Goal: Task Accomplishment & Management: Complete application form

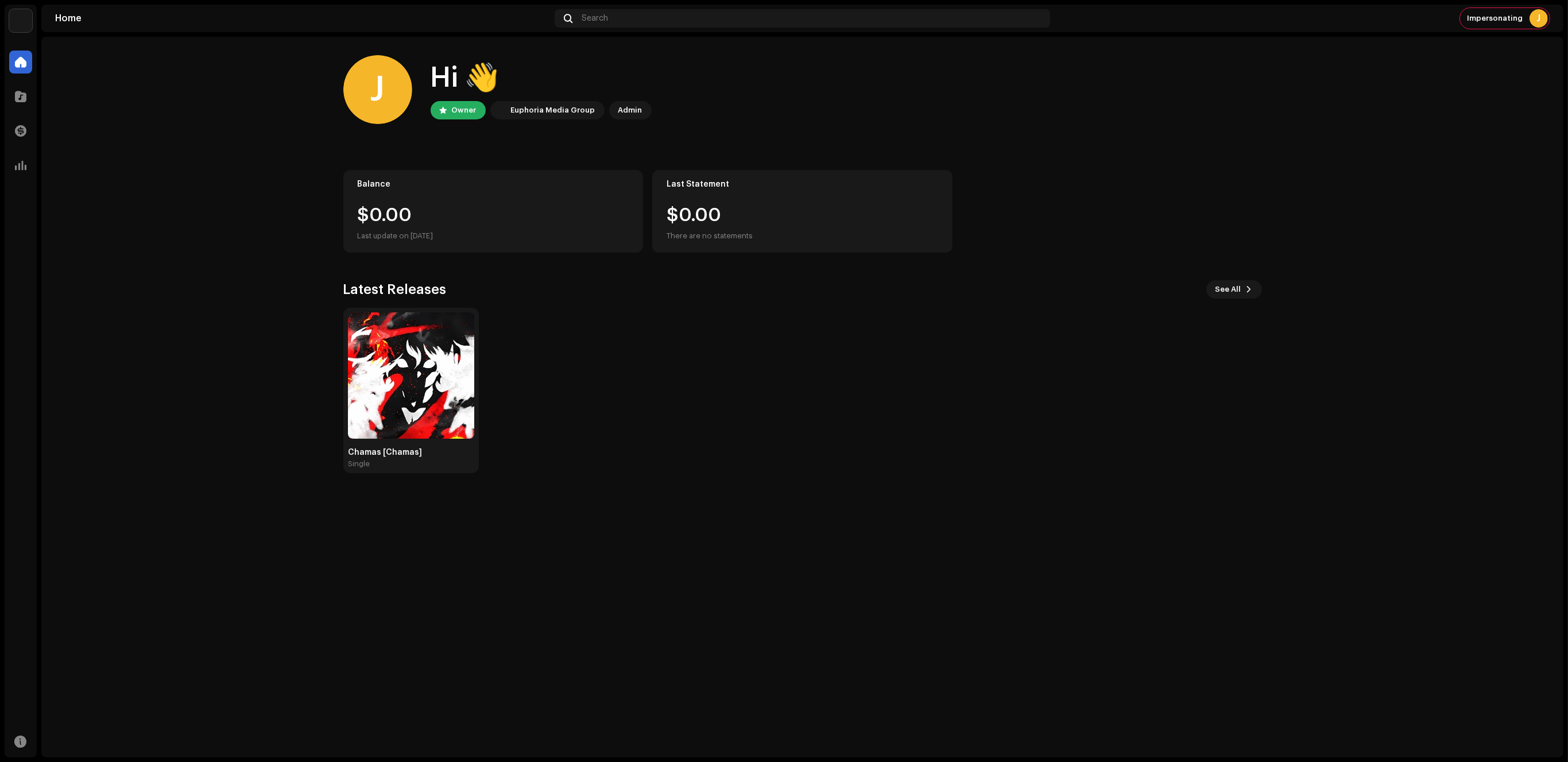
click at [1482, 251] on home-home "J Hi 👋 Owner Euphoria Media Group Admin Balance $0.00 Last update on [DATE] Las…" at bounding box center [803, 264] width 1522 height 455
click at [15, 93] on span at bounding box center [21, 96] width 12 height 9
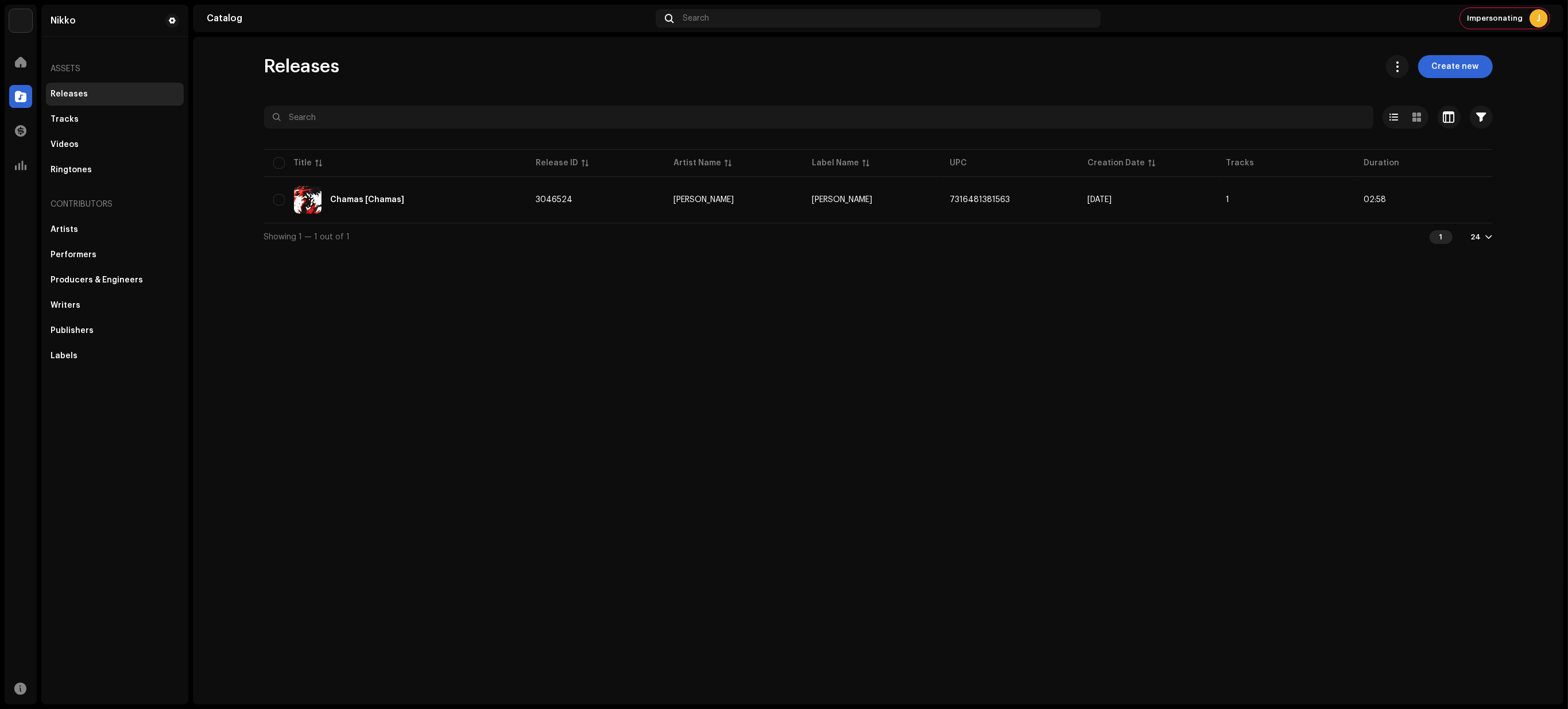
click at [1516, 137] on catalog-releases-list "Releases Create new Selected 0 Select all 1 Options Filters Distribution status…" at bounding box center [878, 153] width 1370 height 195
drag, startPoint x: 1132, startPoint y: 324, endPoint x: 1221, endPoint y: 255, distance: 112.6
click at [1132, 324] on div "Releases Create new Selected 0 Select all 1 Options Filters Distribution status…" at bounding box center [878, 370] width 1370 height 667
click at [1442, 66] on span "Create new" at bounding box center [1455, 67] width 47 height 23
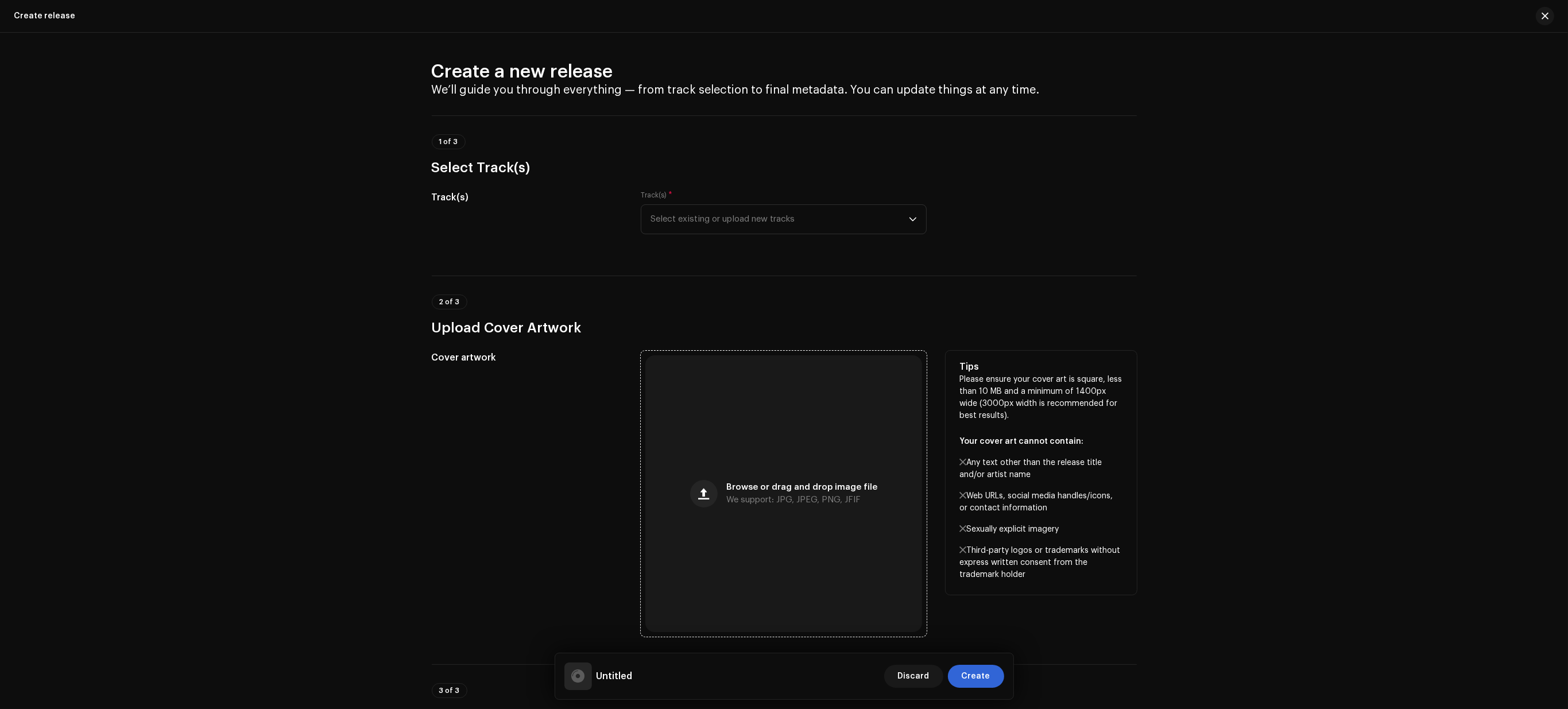
click at [814, 492] on div "Browse or drag and drop image file We support: JPG, JPEG, PNG, JFIF" at bounding box center [802, 493] width 151 height 21
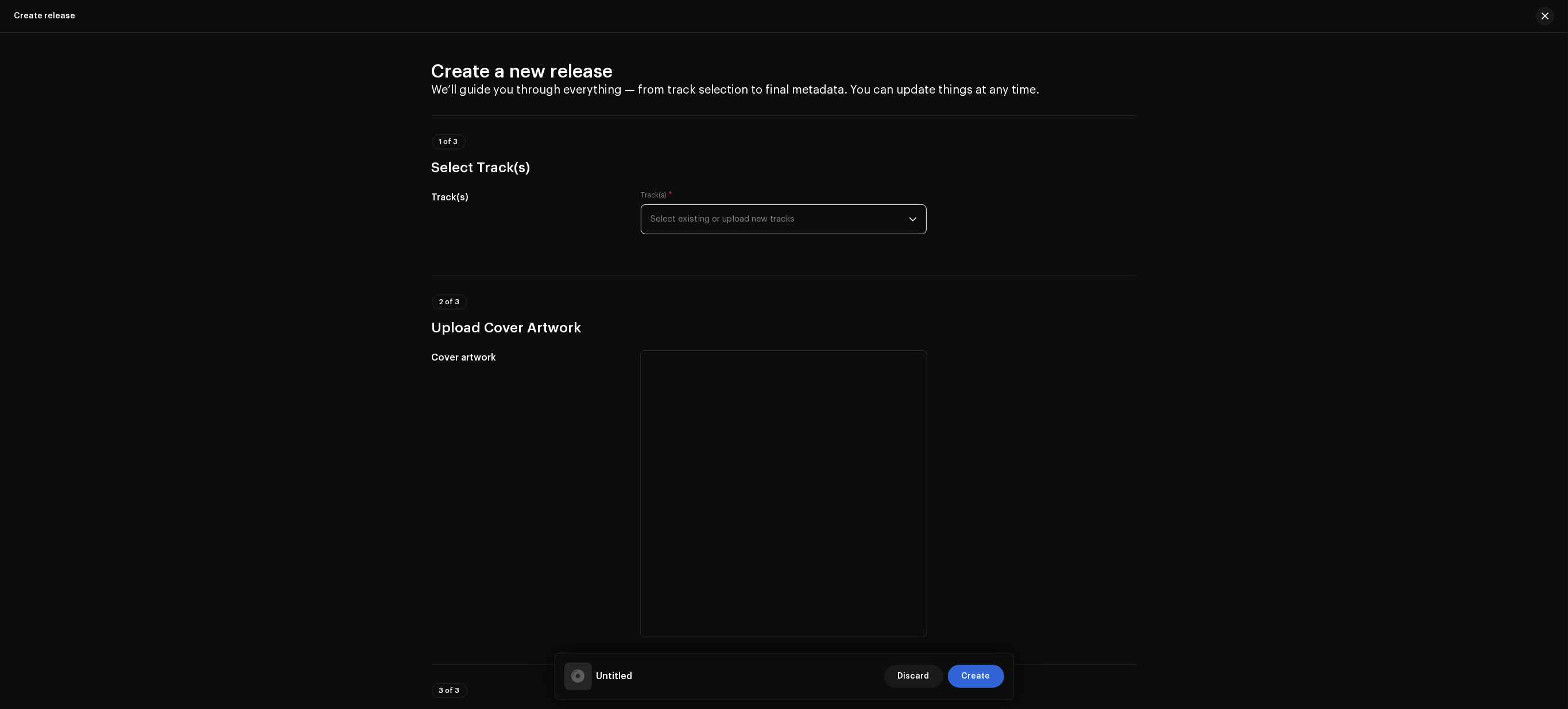
click at [762, 215] on span "Select existing or upload new tracks" at bounding box center [779, 219] width 259 height 28
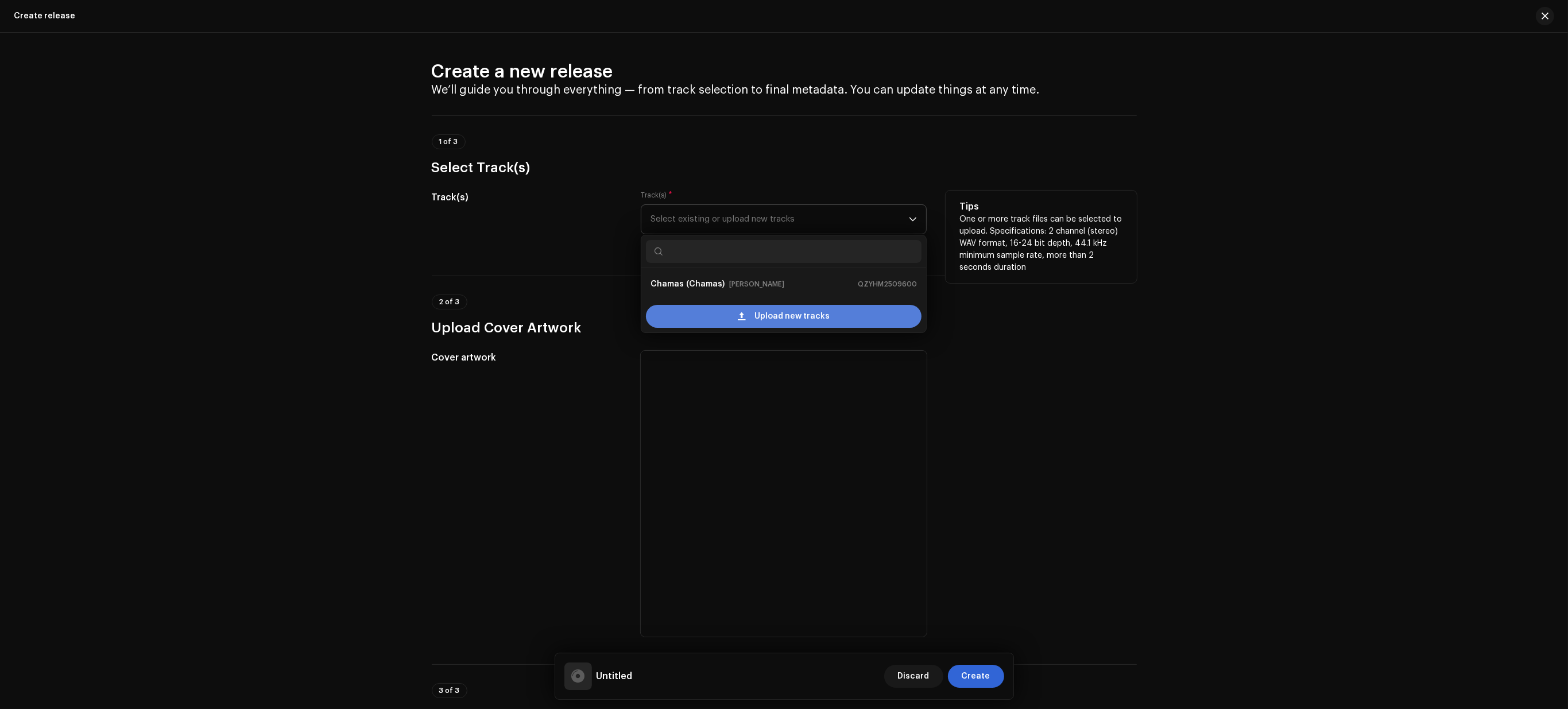
click at [784, 319] on span "Upload new tracks" at bounding box center [792, 316] width 75 height 23
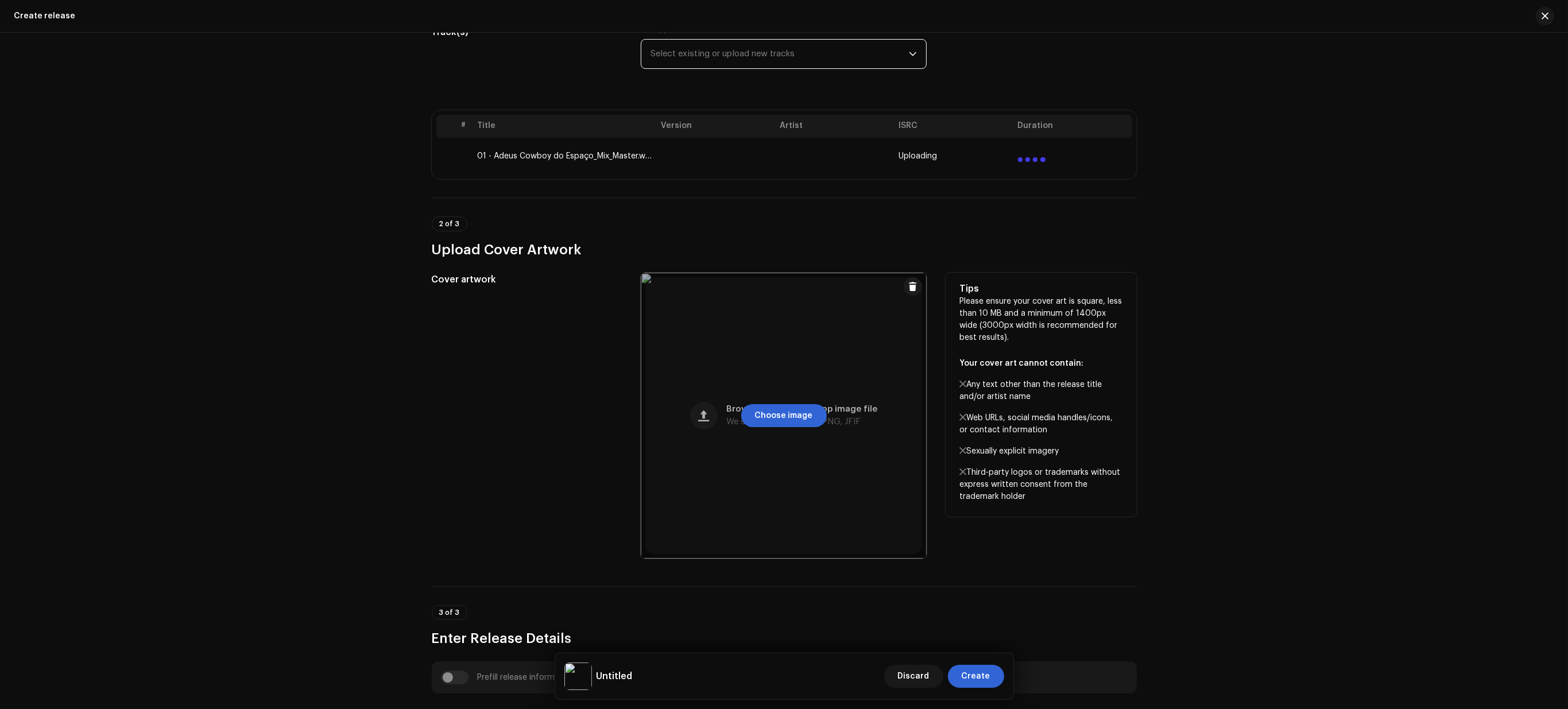
scroll to position [143, 0]
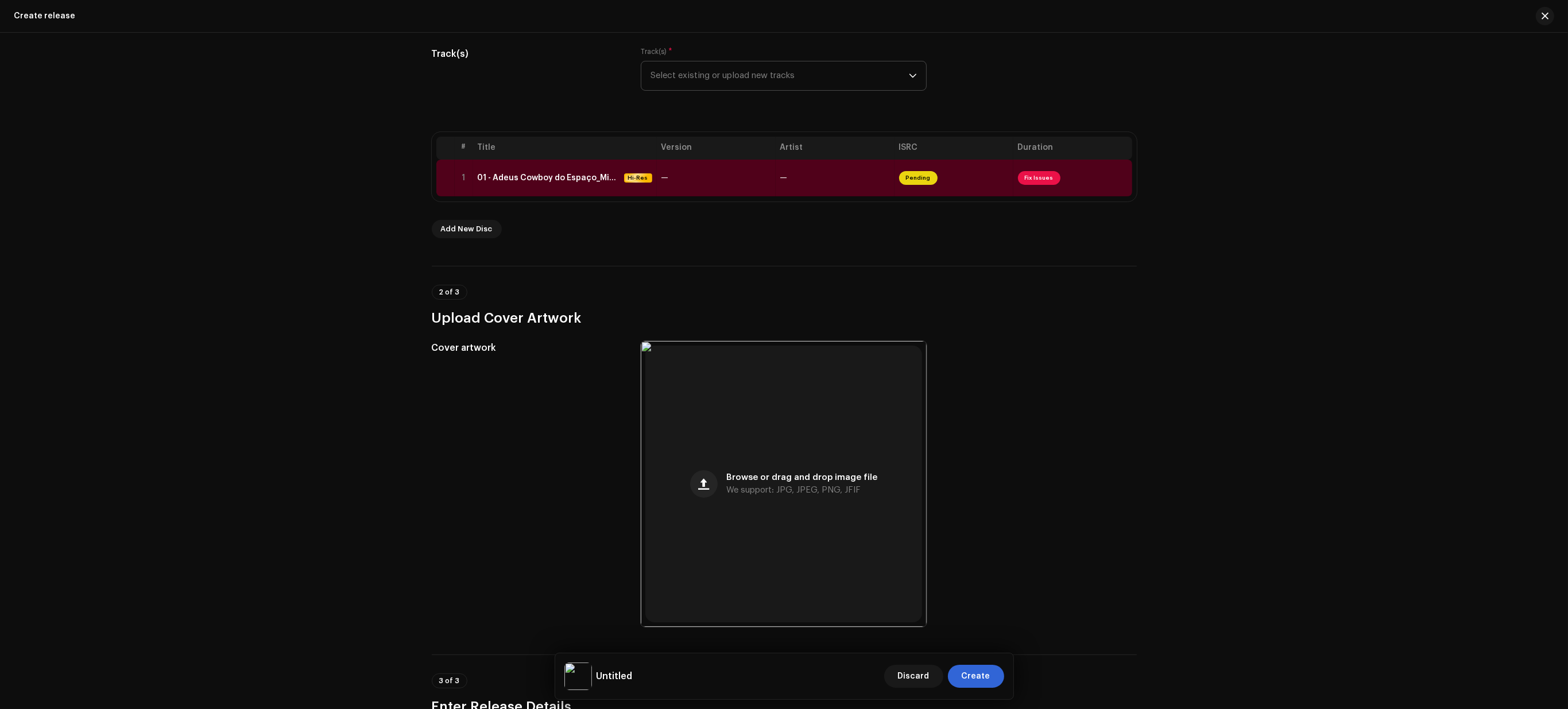
click at [1513, 161] on div "Create a new release We’ll guide you through everything — from track selection …" at bounding box center [784, 370] width 1568 height 676
drag, startPoint x: 1311, startPoint y: 412, endPoint x: 812, endPoint y: 271, distance: 518.5
click at [1310, 413] on div "Create a new release We’ll guide you through everything — from track selection …" at bounding box center [784, 370] width 1568 height 676
click at [694, 187] on td "—" at bounding box center [716, 178] width 118 height 37
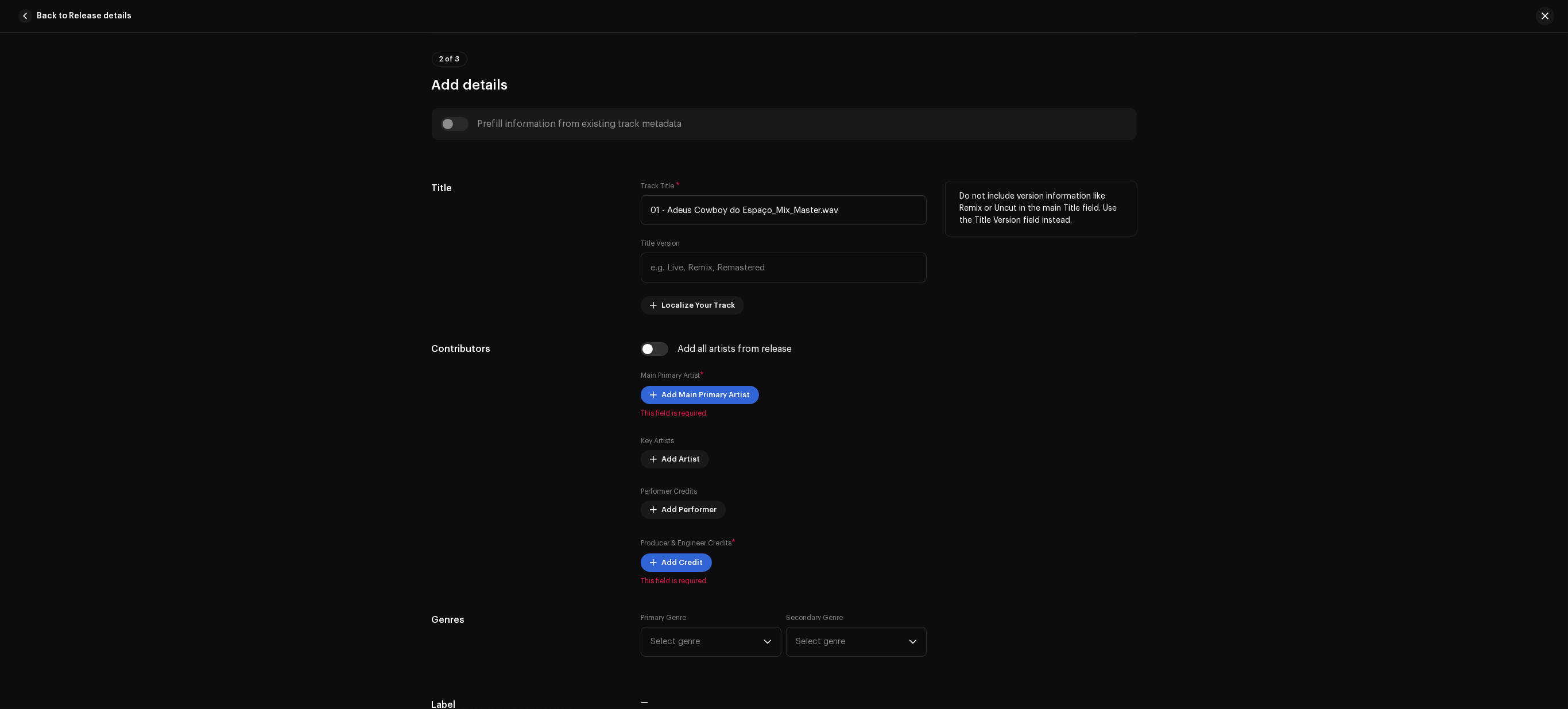
scroll to position [363, 0]
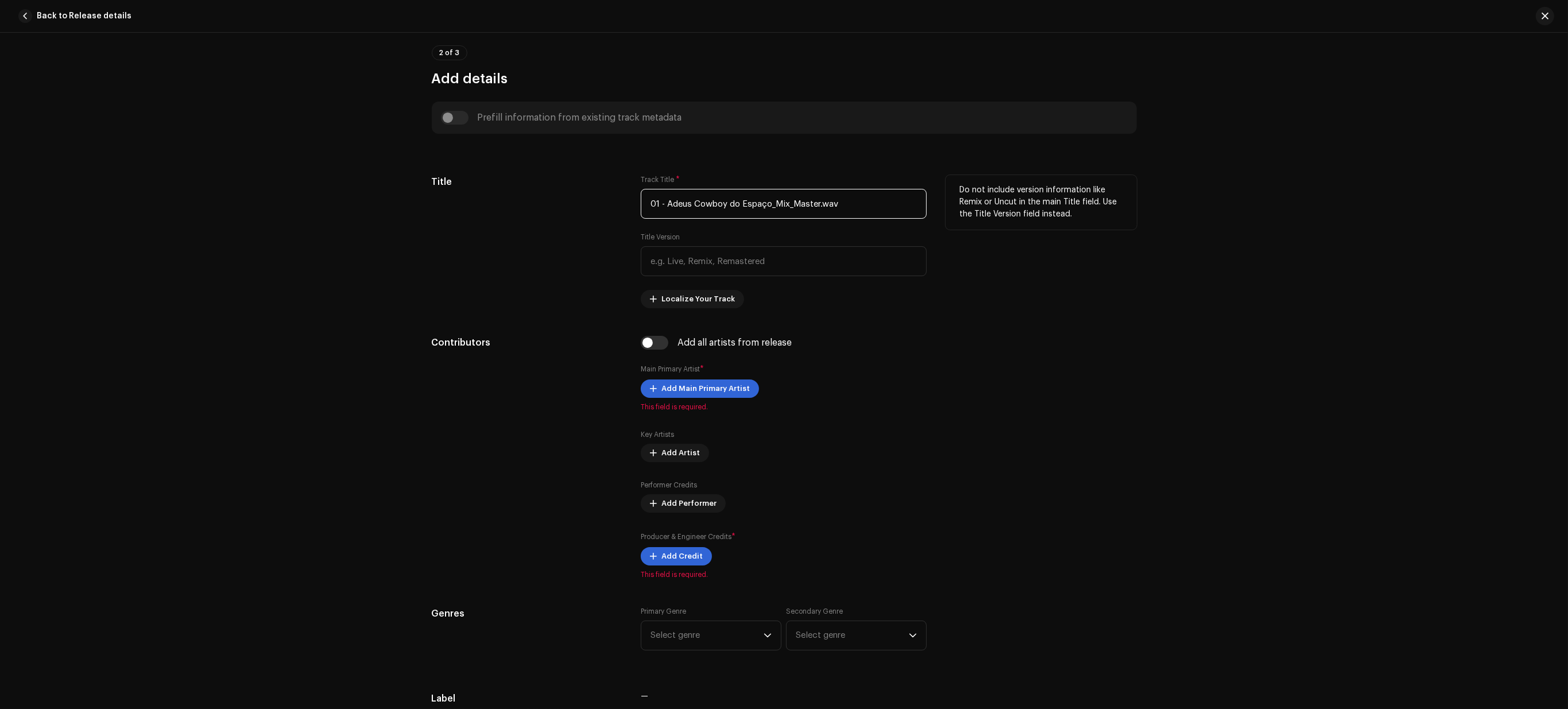
click at [857, 203] on input "01 - Adeus Cowboy do Espaço_Mix_Master.wav" at bounding box center [784, 204] width 286 height 30
drag, startPoint x: 815, startPoint y: 205, endPoint x: 402, endPoint y: 170, distance: 414.5
click at [403, 170] on div "Track details Complete the following to finalize your track. 1 of 3 Add Audio F…" at bounding box center [784, 370] width 1568 height 676
paste input "Adeus, Cowboy do Espaço"
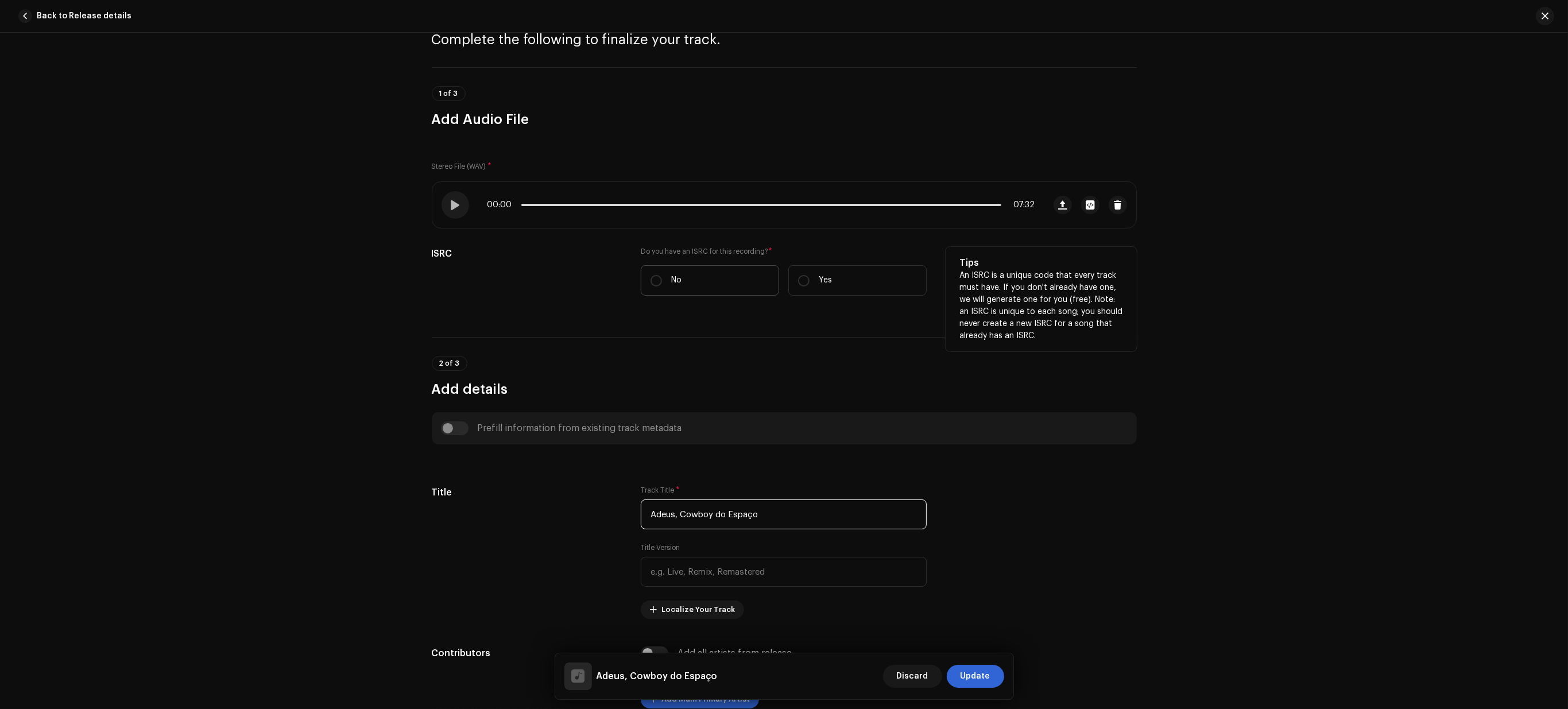
scroll to position [143, 0]
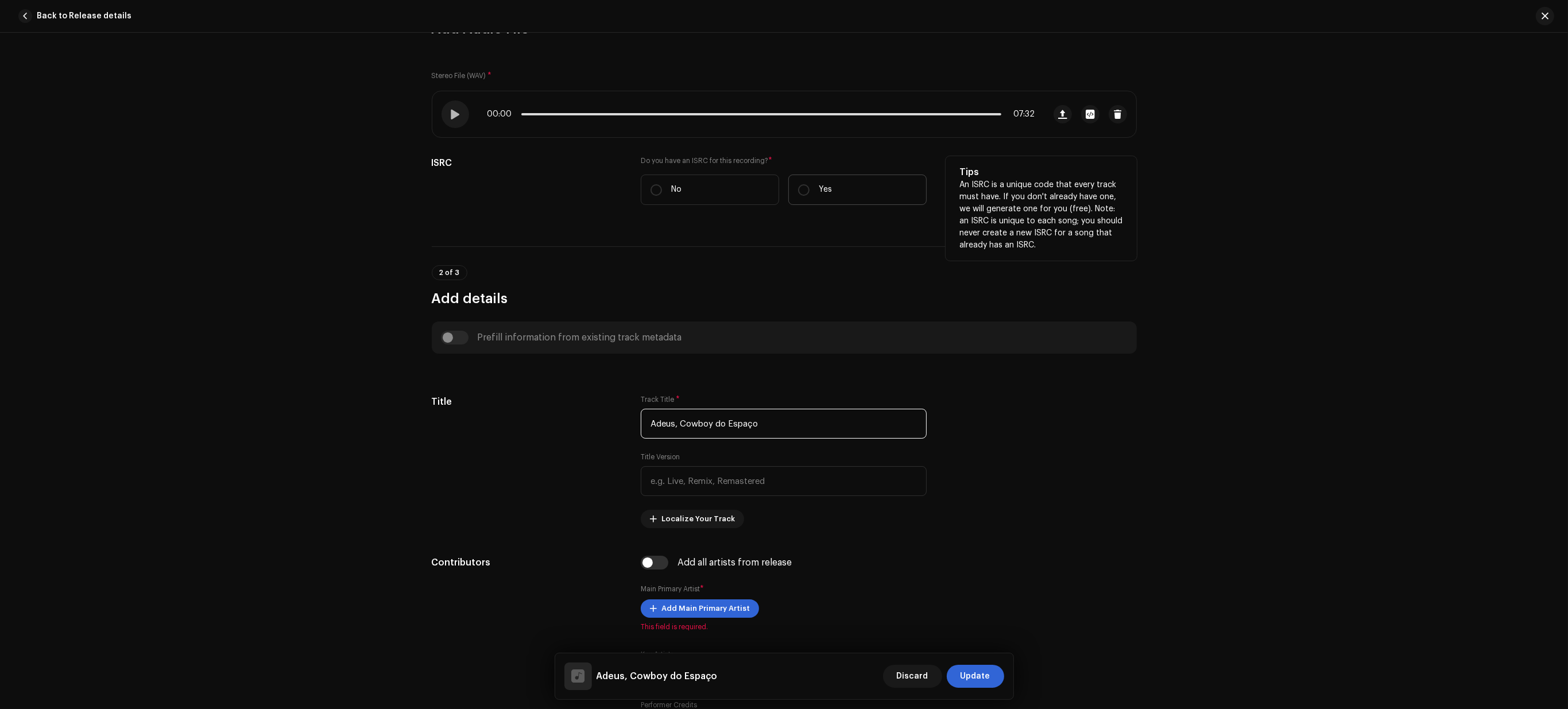
type input "Adeus, Cowboy do Espaço"
click at [851, 184] on label "Yes" at bounding box center [858, 189] width 139 height 30
click at [809, 184] on input "Yes" at bounding box center [804, 190] width 12 height 12
radio input "true"
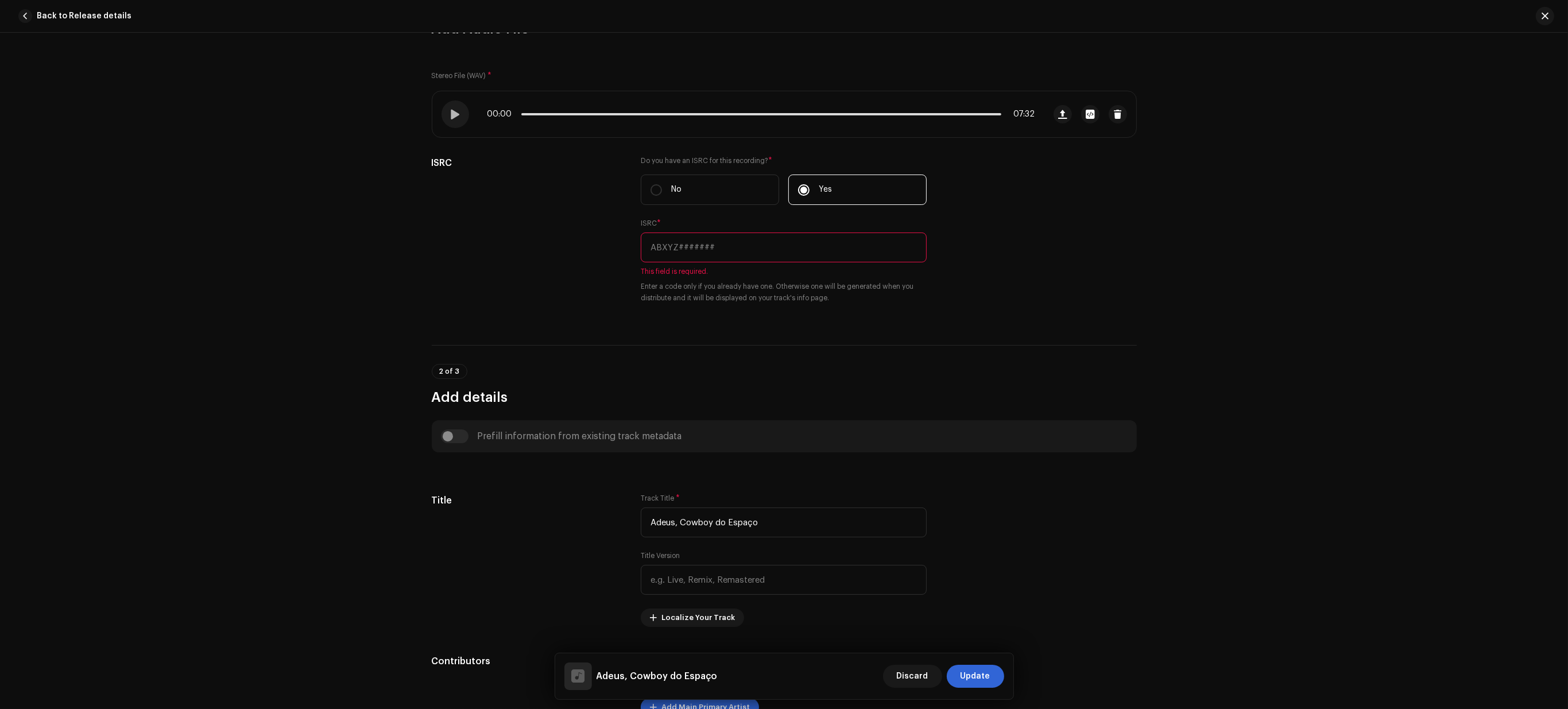
click at [1495, 223] on div "Track details Complete the following to finalize your track. 1 of 3 Add Audio F…" at bounding box center [784, 370] width 1568 height 676
click at [847, 239] on input "text" at bounding box center [784, 248] width 286 height 30
paste input "BC6M22547764"
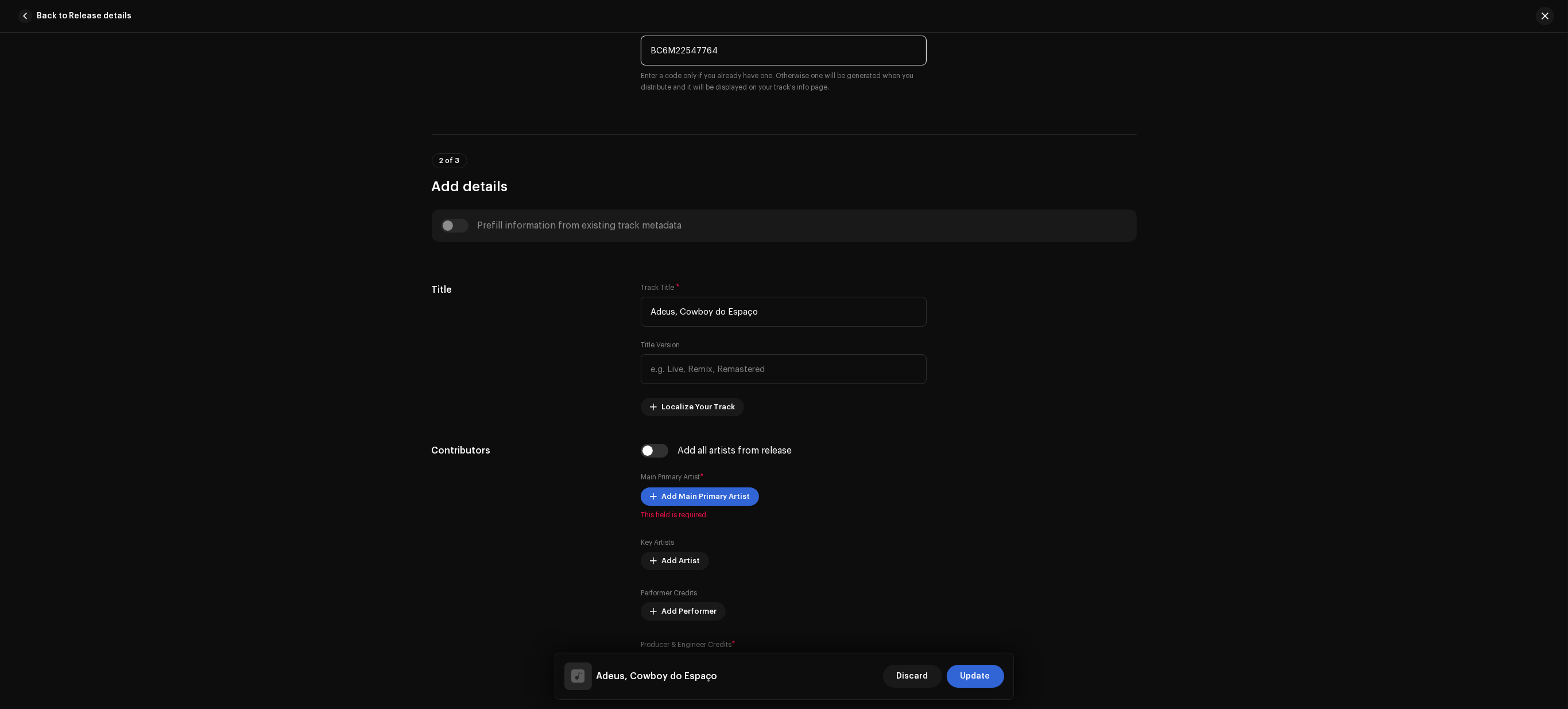
scroll to position [359, 0]
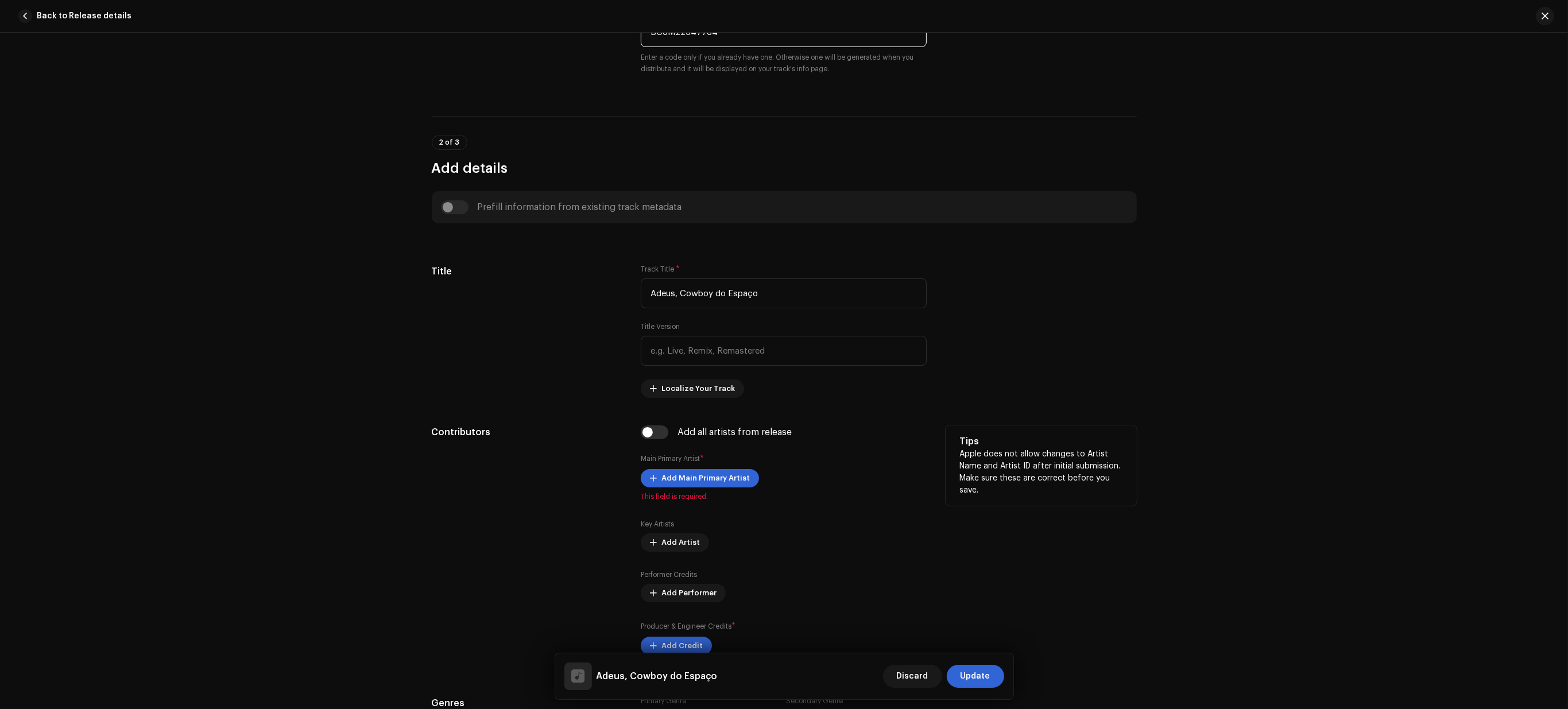
type input "BC6M22547764"
click at [674, 491] on div "Add Main Primary Artist This field is required." at bounding box center [784, 485] width 286 height 33
click at [678, 484] on span "Add Main Primary Artist" at bounding box center [706, 478] width 88 height 23
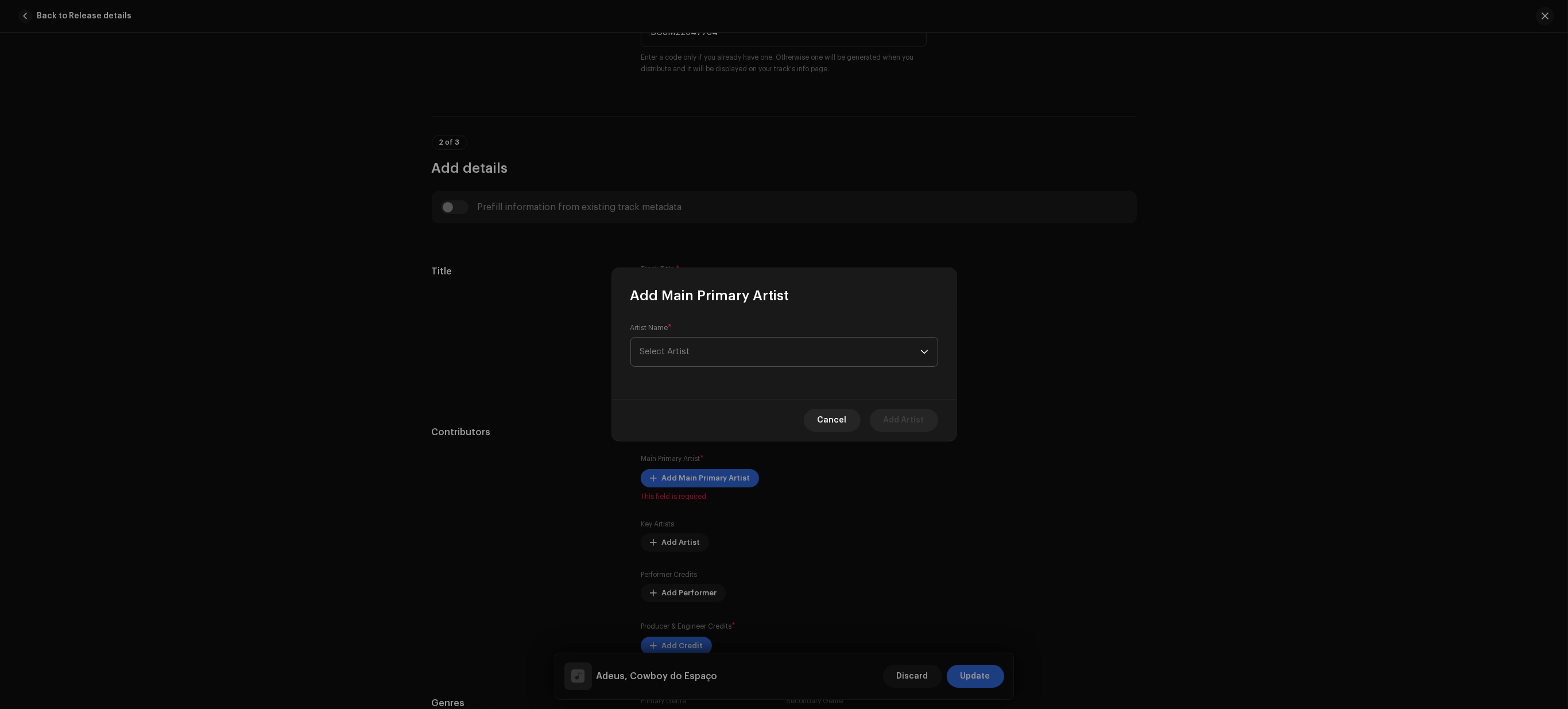
click at [732, 357] on span "Select Artist" at bounding box center [780, 352] width 280 height 28
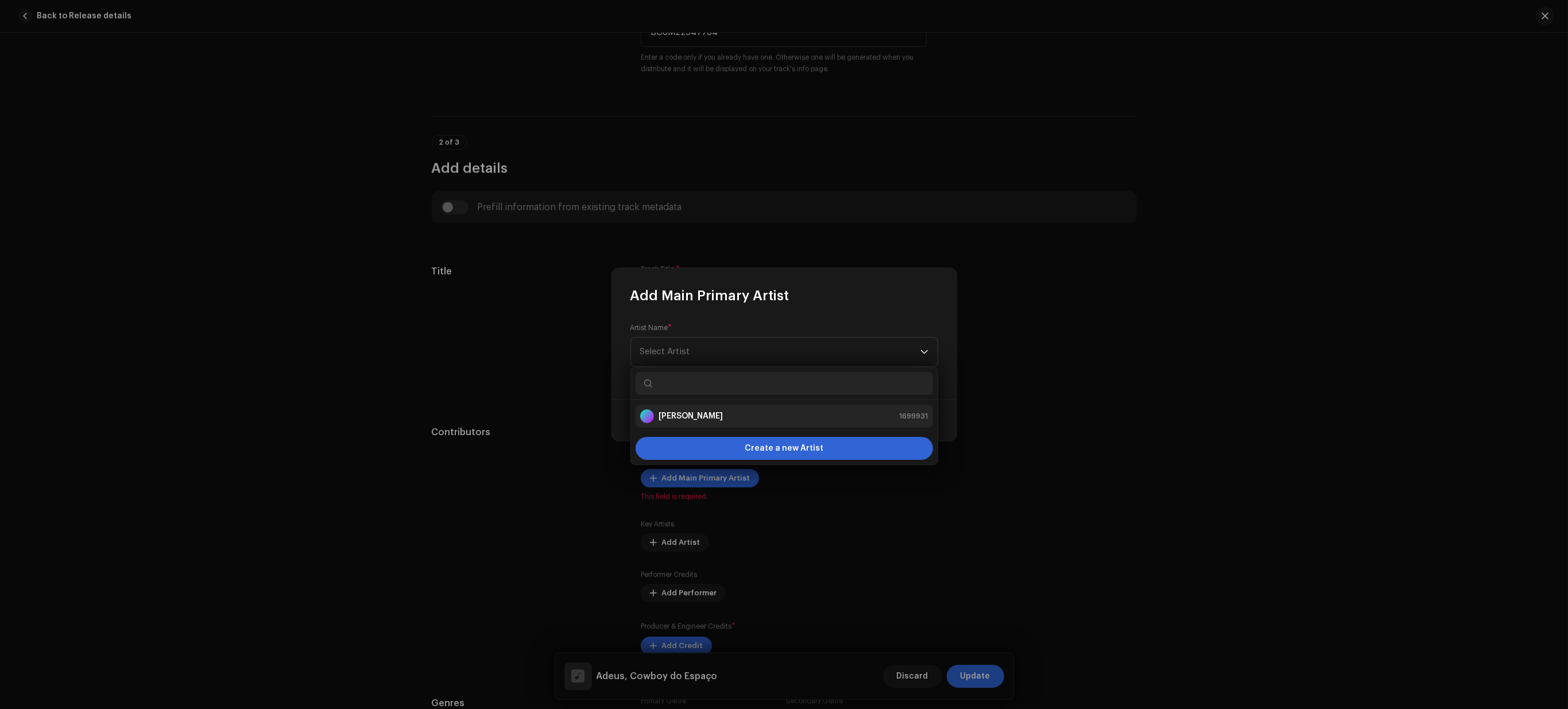
click at [721, 420] on div "Nikko Rapper 1699931" at bounding box center [784, 415] width 288 height 14
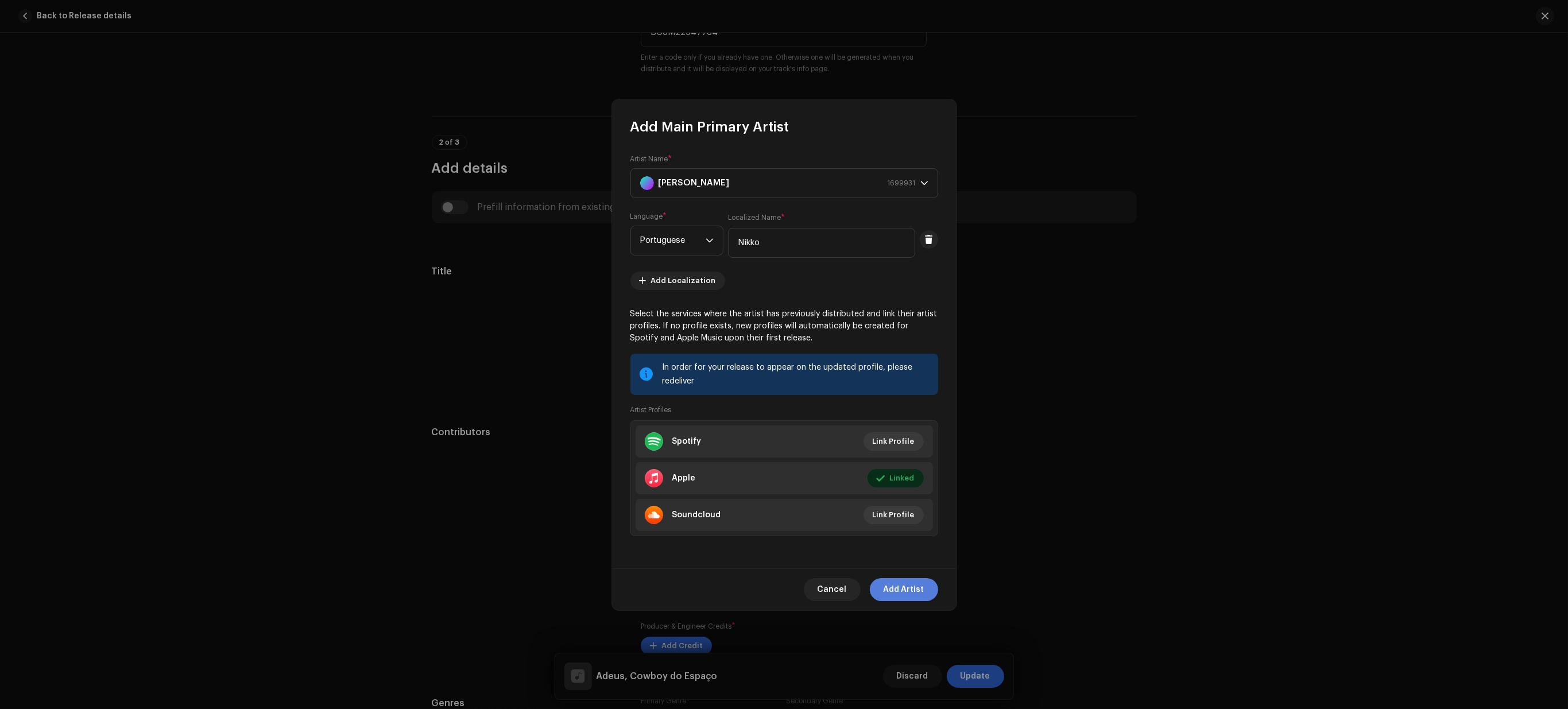
click at [907, 587] on span "Add Artist" at bounding box center [904, 590] width 41 height 23
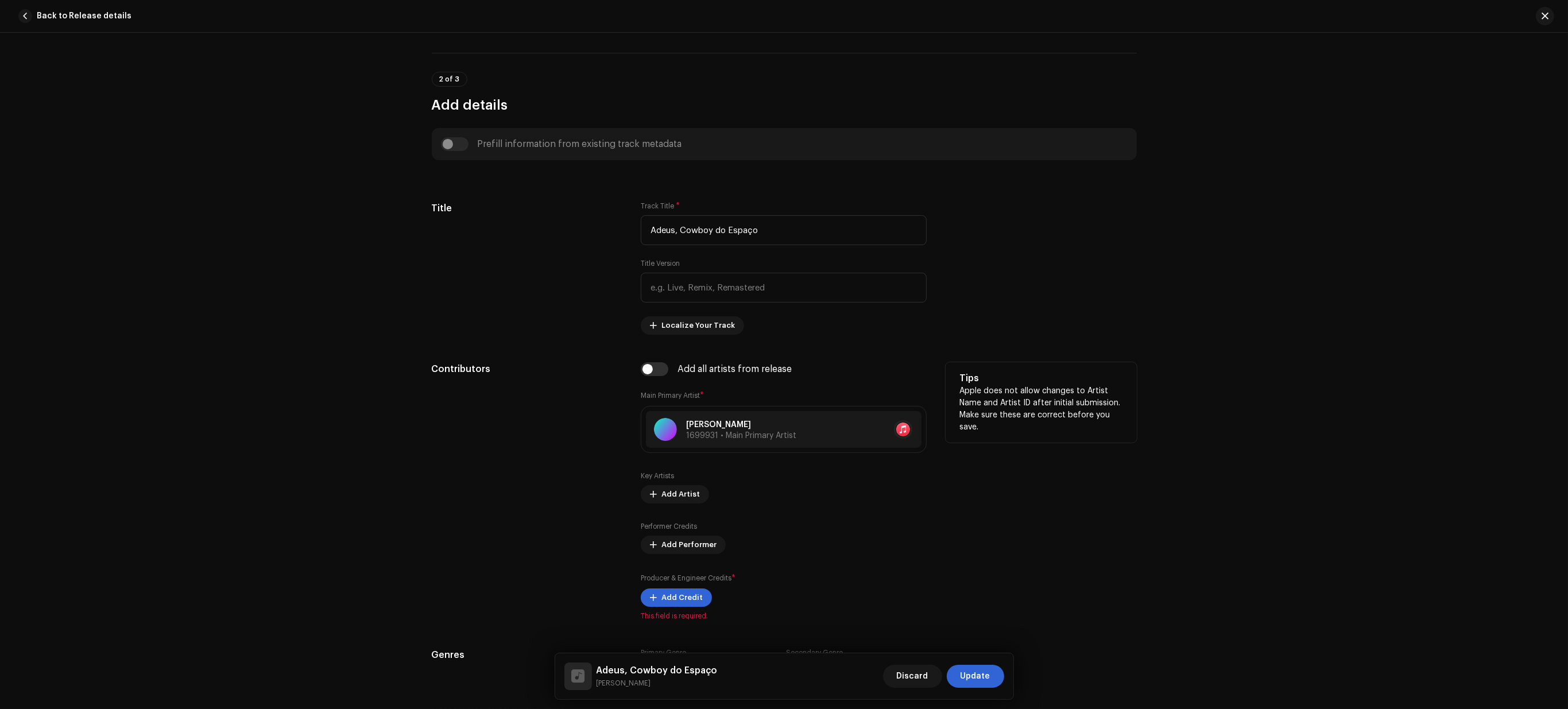
scroll to position [646, 0]
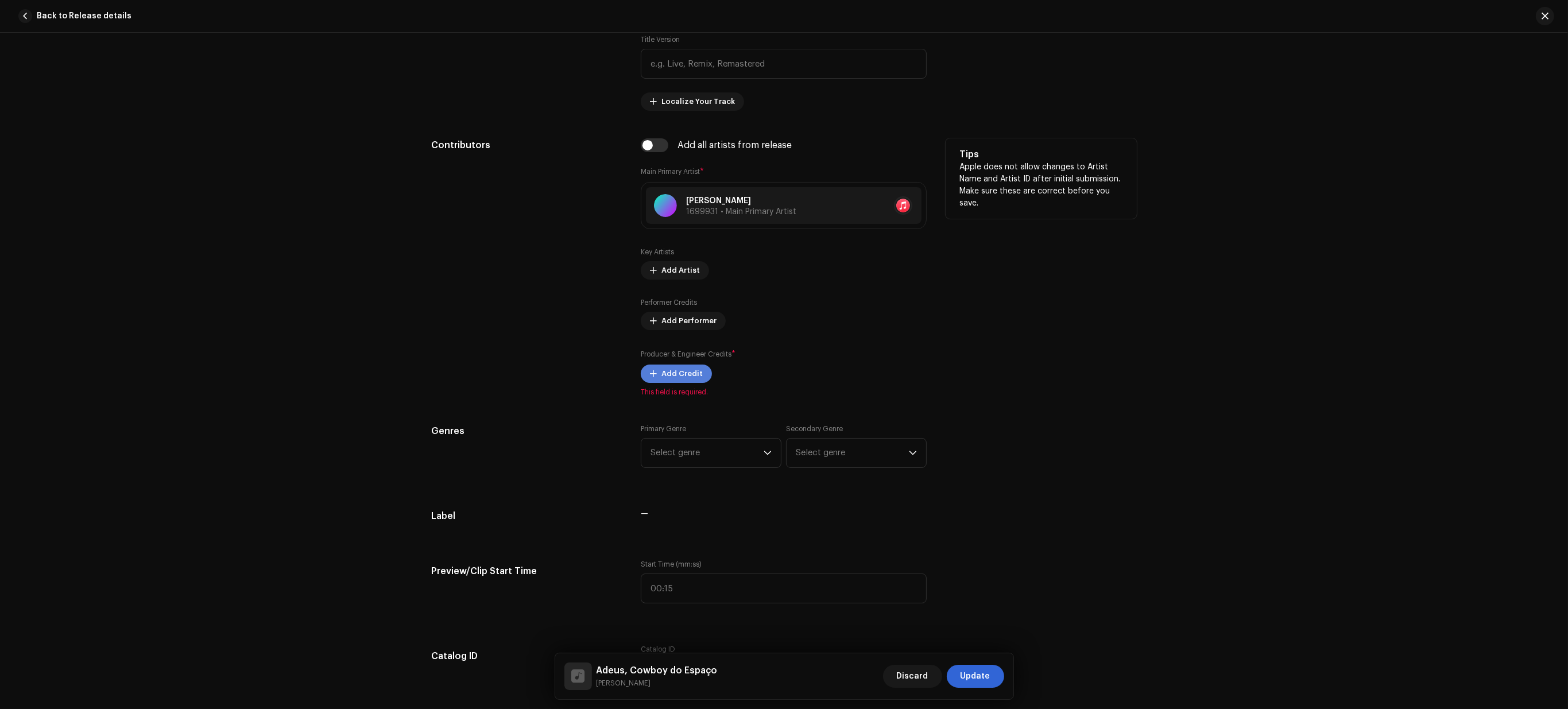
click at [687, 376] on span "Add Credit" at bounding box center [683, 374] width 42 height 23
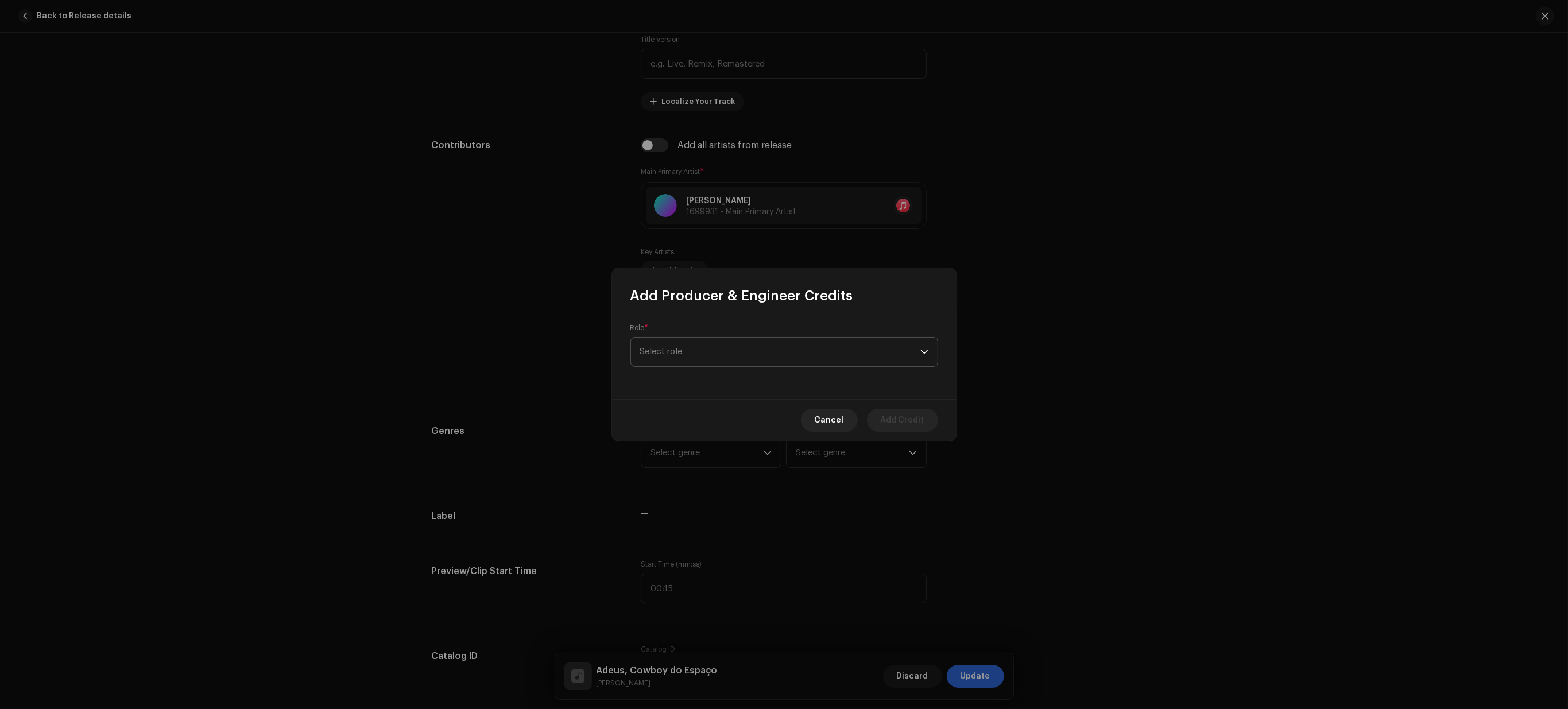
click at [731, 339] on span "Select role" at bounding box center [780, 352] width 280 height 28
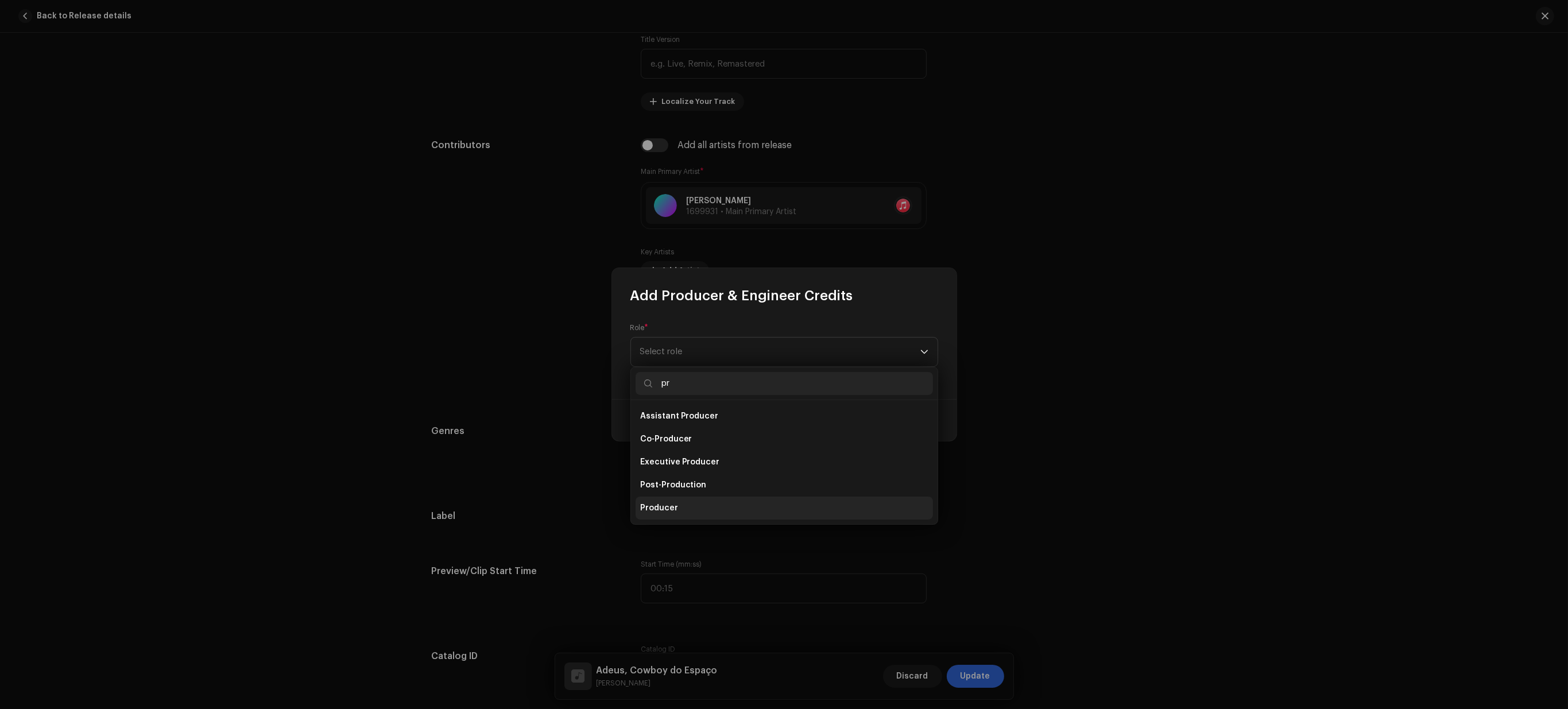
type input "pr"
click at [663, 505] on span "Producer" at bounding box center [658, 508] width 38 height 12
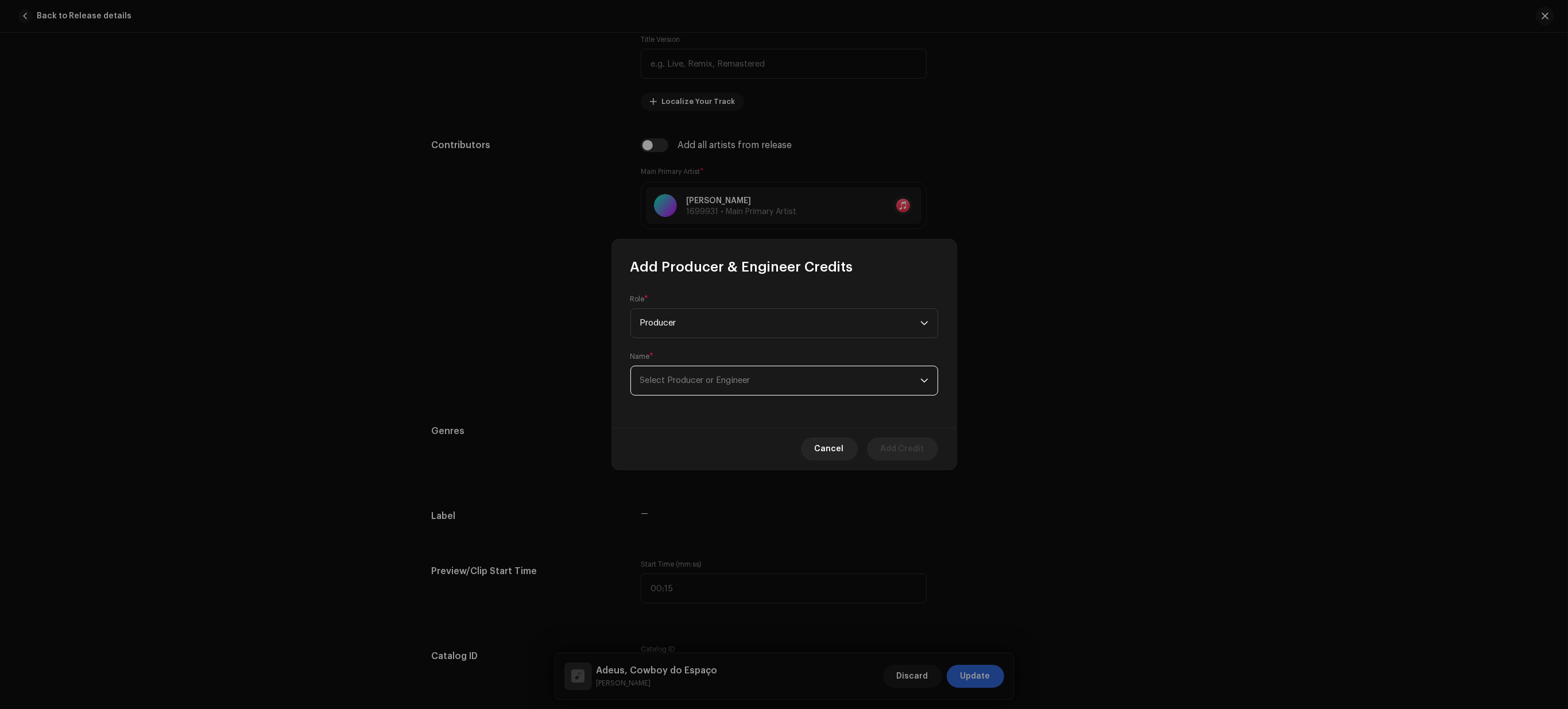
click at [710, 379] on span "Select Producer or Engineer" at bounding box center [695, 380] width 110 height 8
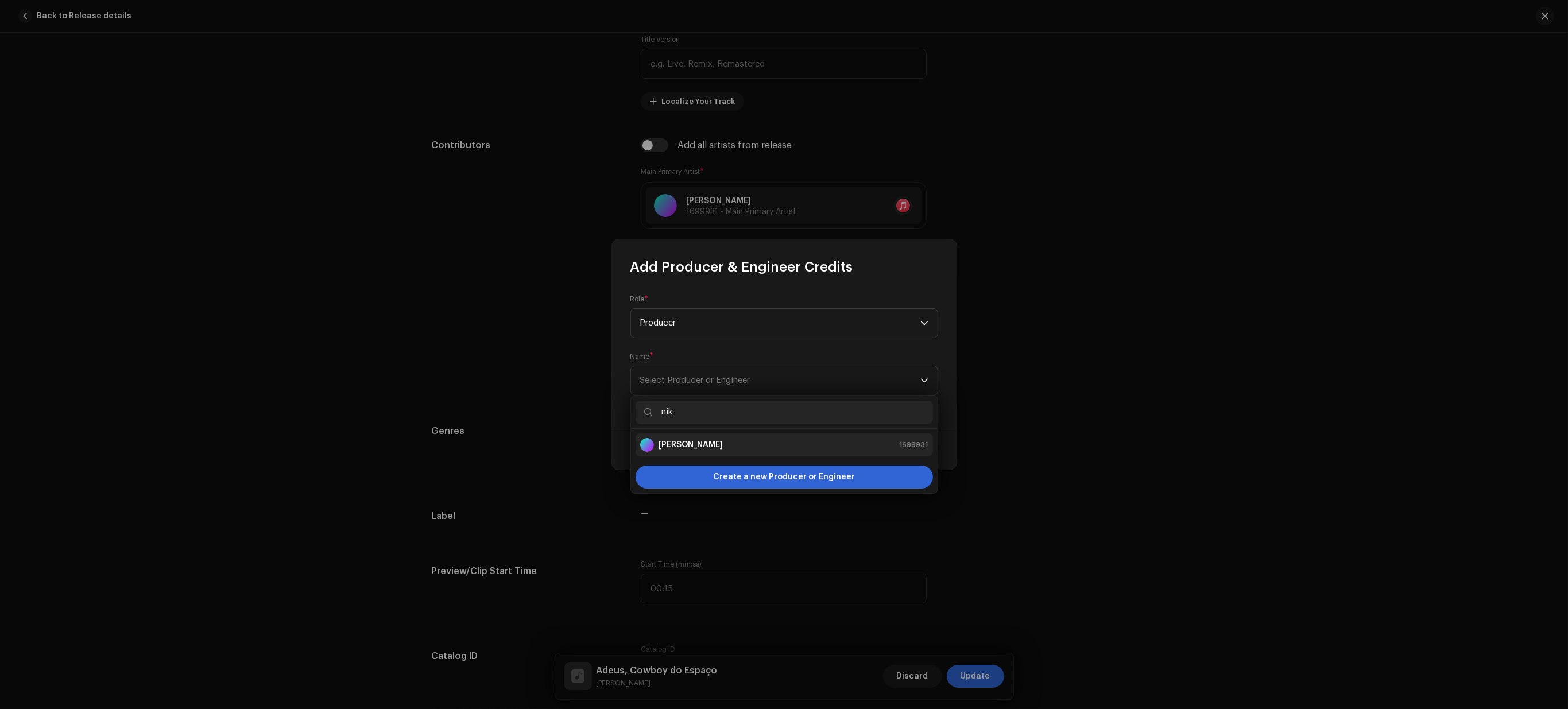
type input "nik"
click at [713, 446] on div "Nikko Rapper 1699931" at bounding box center [784, 445] width 288 height 14
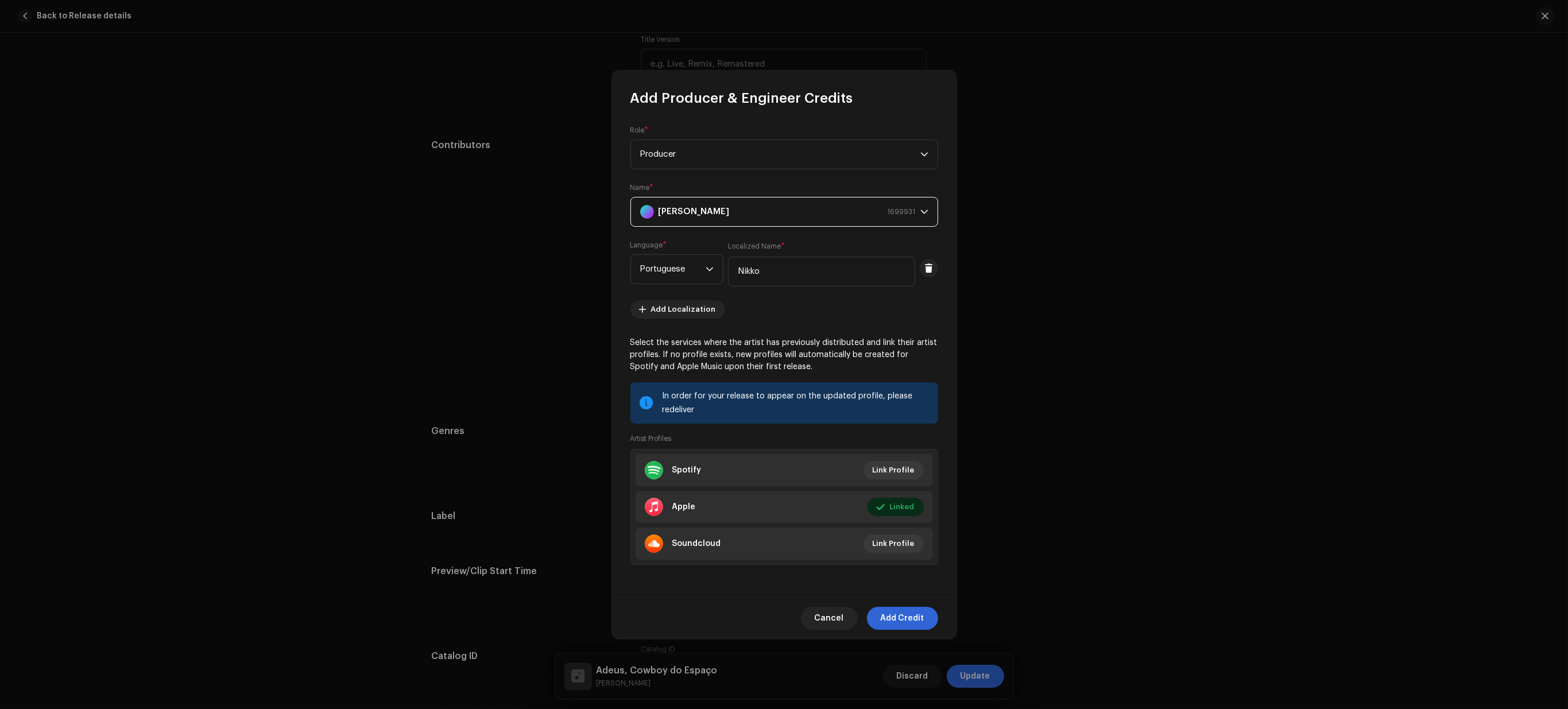
click at [908, 622] on span "Add Credit" at bounding box center [902, 618] width 43 height 23
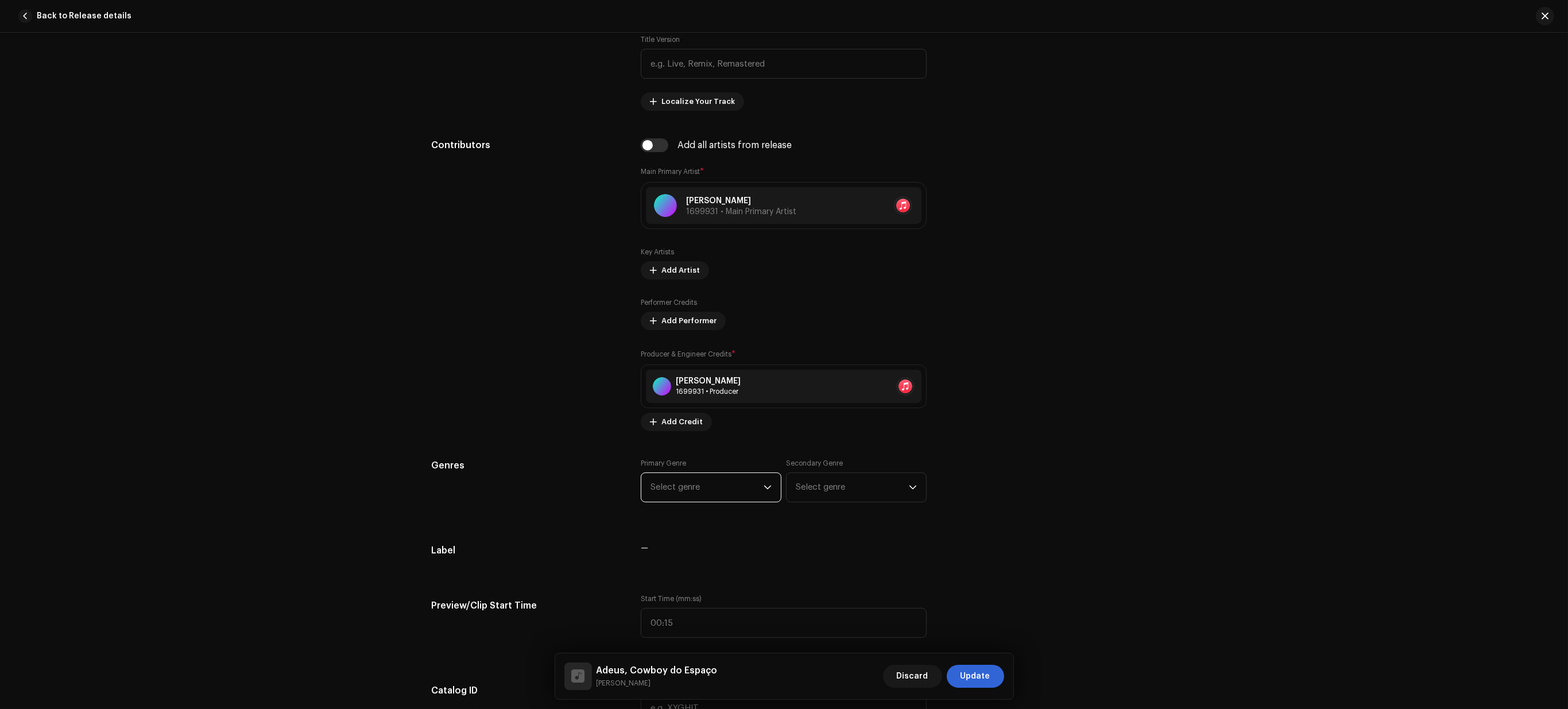
click at [729, 492] on span "Select genre" at bounding box center [707, 487] width 113 height 28
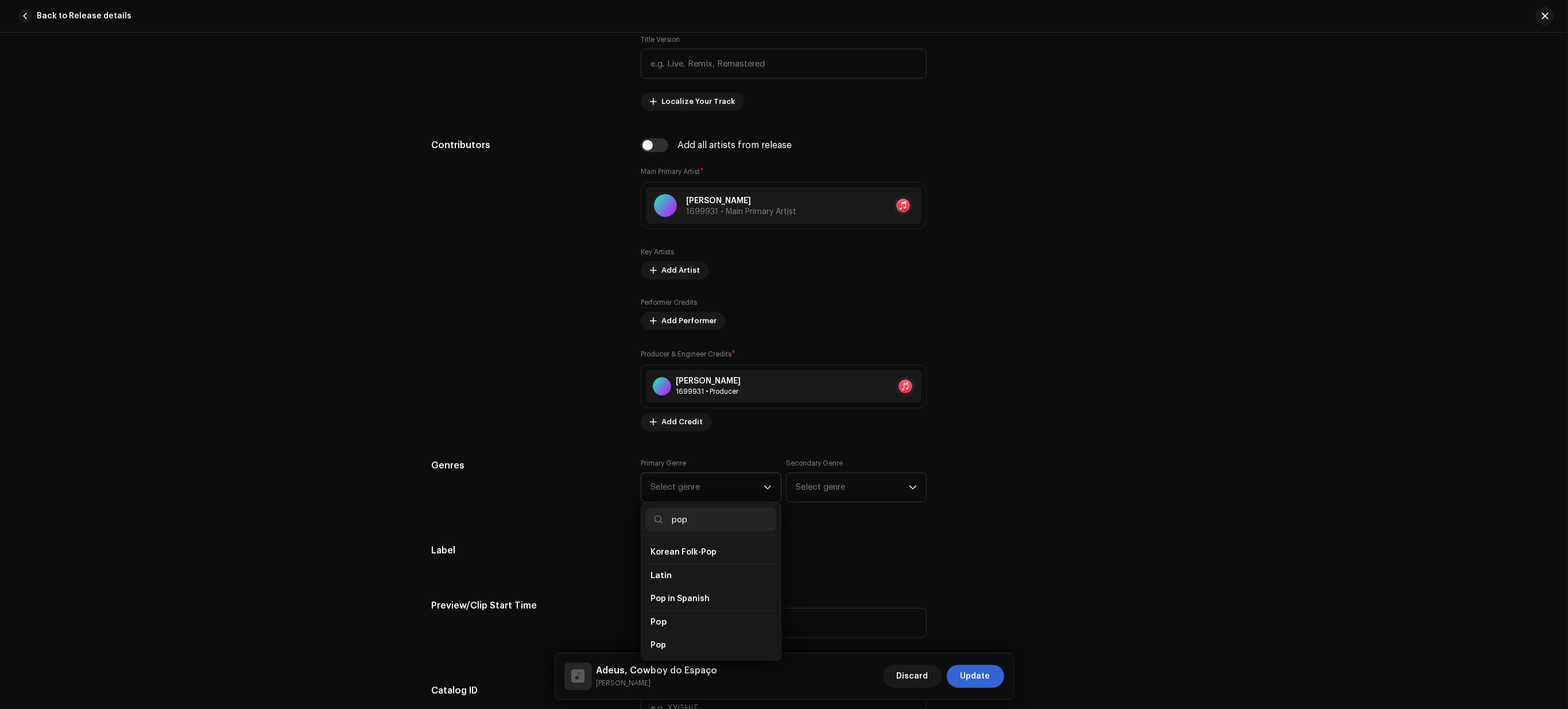
scroll to position [359, 0]
type input "pop"
click at [691, 631] on li "Pop" at bounding box center [711, 643] width 130 height 23
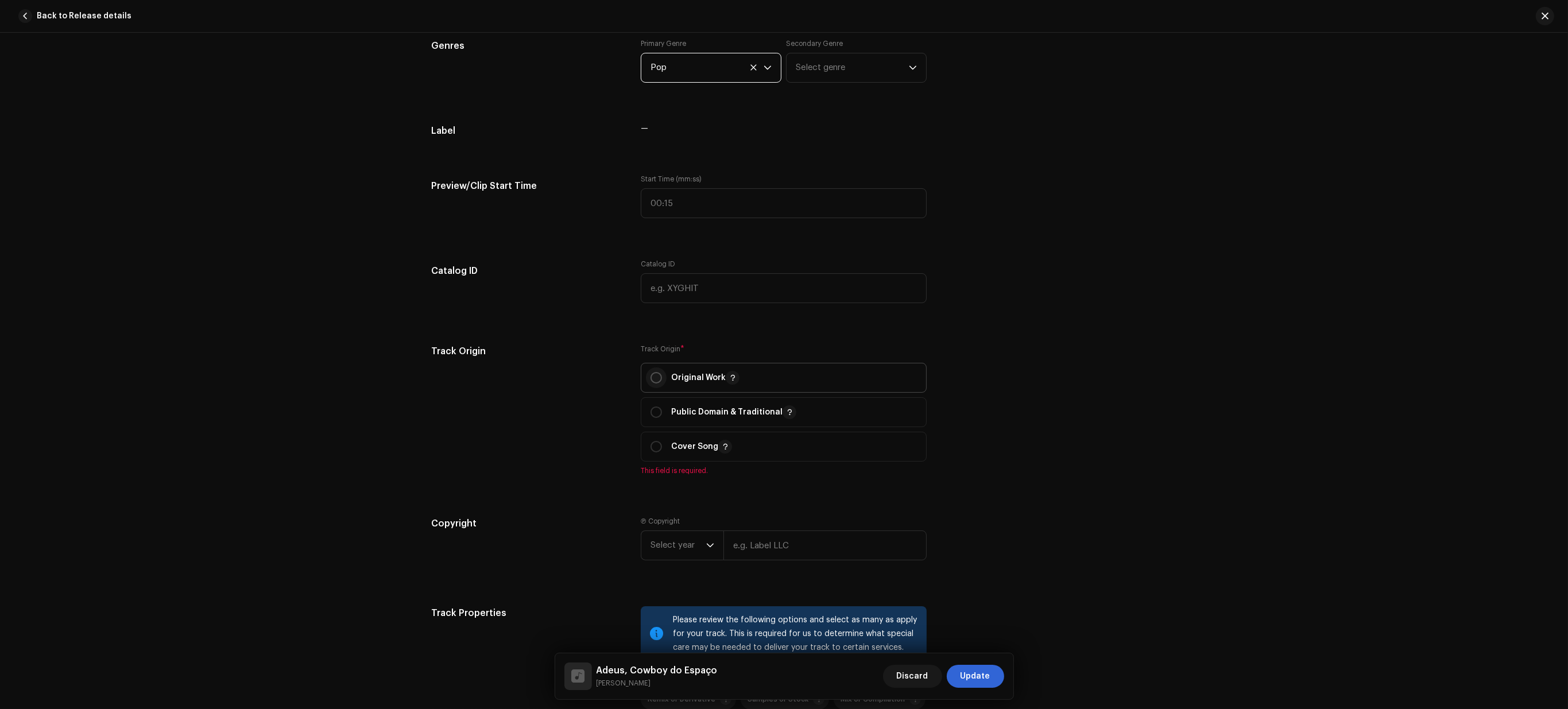
scroll to position [1076, 0]
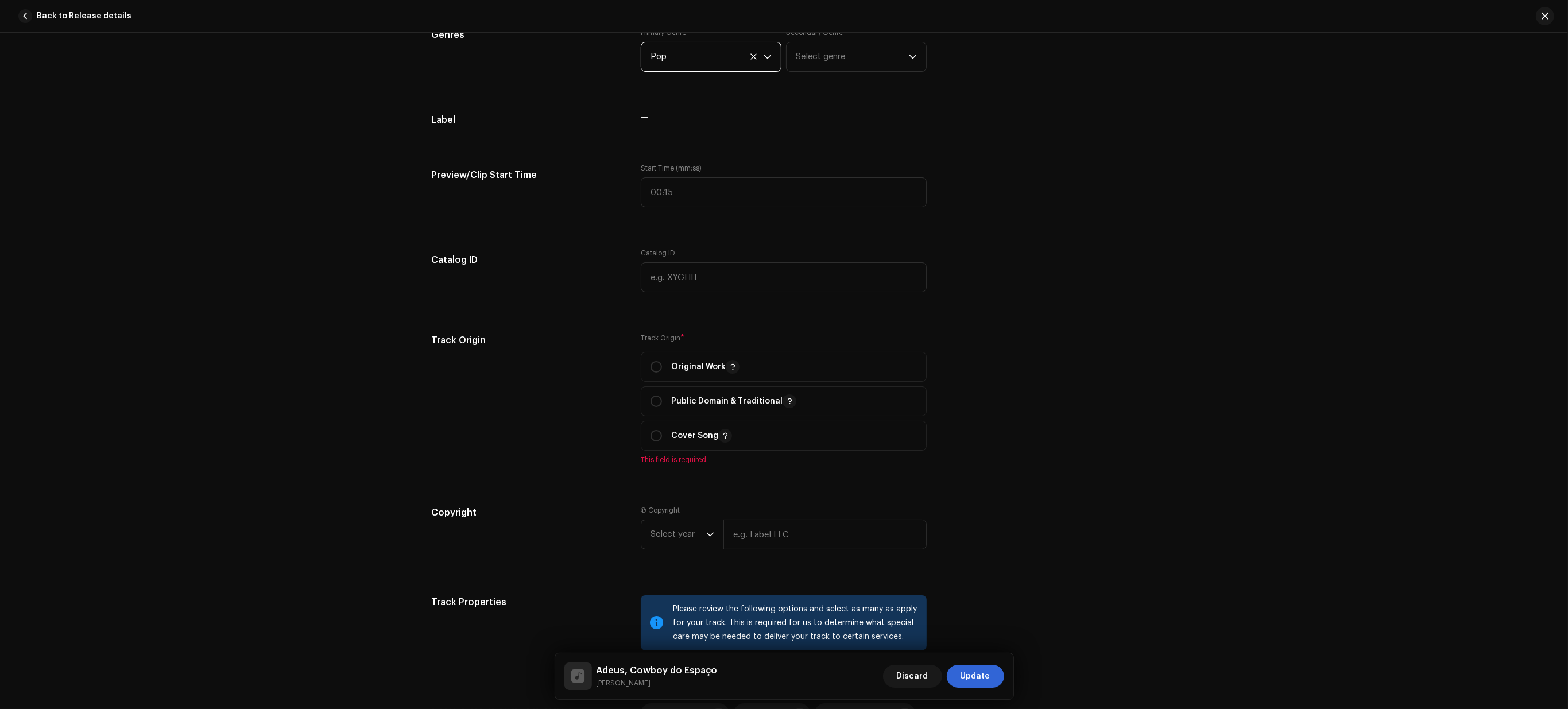
click at [646, 339] on label "Track Origin *" at bounding box center [784, 338] width 286 height 9
click at [656, 358] on span "Original Work" at bounding box center [783, 366] width 266 height 28
radio input "true"
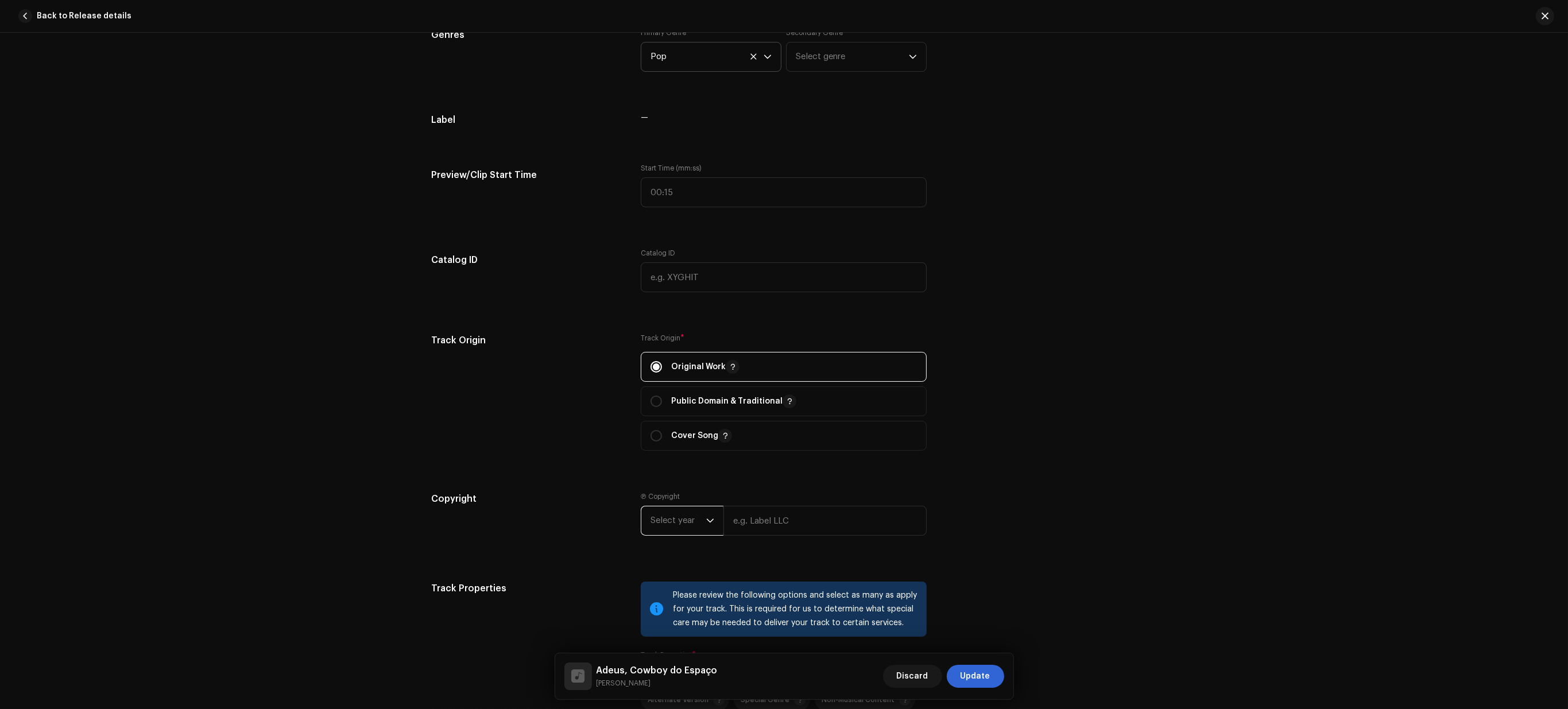
click at [668, 524] on span "Select year" at bounding box center [678, 520] width 56 height 28
click at [1180, 130] on div "Track details Complete the following to finalize your track. 1 of 3 Add Audio F…" at bounding box center [784, 370] width 1568 height 676
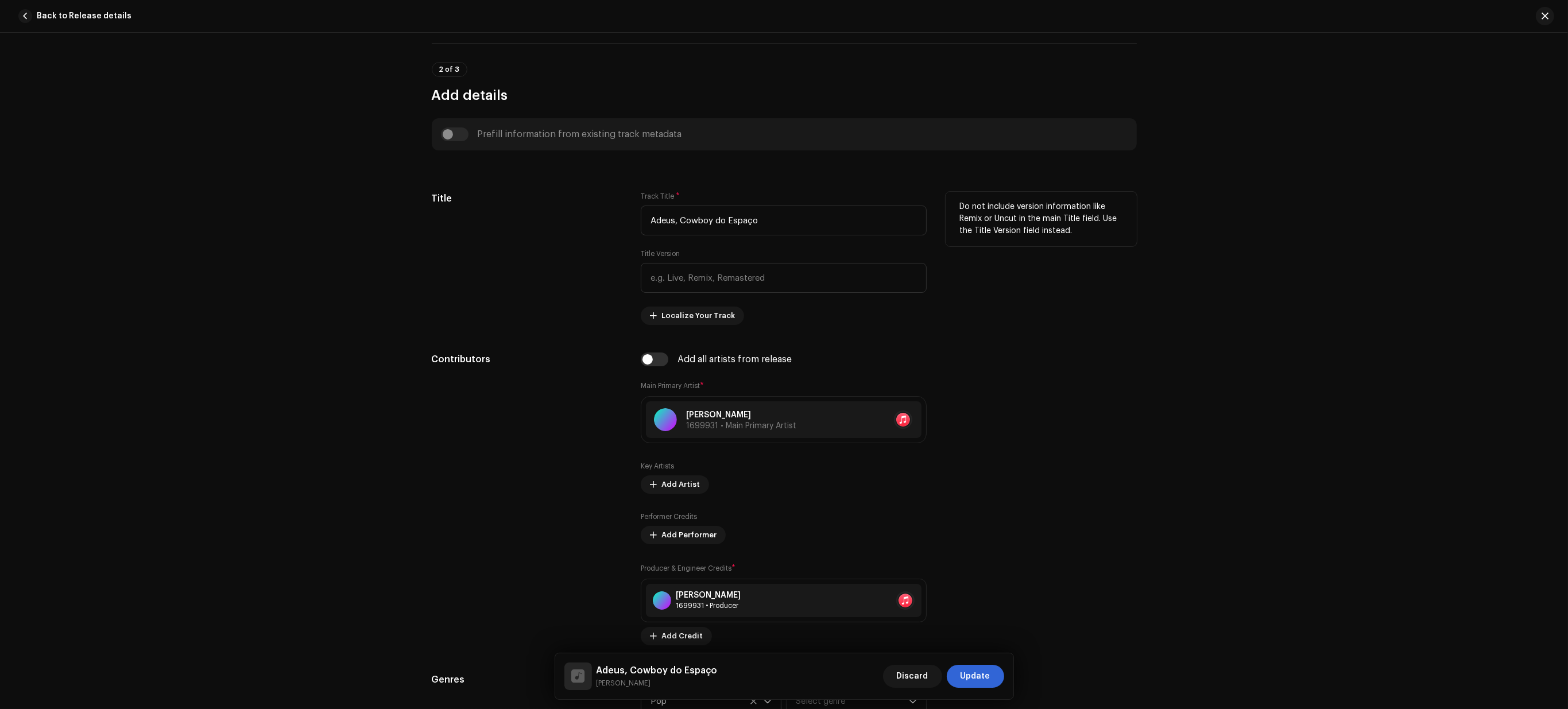
scroll to position [430, 0]
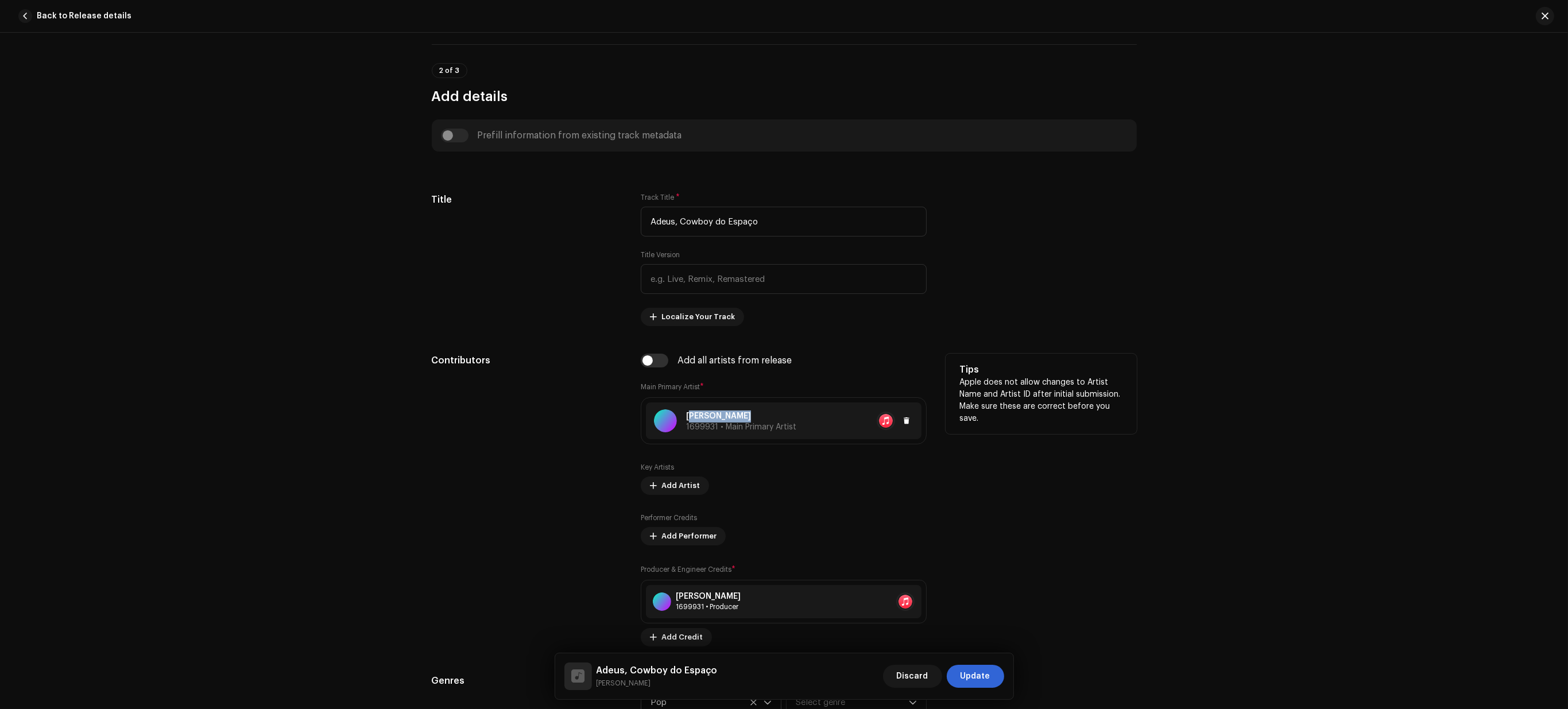
copy p "[PERSON_NAME]"
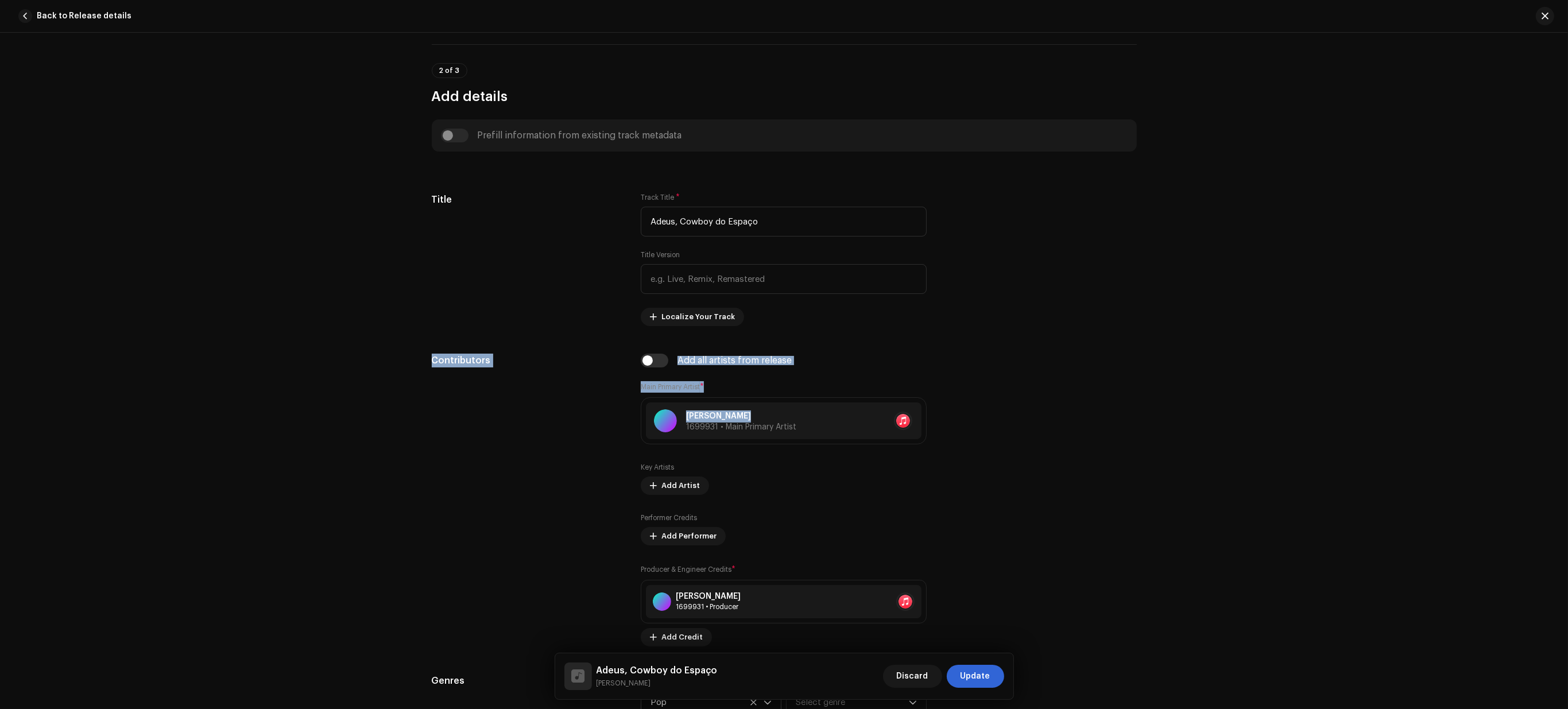
drag, startPoint x: 740, startPoint y: 411, endPoint x: 280, endPoint y: 416, distance: 460.0
click at [352, 420] on div "Track details Complete the following to finalize your track. 1 of 3 Add Audio F…" at bounding box center [784, 370] width 1568 height 676
click at [1286, 247] on div "Track details Complete the following to finalize your track. 1 of 3 Add Audio F…" at bounding box center [784, 370] width 1568 height 676
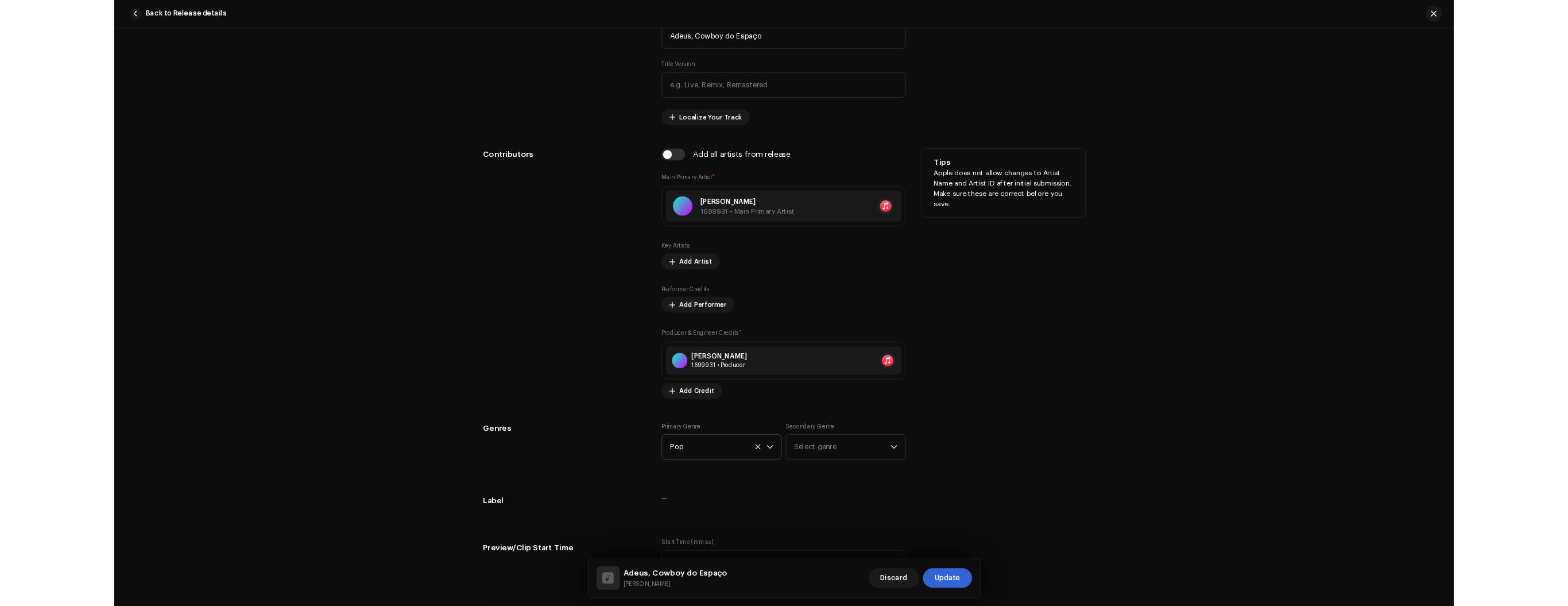
scroll to position [646, 0]
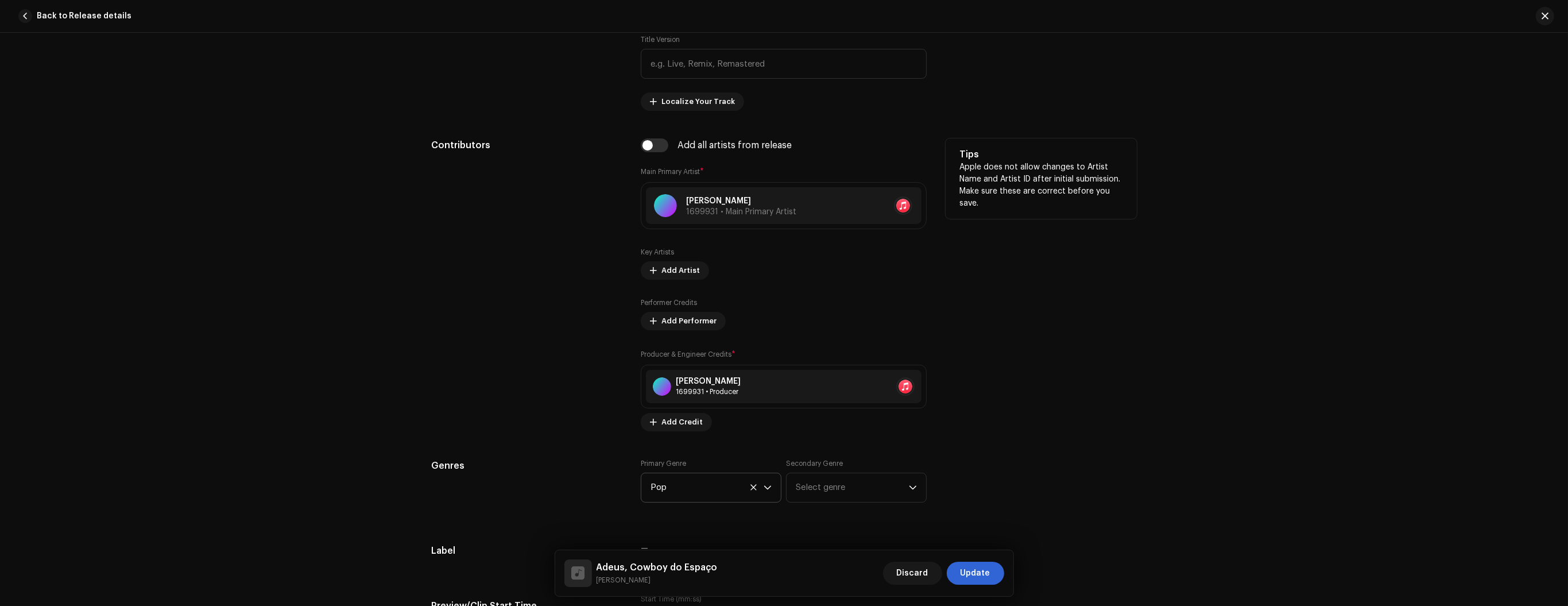
click at [1104, 171] on p "Apple does not allow changes to Artist Name and Artist ID after initial submiss…" at bounding box center [1041, 185] width 164 height 48
click at [1352, 236] on div "Track details Complete the following to finalize your track. 1 of 3 Add Audio F…" at bounding box center [784, 319] width 1568 height 573
click at [1453, 222] on div "Track details Complete the following to finalize your track. 1 of 3 Add Audio F…" at bounding box center [784, 319] width 1568 height 573
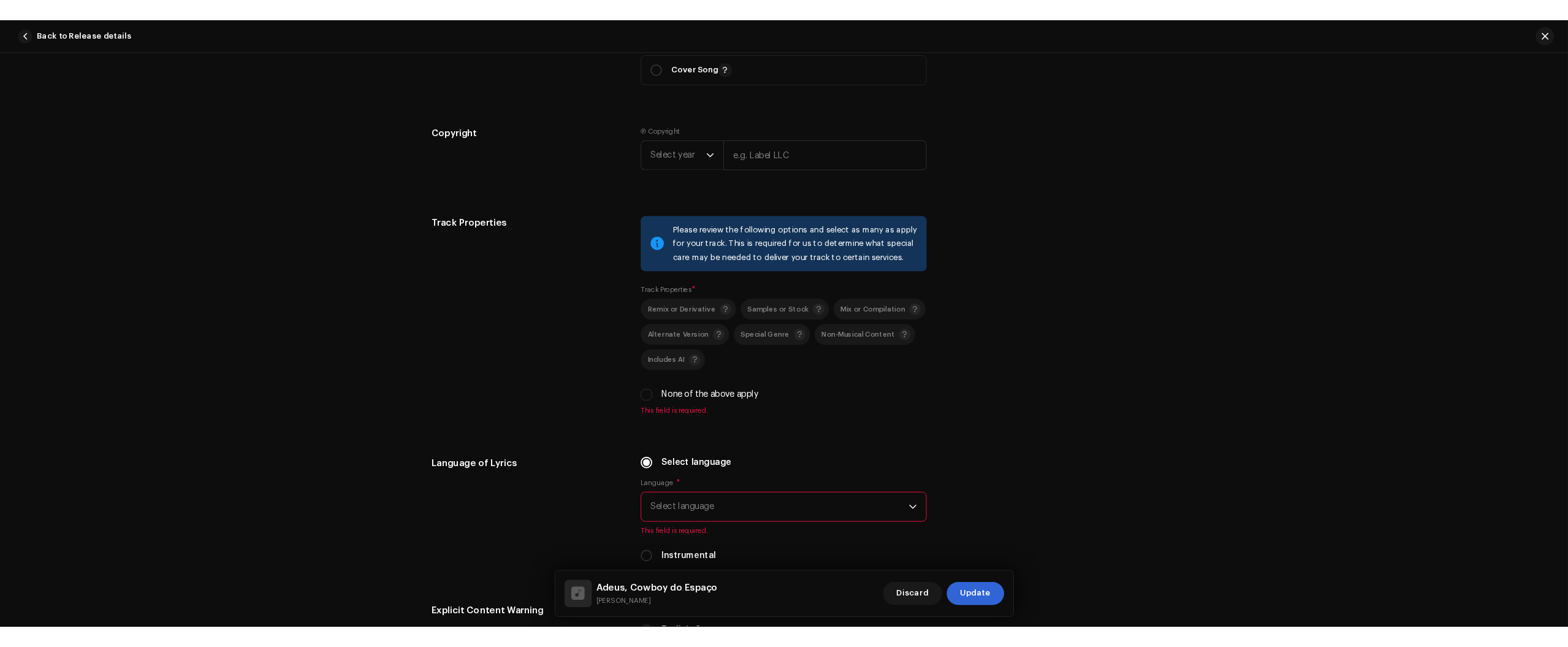
scroll to position [1456, 0]
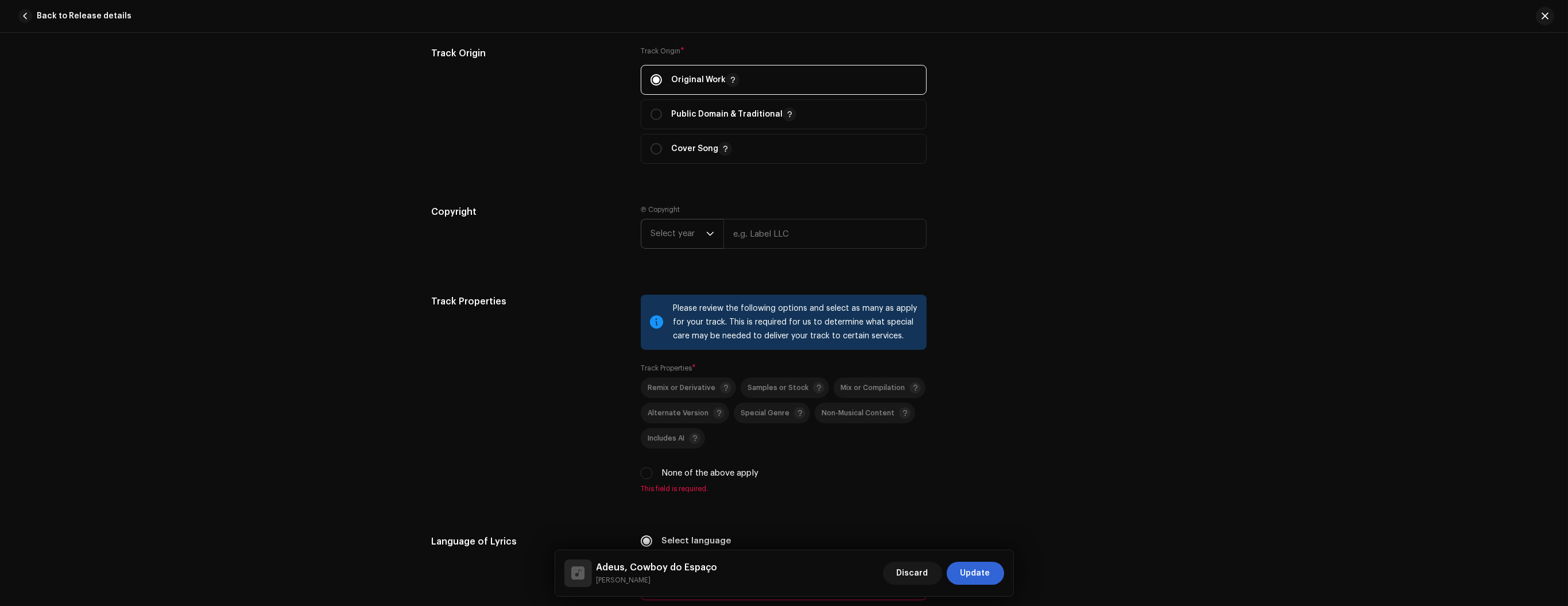
click at [662, 237] on span "Select year" at bounding box center [678, 234] width 56 height 28
click at [676, 323] on li "2025" at bounding box center [687, 321] width 82 height 23
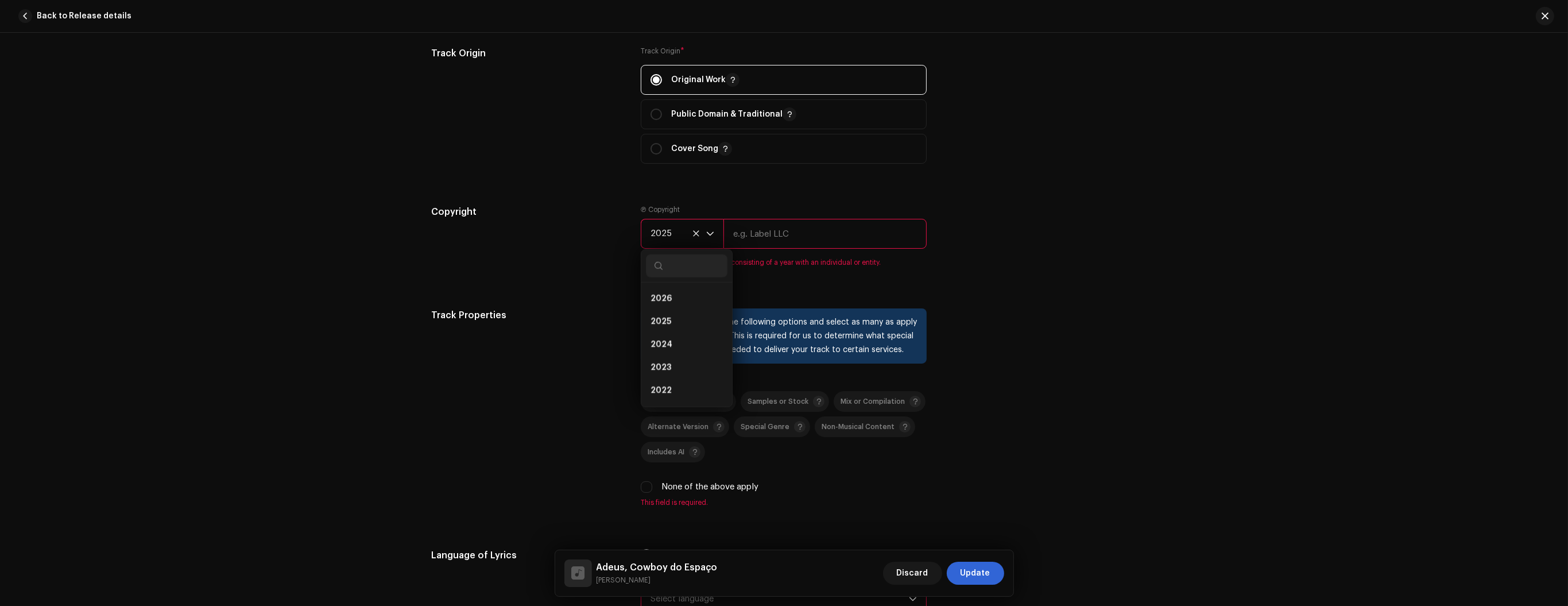
click at [765, 234] on input "text" at bounding box center [825, 234] width 204 height 30
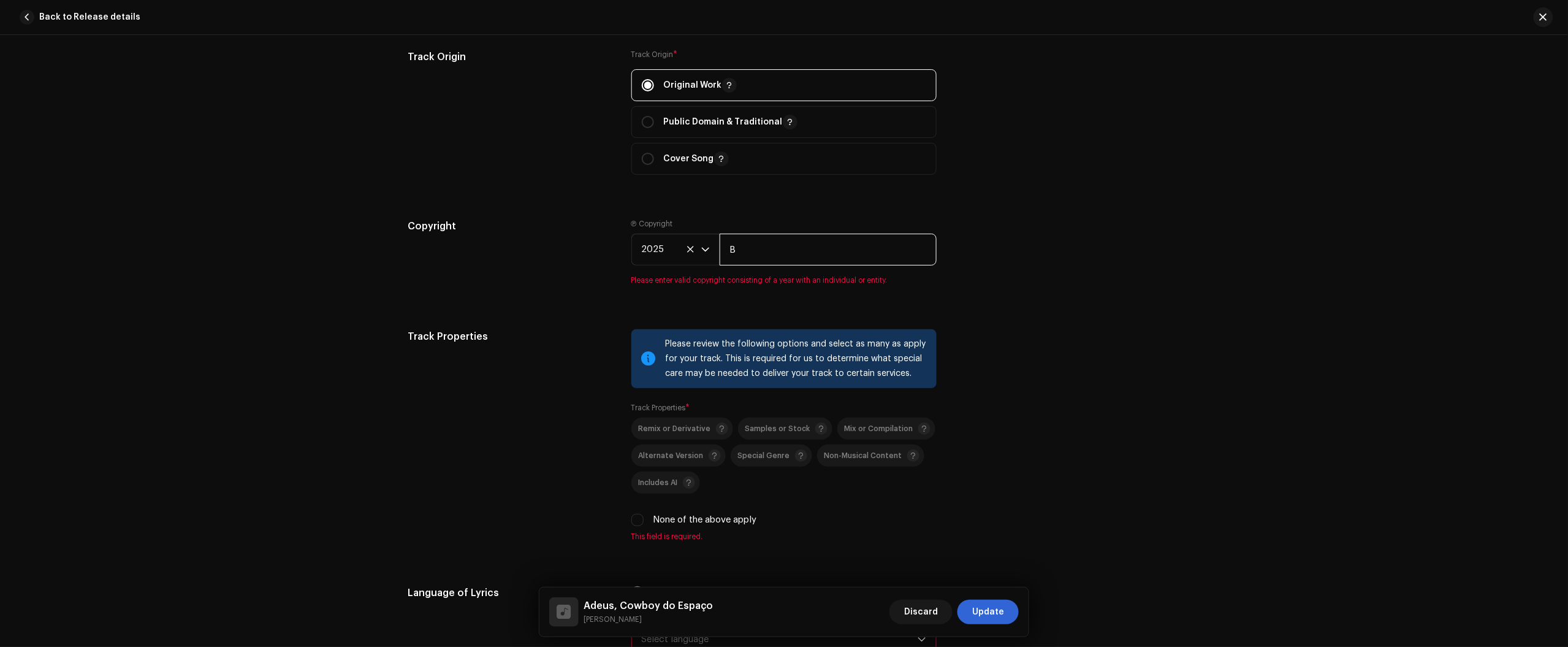
type input "B"
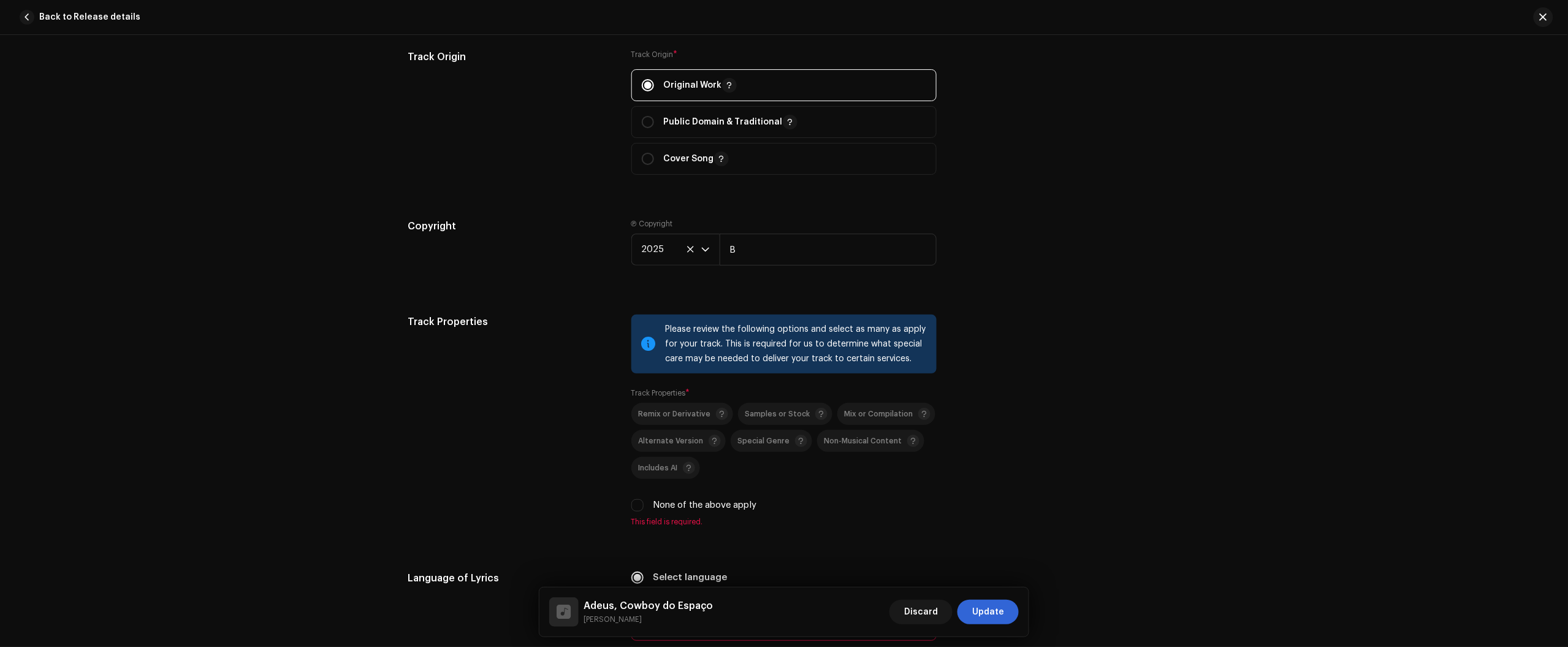
click at [374, 382] on div "Track details Complete the following to finalize your track. 1 of 3 Add Audio F…" at bounding box center [784, 340] width 1568 height 612
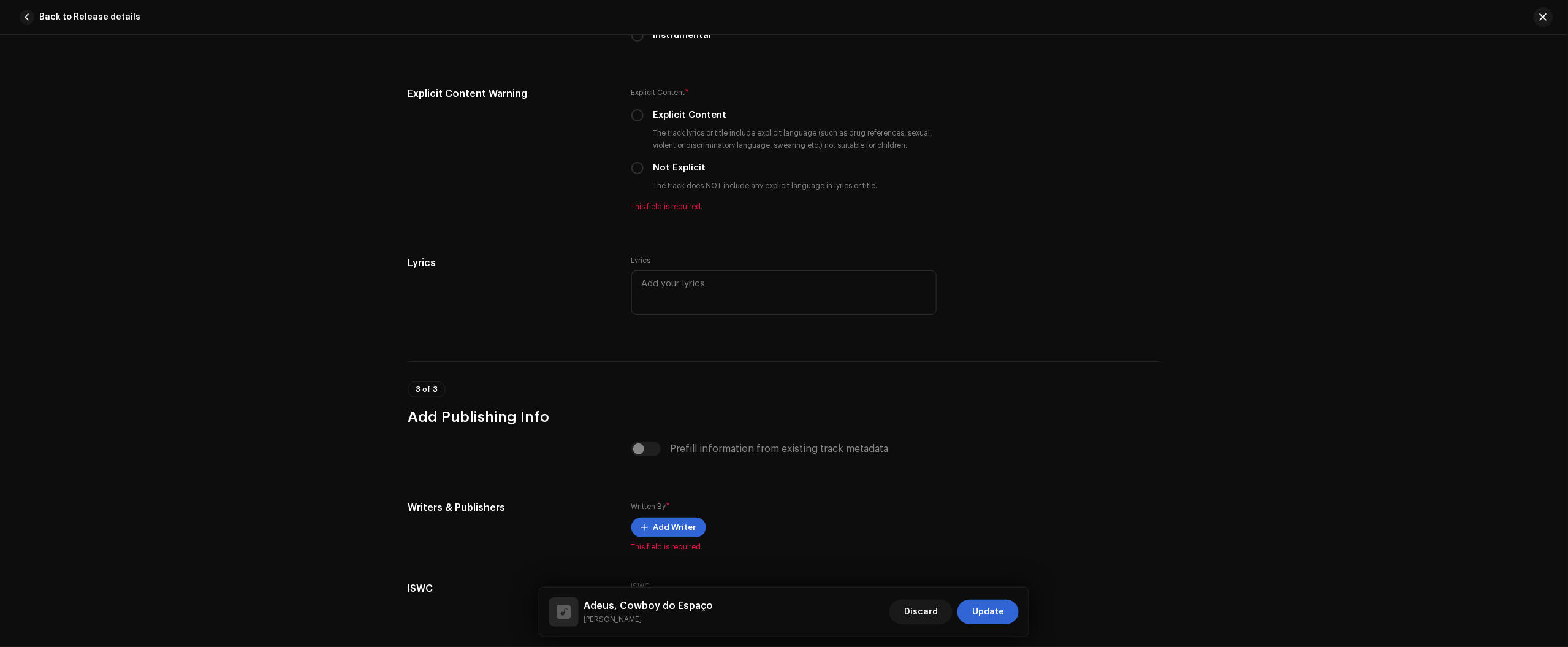
scroll to position [2205, 0]
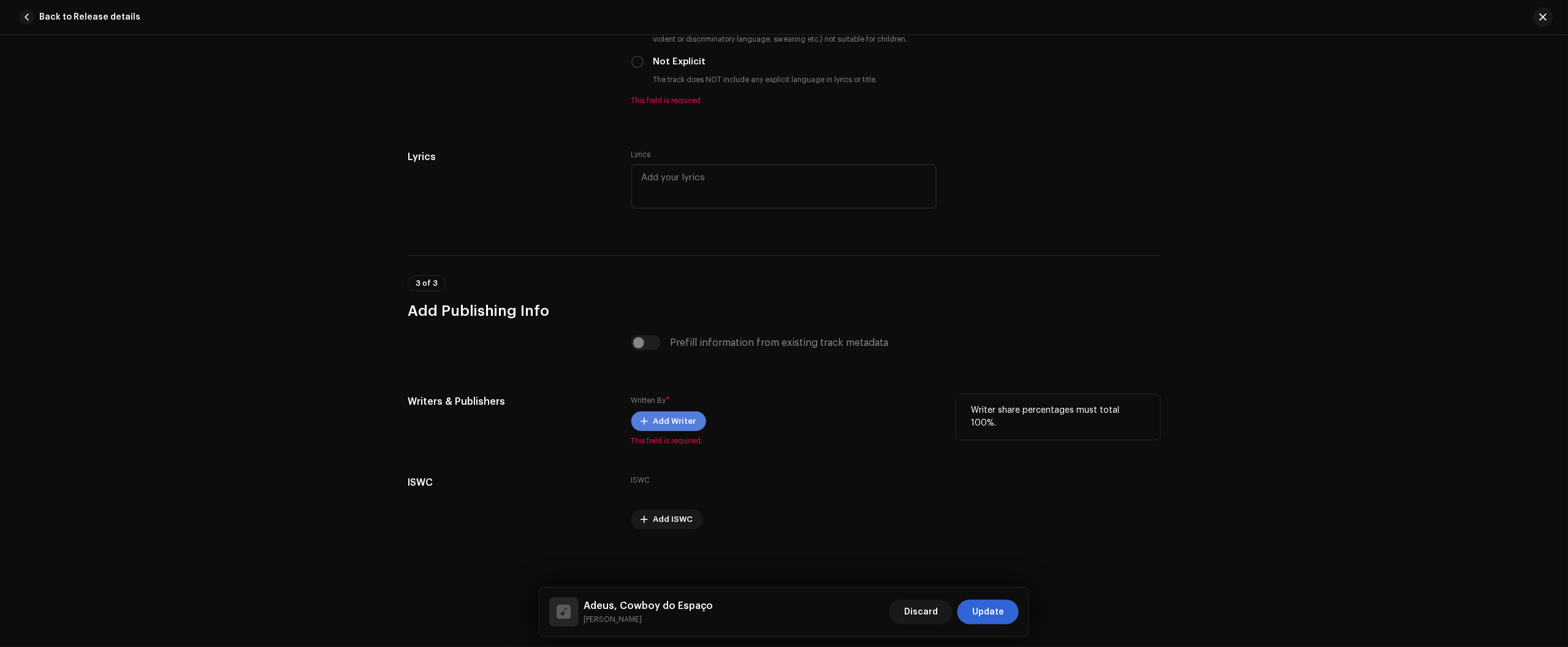
click at [654, 413] on span "Add Writer" at bounding box center [674, 422] width 43 height 25
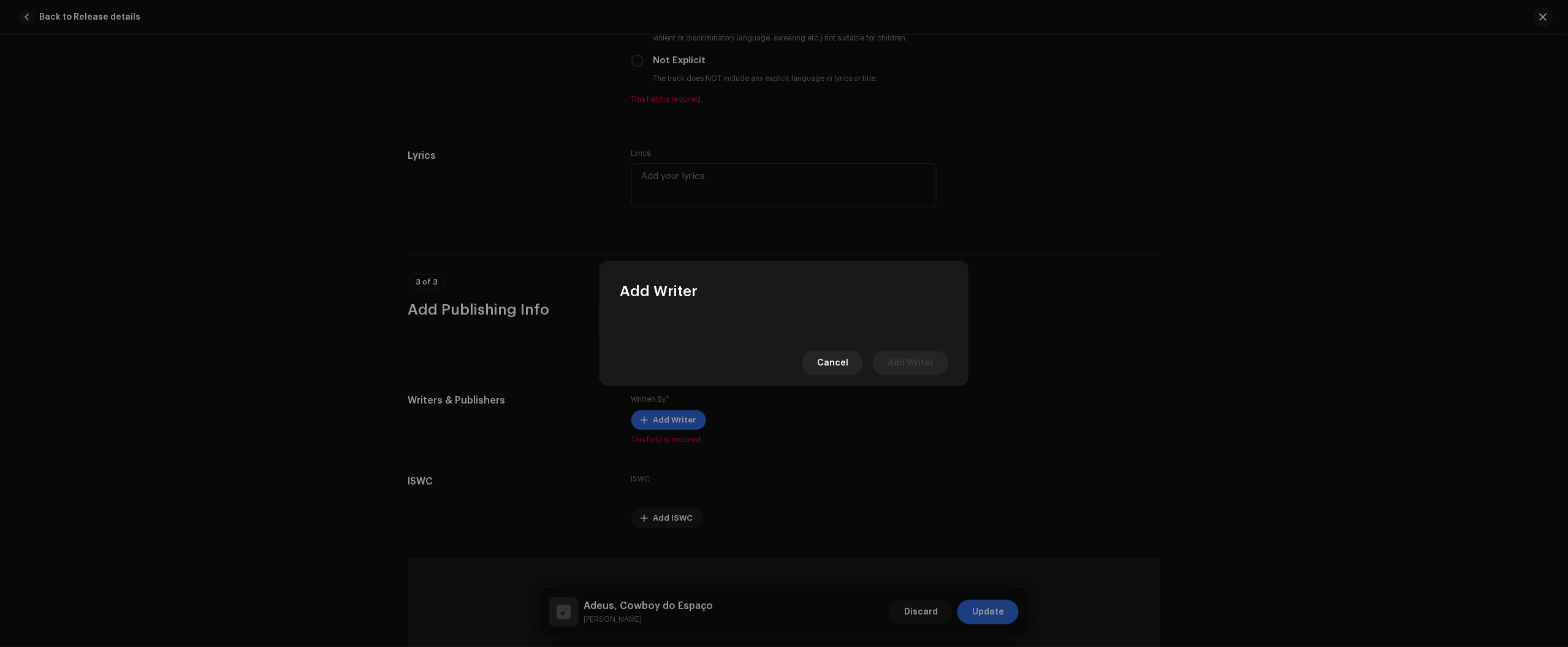
click at [724, 340] on div "Add Writer Cancel Add Writer" at bounding box center [783, 324] width 368 height 123
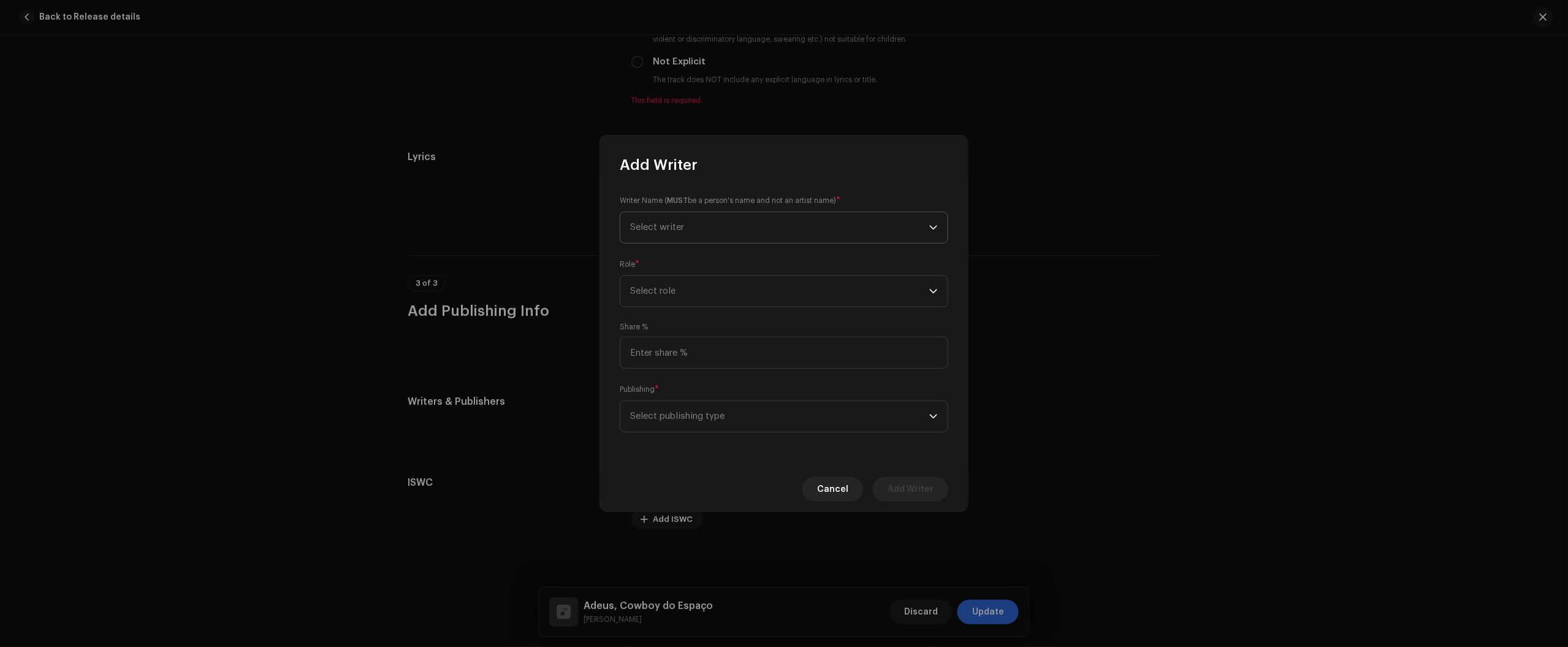
click at [739, 225] on span "Select writer" at bounding box center [780, 227] width 299 height 30
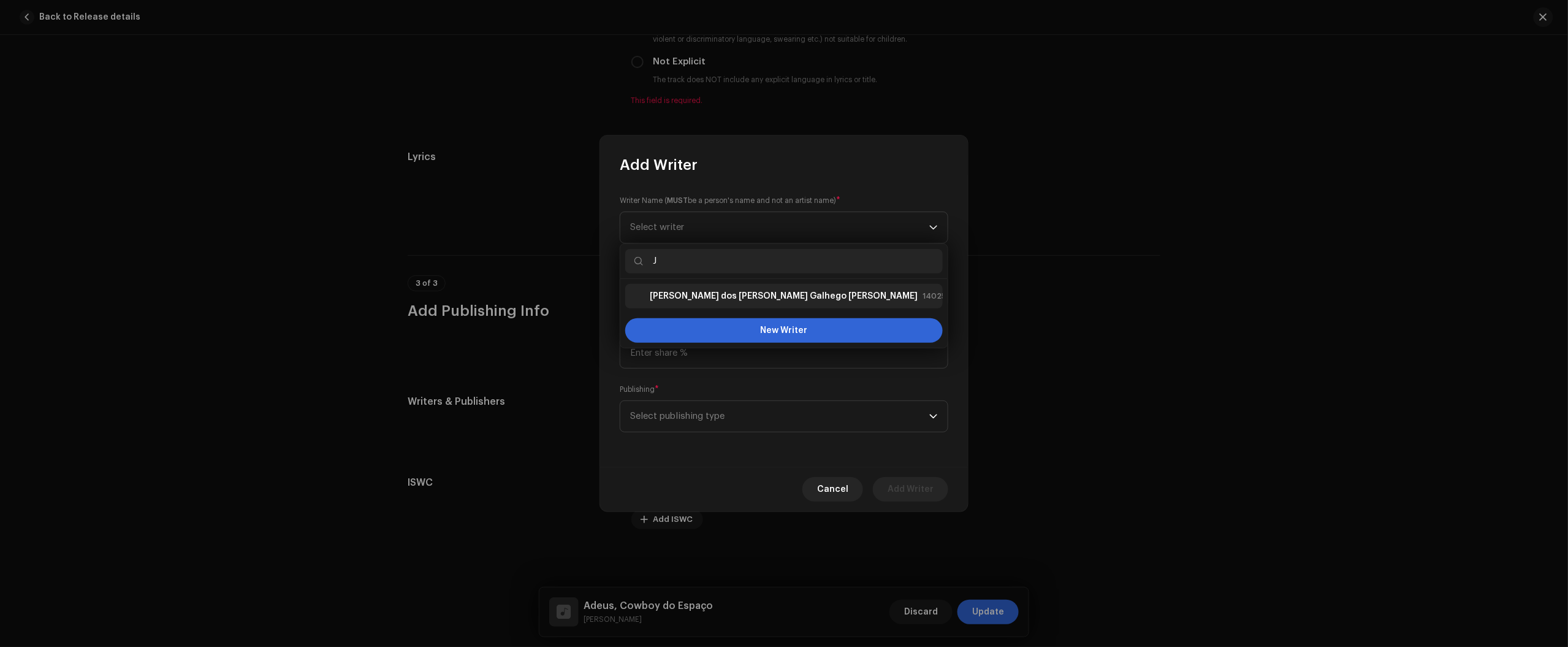
type input "J"
click at [713, 298] on strong "Júlio dos Santos Galhego Aguiar" at bounding box center [783, 296] width 268 height 12
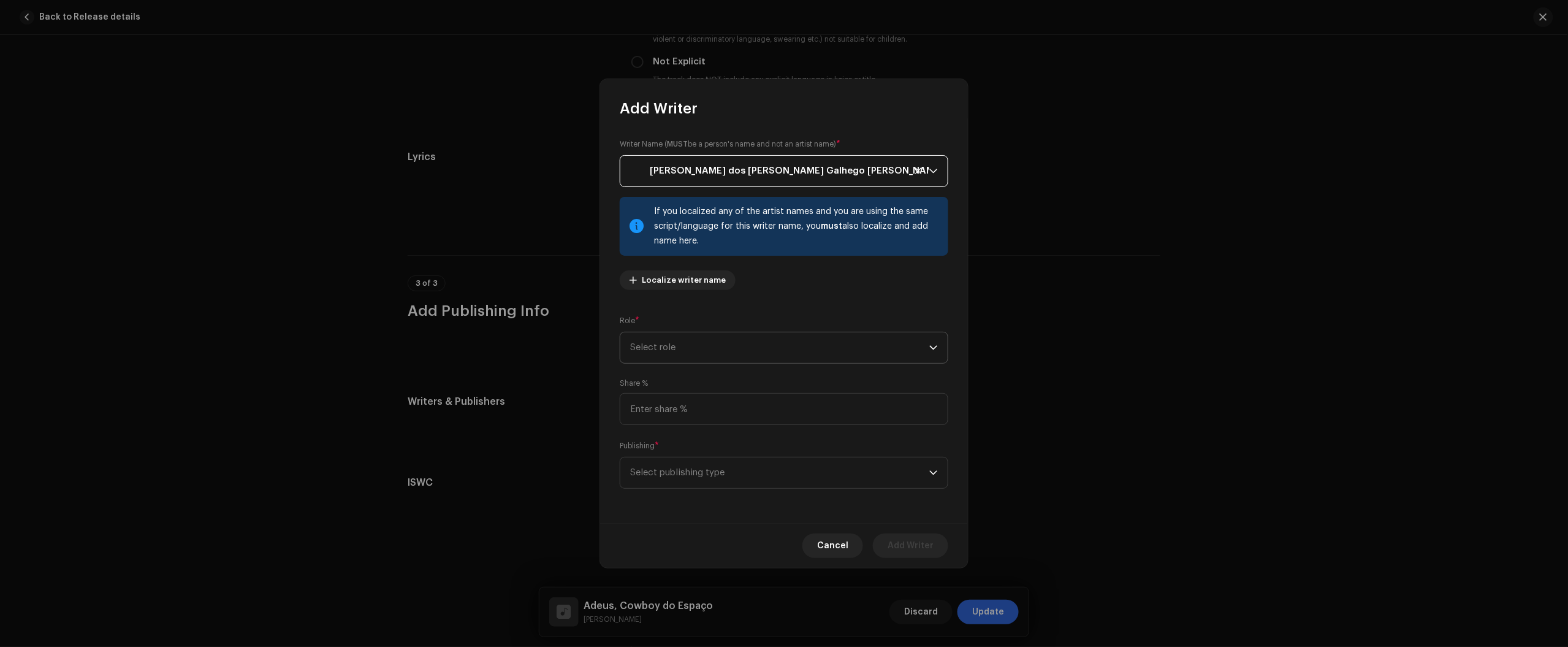
click at [684, 342] on span "Select role" at bounding box center [780, 348] width 299 height 30
click at [694, 449] on span "Composer & Lyricist" at bounding box center [673, 455] width 86 height 12
click at [702, 400] on input at bounding box center [784, 409] width 329 height 32
click at [700, 461] on span "Select publishing type" at bounding box center [780, 472] width 299 height 30
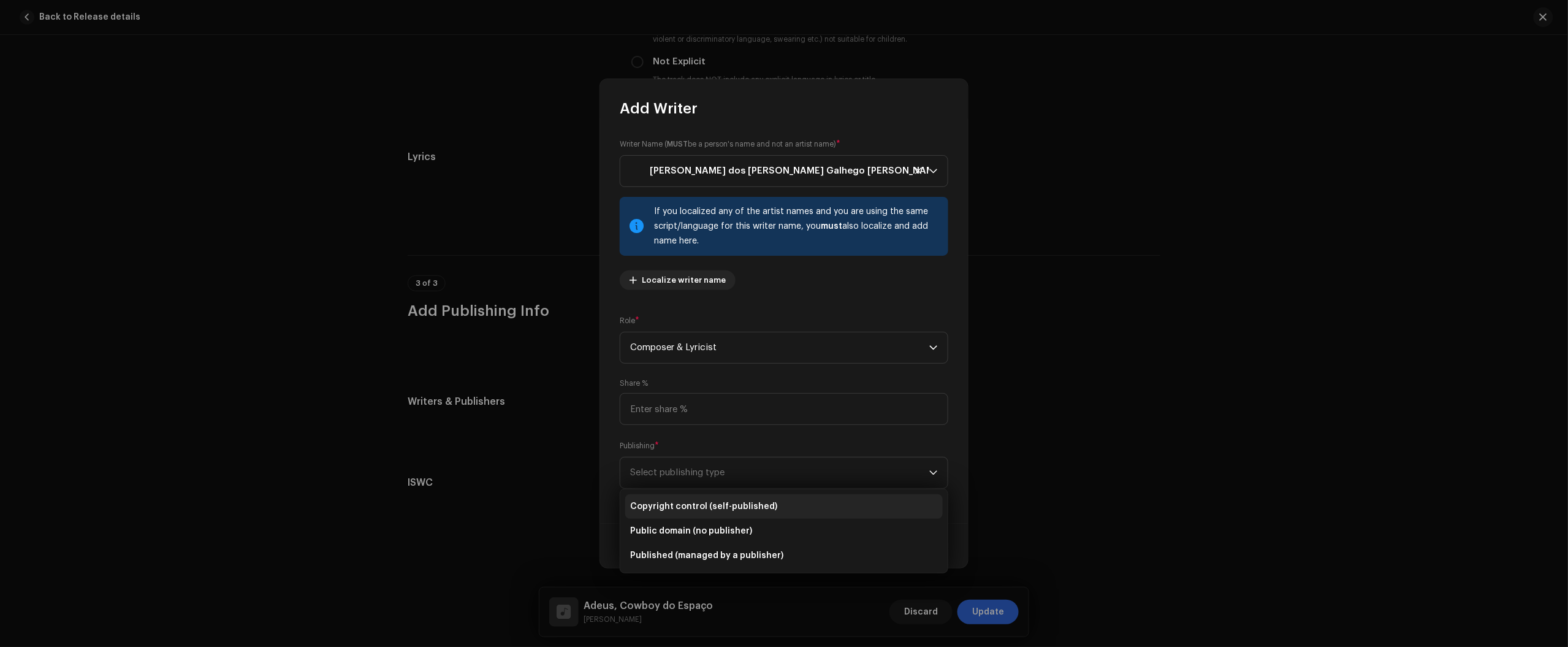
click at [706, 510] on span "Copyright control (self-published)" at bounding box center [703, 506] width 147 height 12
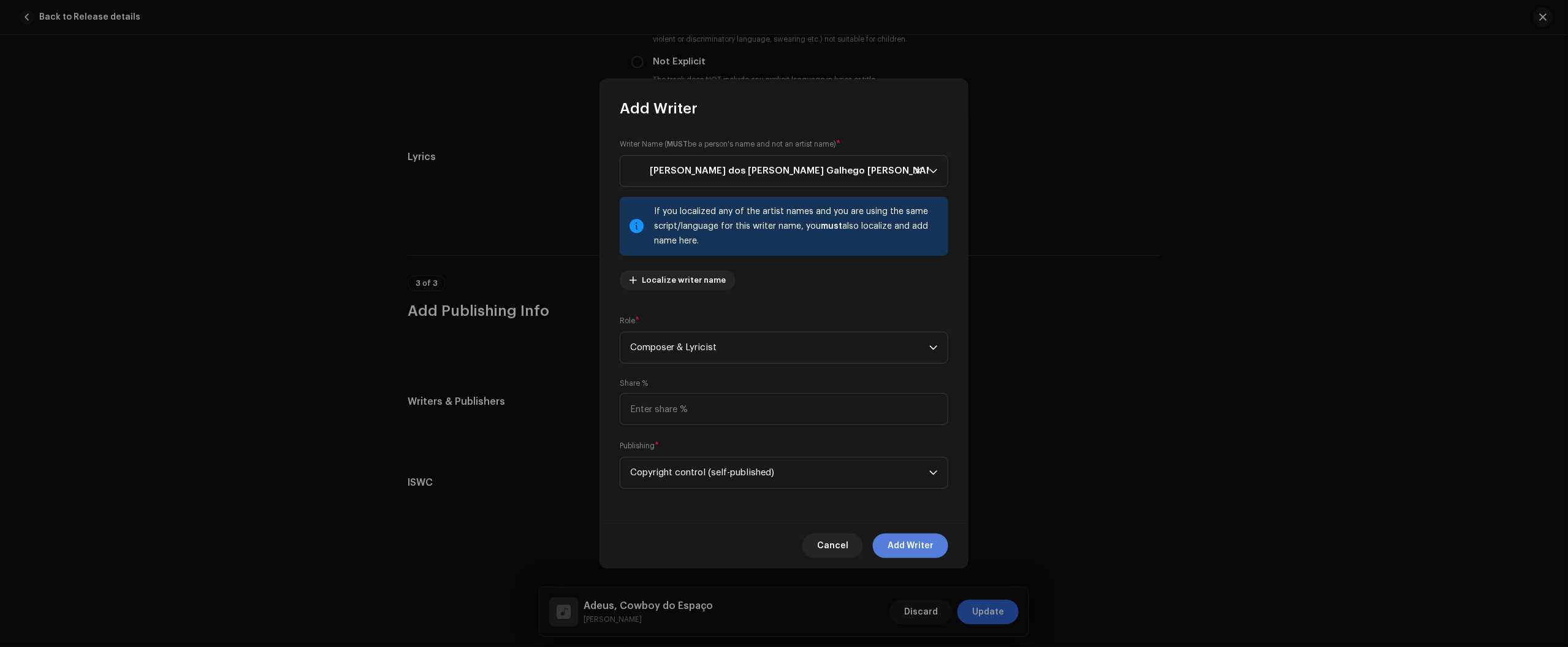
click at [899, 541] on span "Add Writer" at bounding box center [911, 546] width 46 height 25
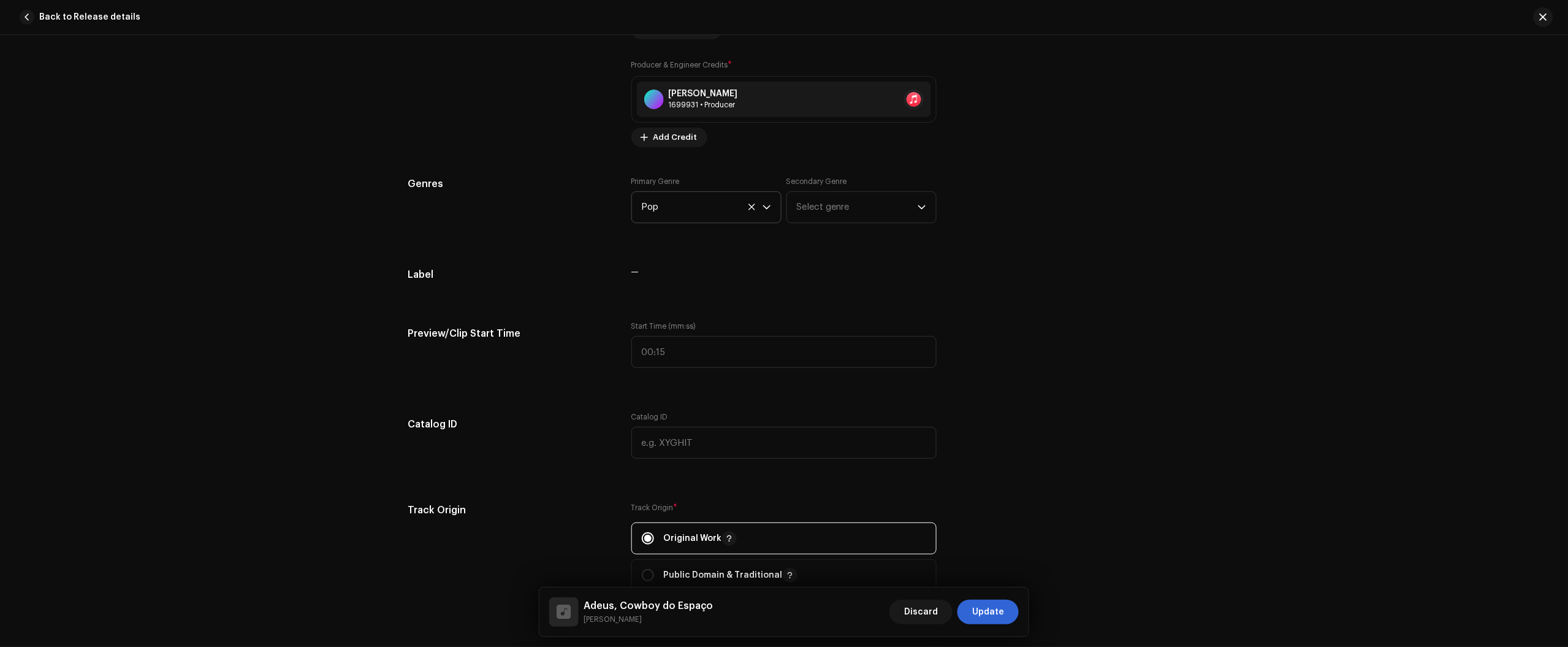
scroll to position [633, 0]
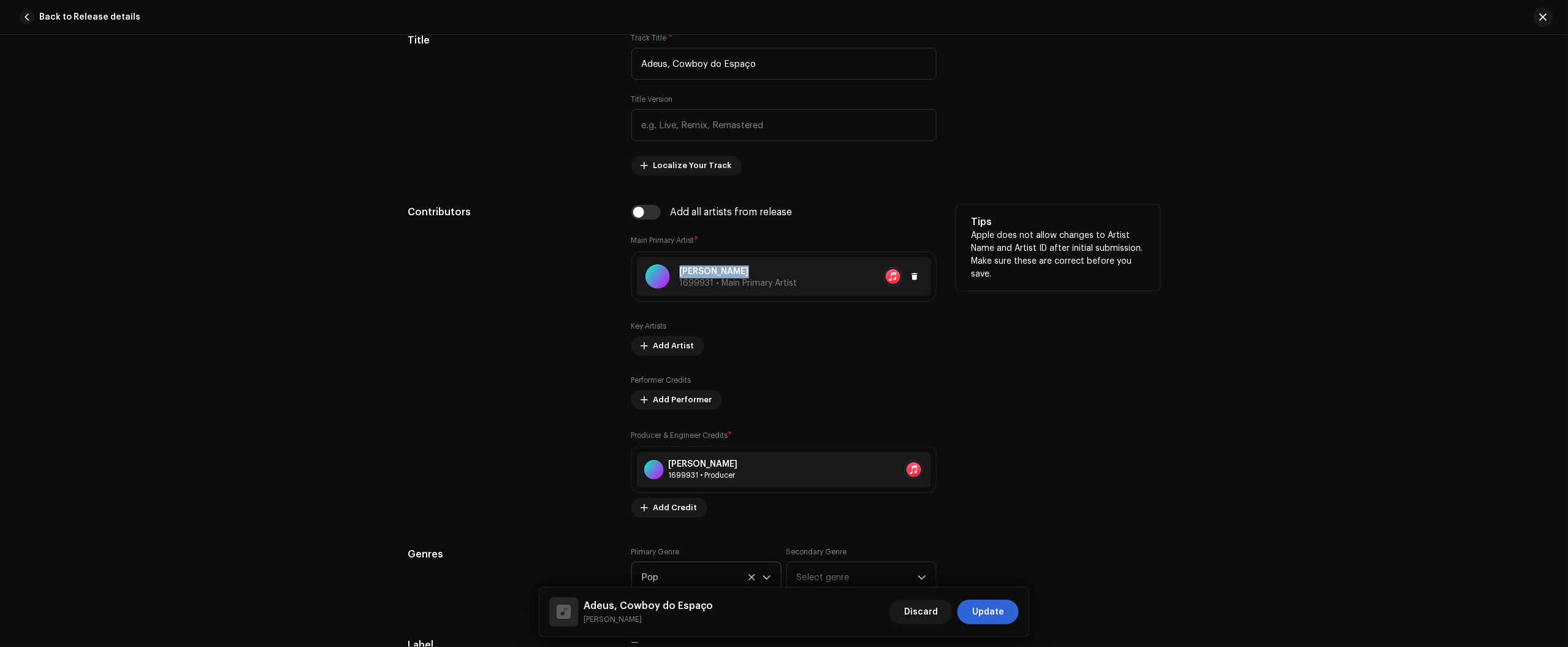
copy div "[PERSON_NAME]"
drag, startPoint x: 743, startPoint y: 274, endPoint x: 454, endPoint y: 296, distance: 289.8
click at [501, 291] on div "Contributors Add all artists from release Main Primary Artist * Nikko Rapper 16…" at bounding box center [783, 361] width 753 height 313
click at [454, 296] on div "Contributors" at bounding box center [509, 361] width 204 height 313
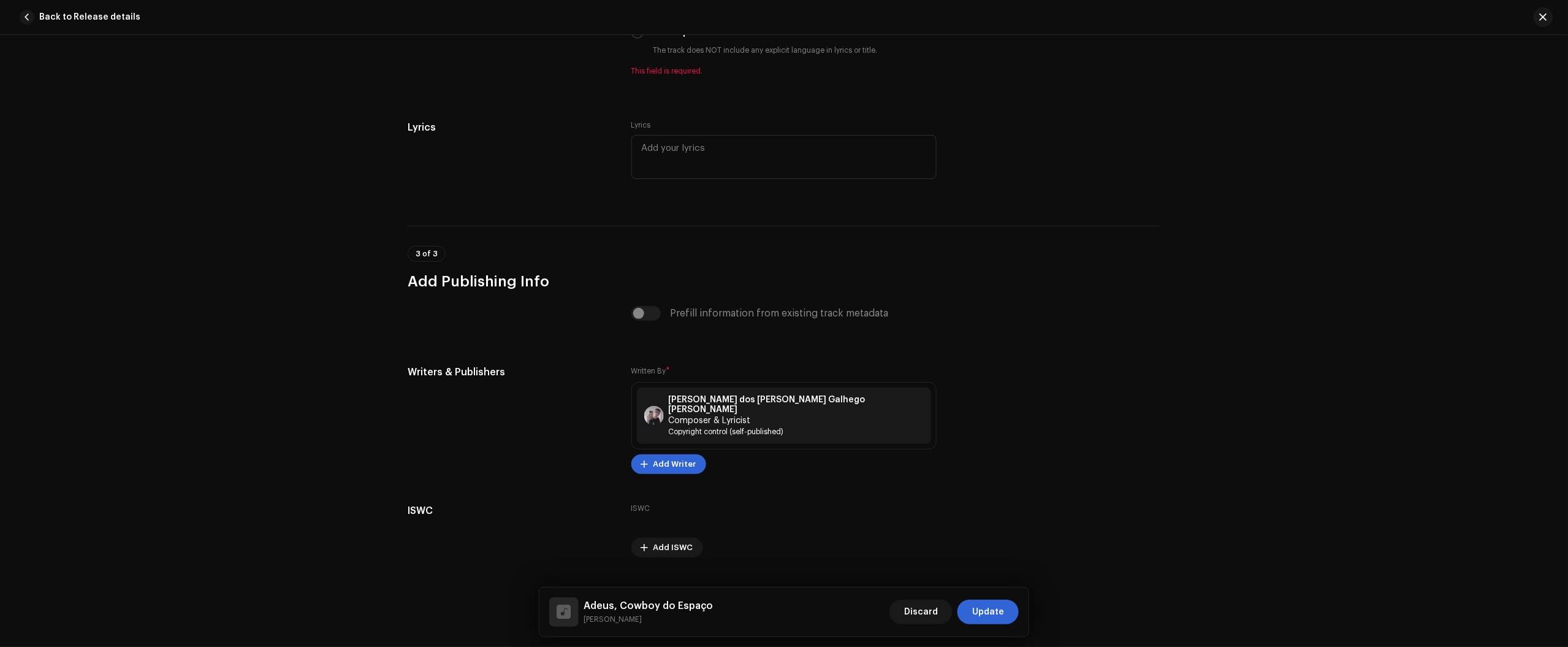
scroll to position [2242, 0]
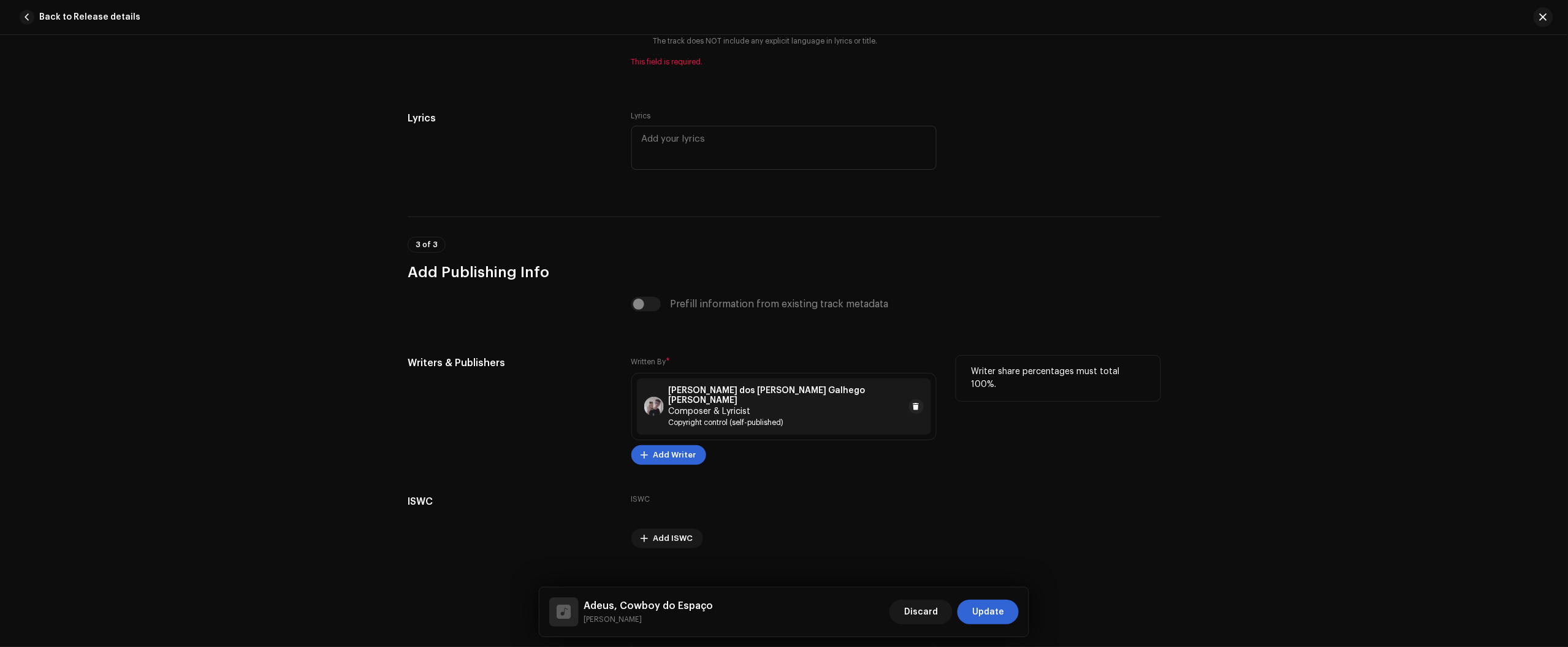
click at [669, 394] on strong "Júlio dos Santos Galhego Aguiar" at bounding box center [787, 396] width 235 height 20
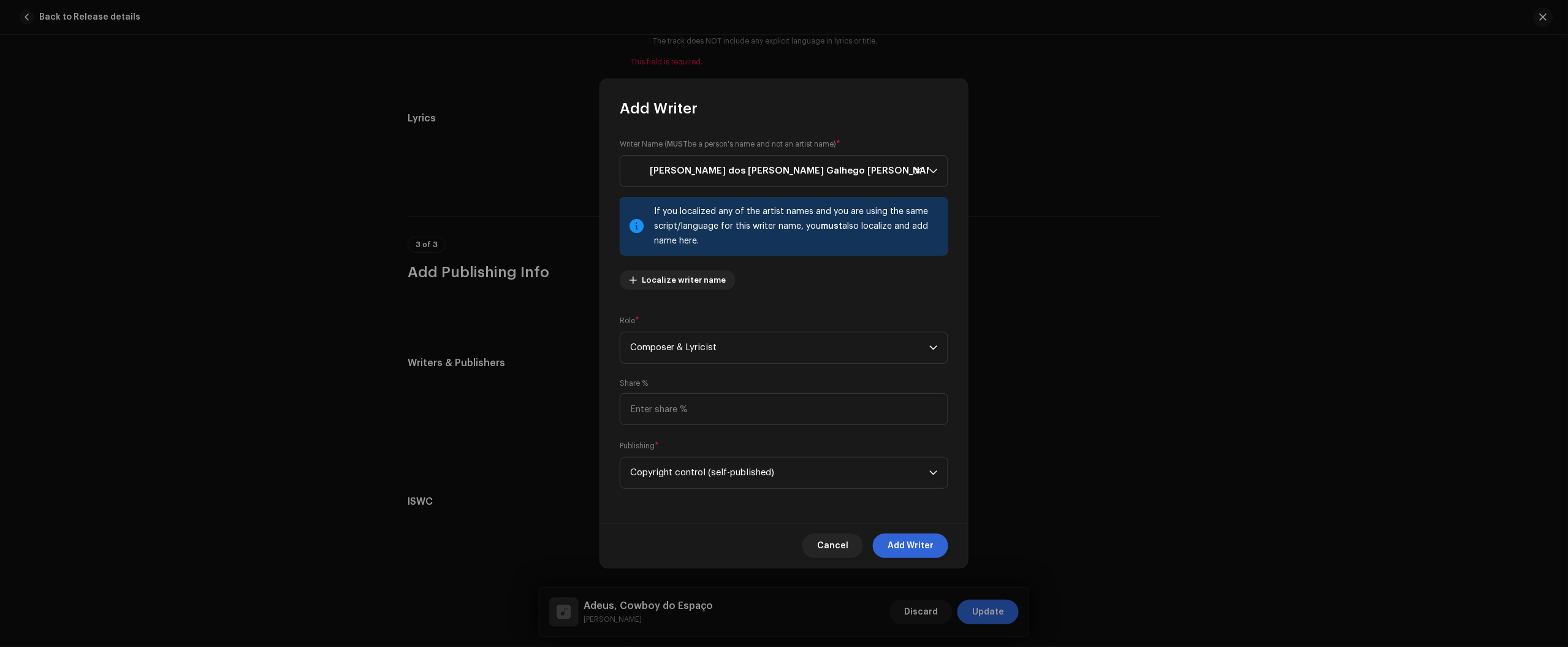
drag, startPoint x: 800, startPoint y: 234, endPoint x: 706, endPoint y: 209, distance: 97.3
click at [733, 218] on div "If you localized any of the artist names and you are using the same script/lang…" at bounding box center [796, 226] width 284 height 45
click at [693, 176] on strong "Júlio dos Santos Galhego Aguiar" at bounding box center [796, 171] width 294 height 30
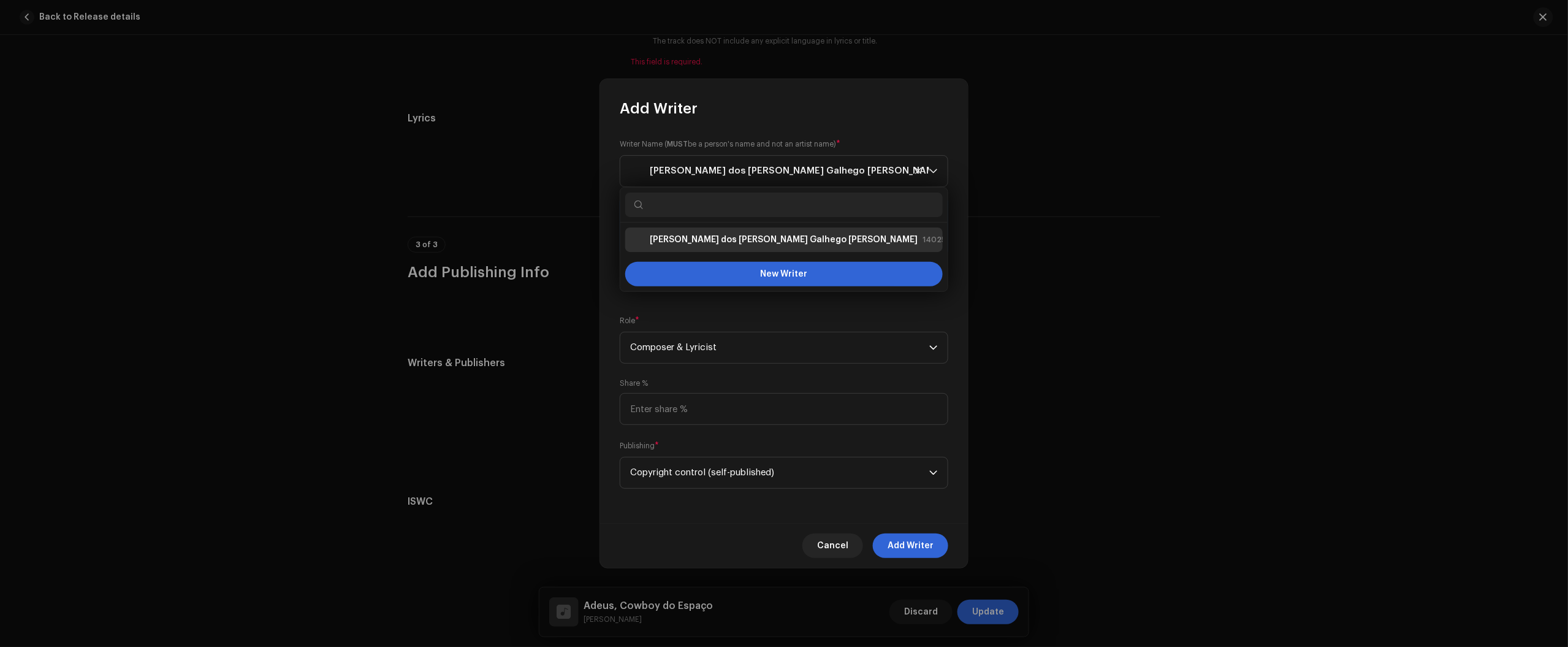
click at [689, 241] on strong "Júlio dos Santos Galhego Aguiar" at bounding box center [783, 240] width 268 height 12
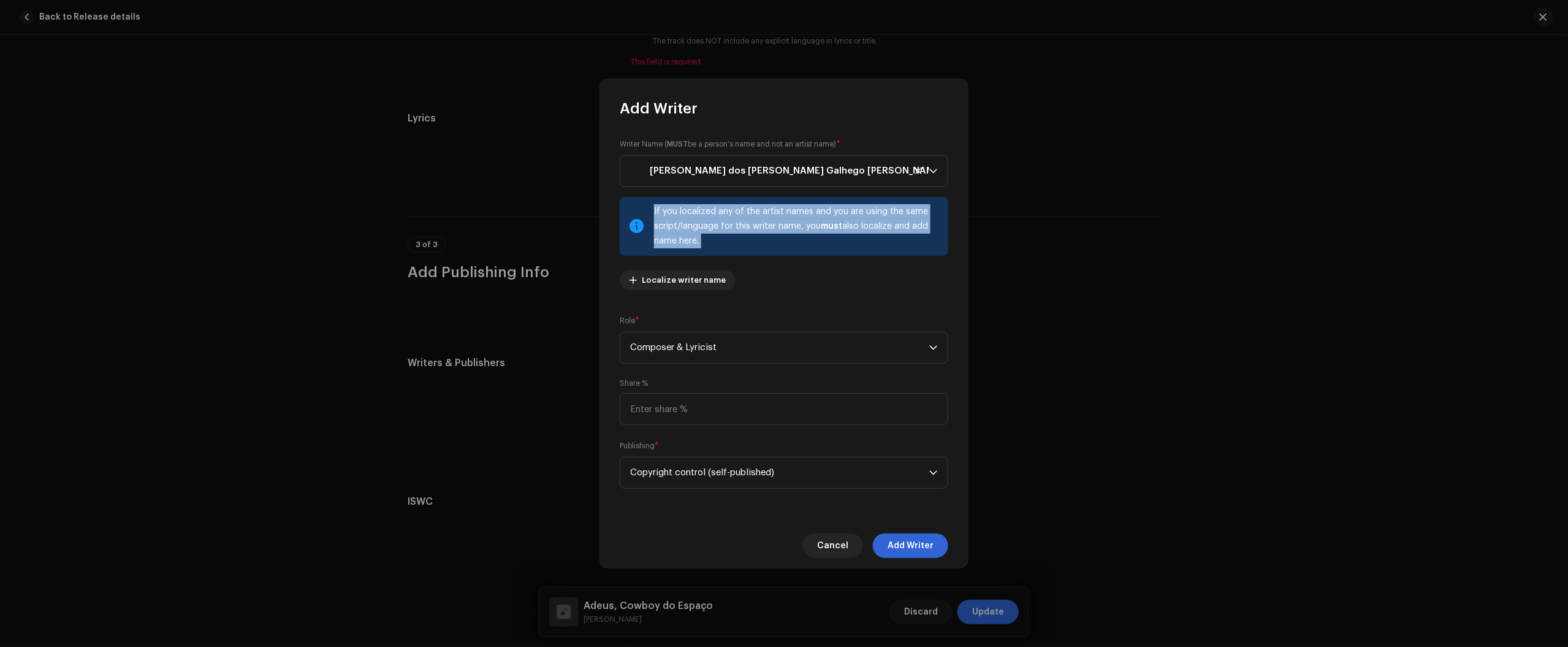
drag, startPoint x: 614, startPoint y: 176, endPoint x: 608, endPoint y: 285, distance: 109.2
click at [635, 279] on div "Writer Name ( MUST be a person's name and not an artist name) * Júlio dos Santo…" at bounding box center [783, 321] width 368 height 405
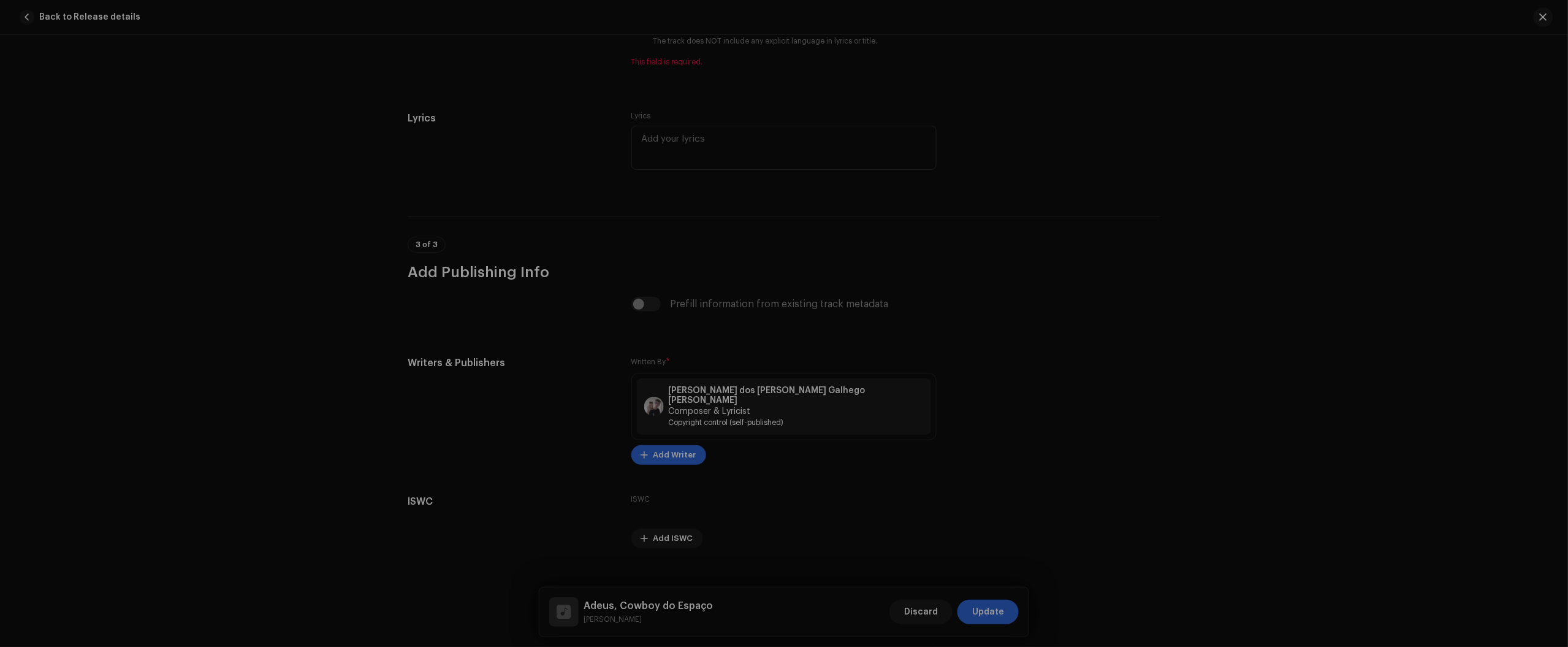
click at [531, 512] on div "Add Writer Writer Name ( MUST be a person's name and not an artist name) * Júli…" at bounding box center [784, 324] width 1568 height 647
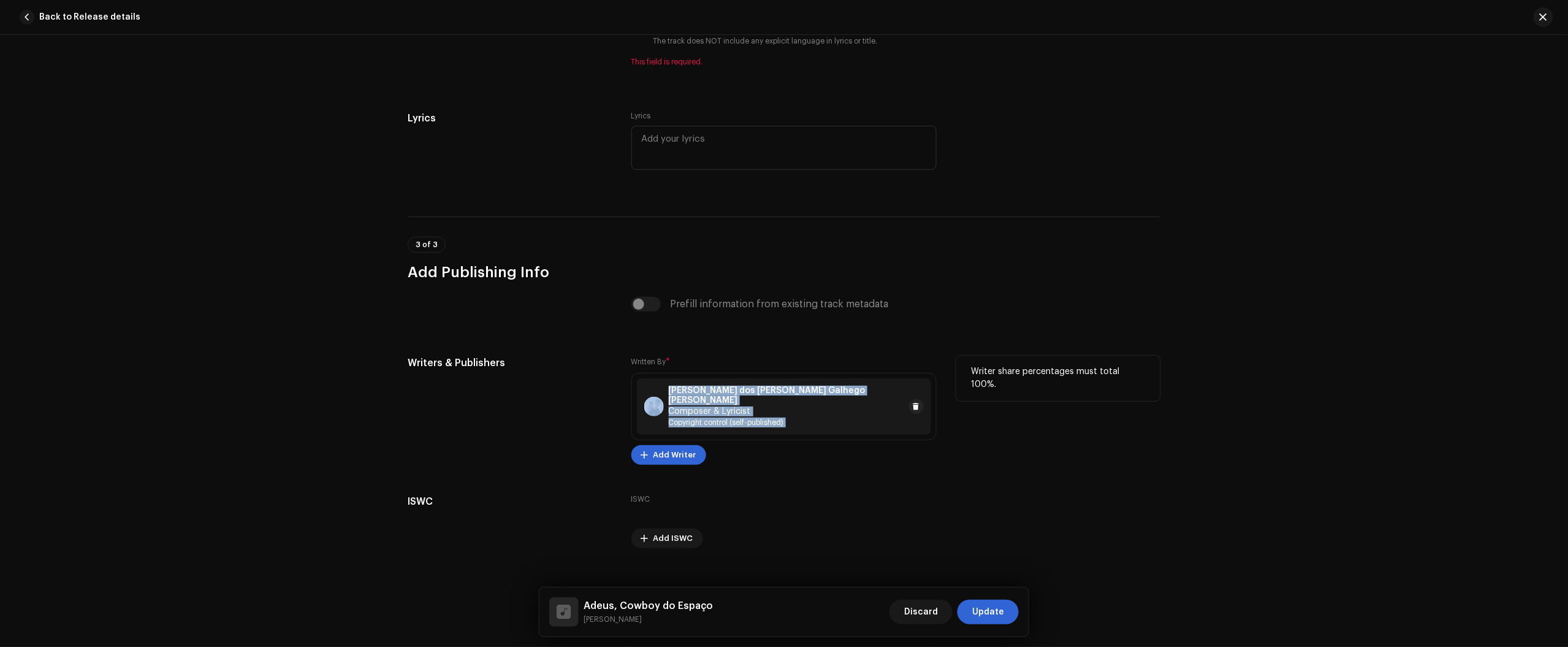
copy div "Júlio dos Santos Galhego Aguiar Composer & Lyricist Copyright control (self-pub…"
drag, startPoint x: 919, startPoint y: 405, endPoint x: 479, endPoint y: 402, distance: 440.0
click at [486, 402] on div "Writers & Publishers Written By * Júlio dos Santos Galhego Aguiar Composer & Ly…" at bounding box center [783, 410] width 753 height 109
click at [479, 402] on div "Writers & Publishers" at bounding box center [509, 410] width 204 height 109
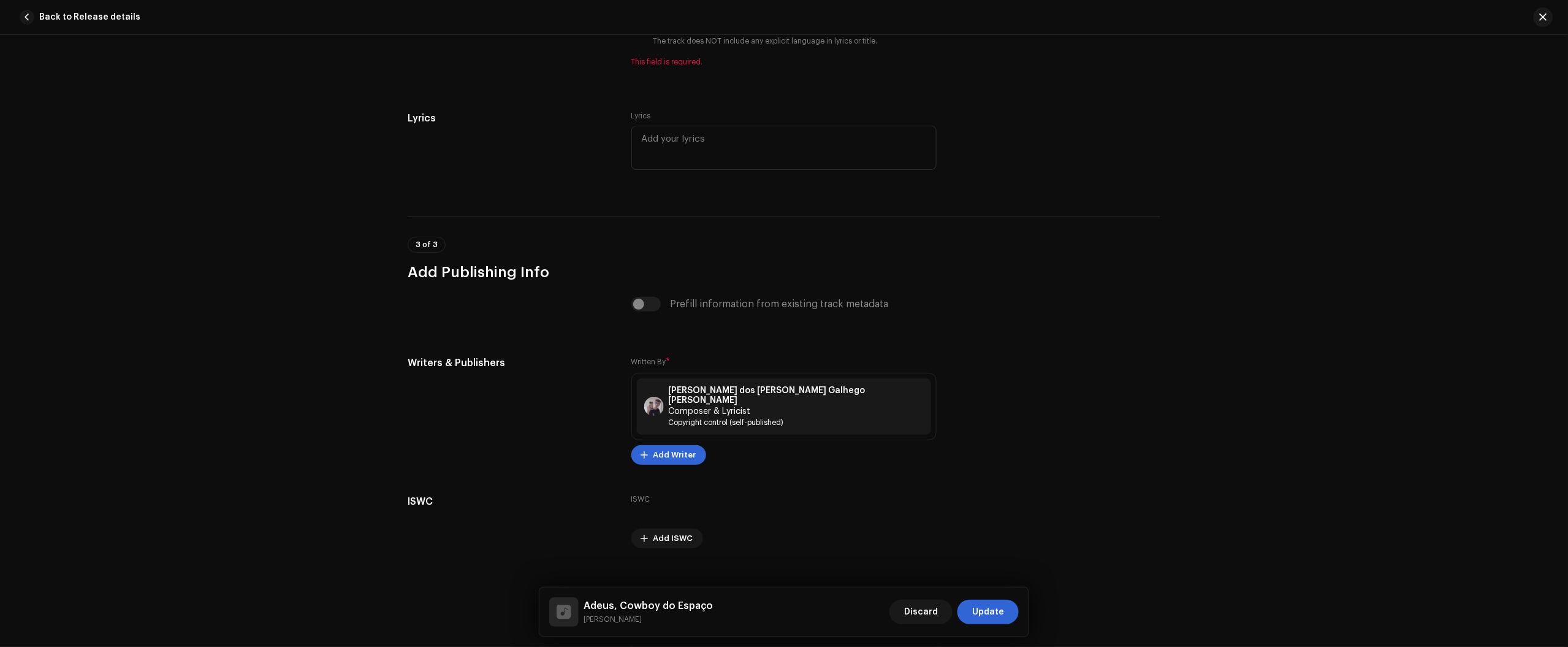
click at [193, 210] on div "Track details Complete the following to finalize your track. 1 of 3 Add Audio F…" at bounding box center [784, 340] width 1568 height 612
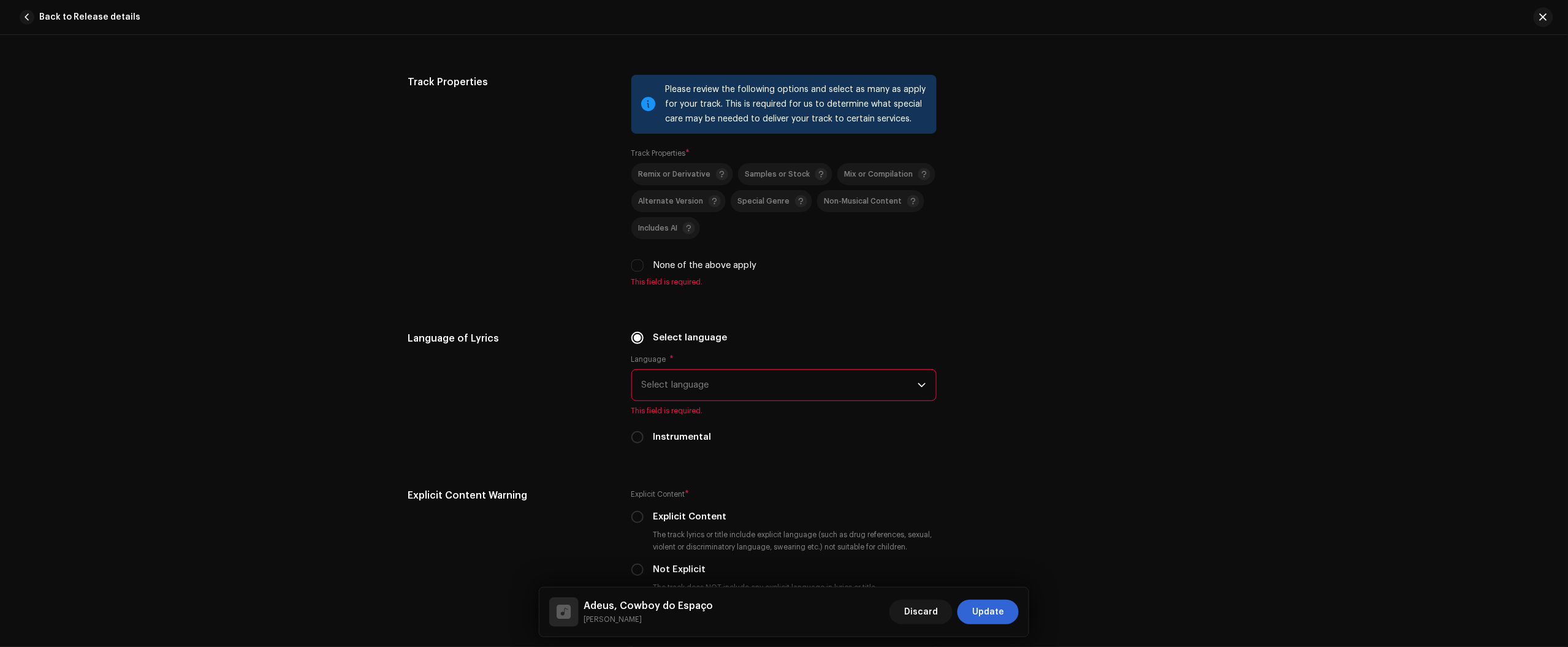
scroll to position [1706, 0]
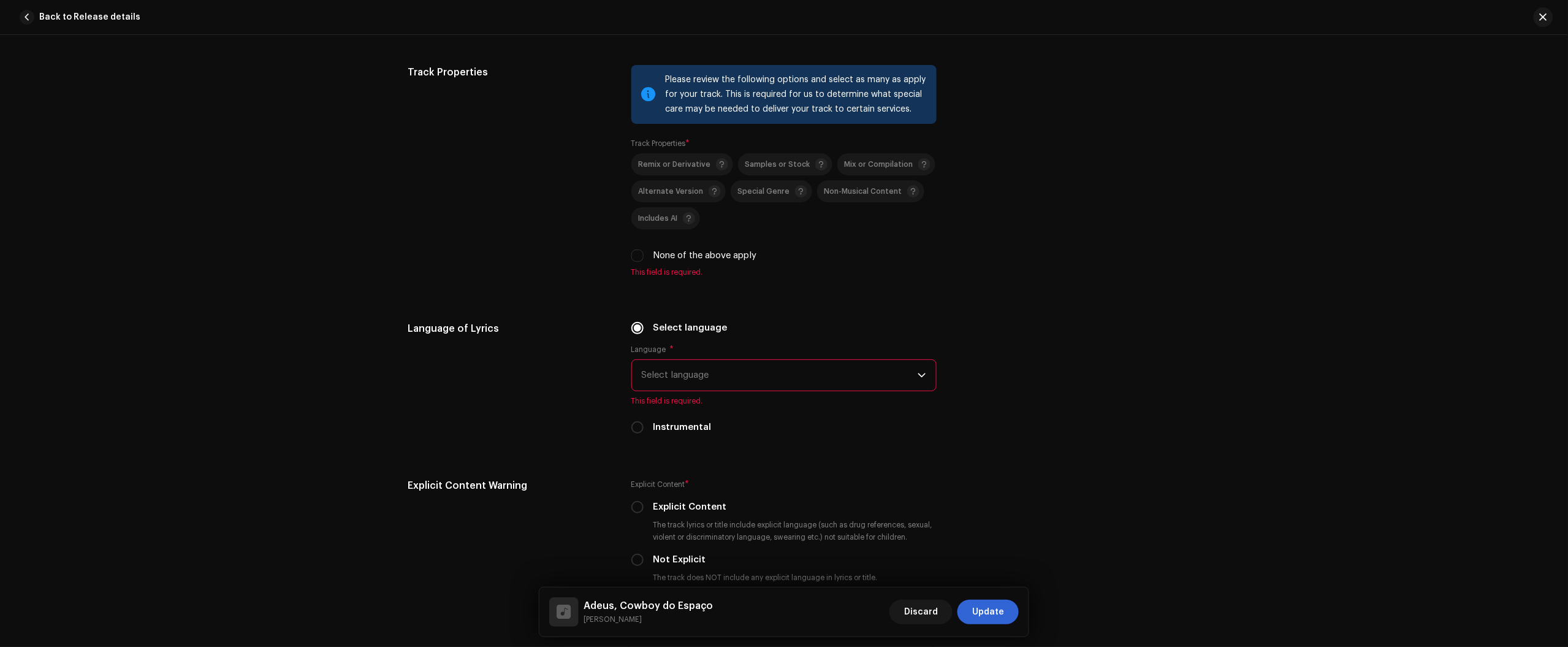
click at [689, 369] on span "Select language" at bounding box center [780, 375] width 276 height 30
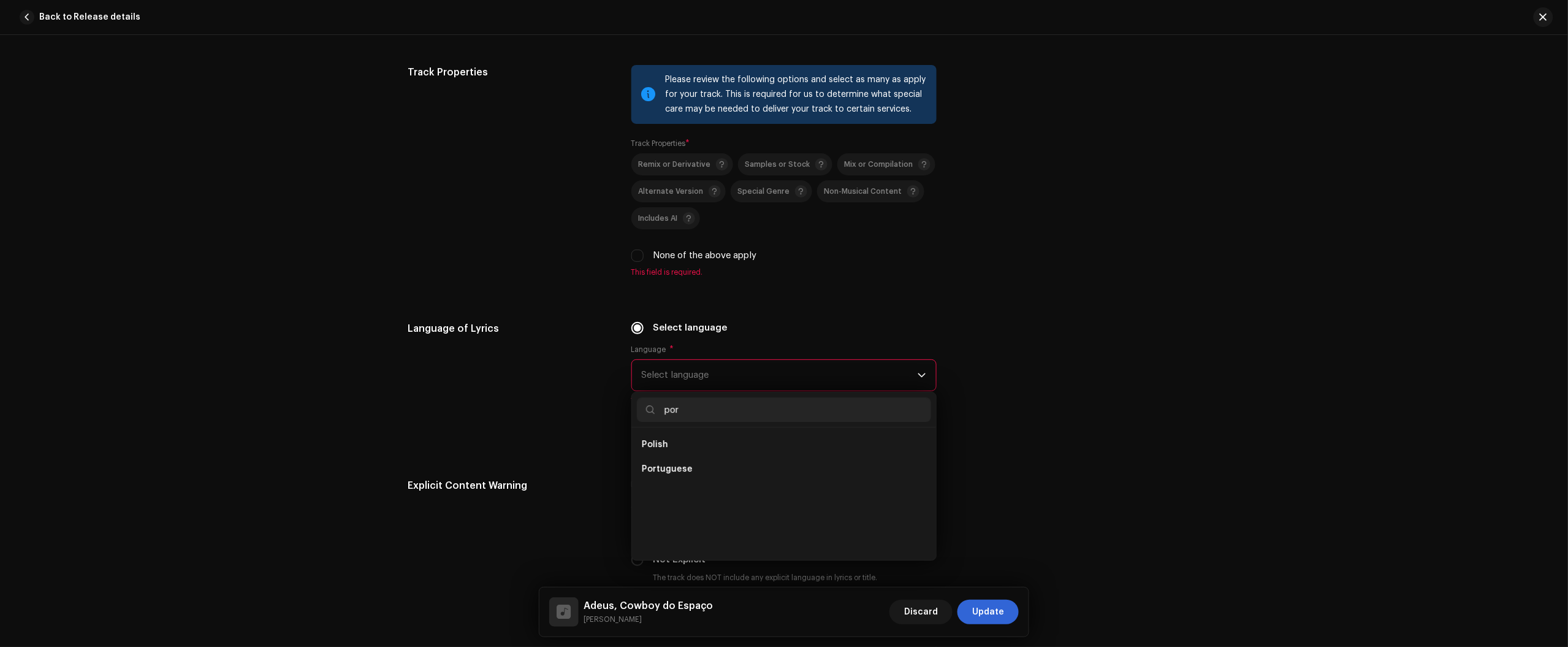
scroll to position [0, 0]
type input "port"
click at [748, 440] on li "Portuguese" at bounding box center [784, 445] width 294 height 25
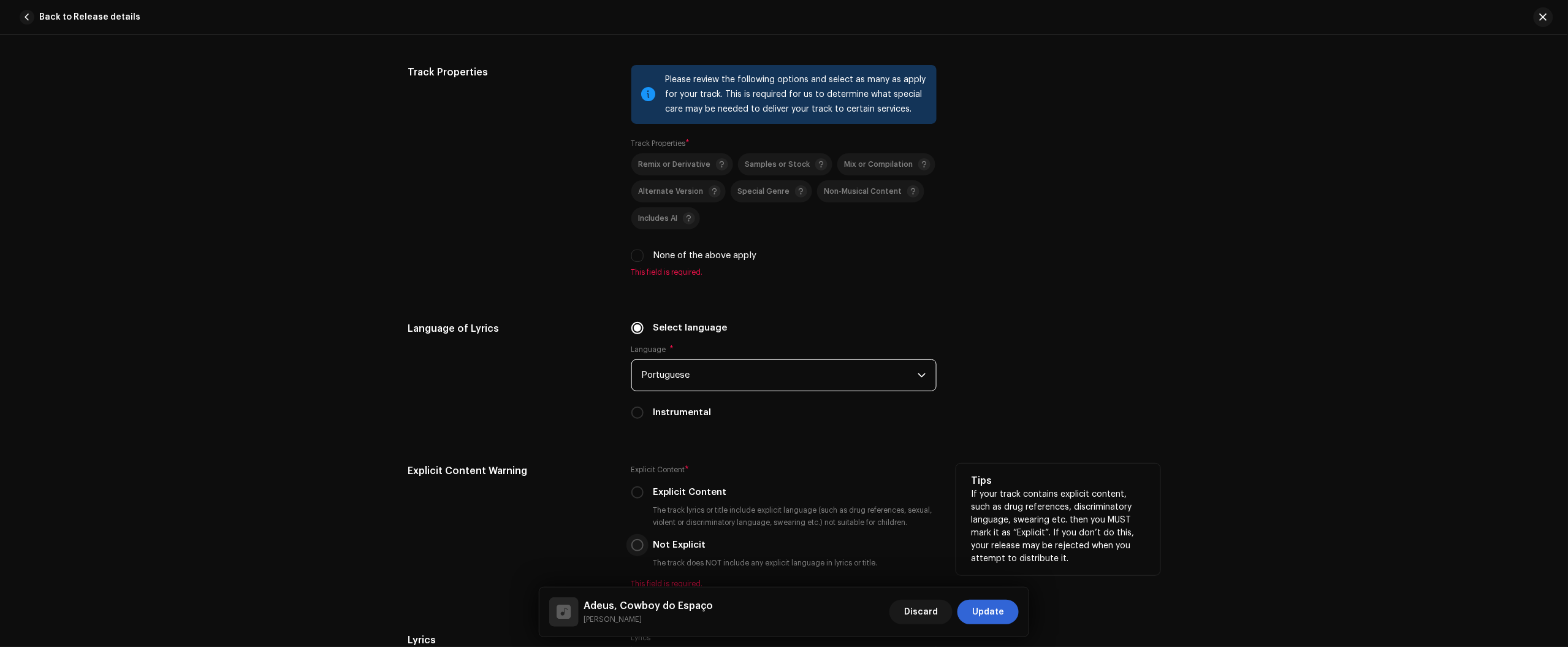
click at [641, 541] on p-radiobutton at bounding box center [638, 545] width 12 height 12
click at [634, 545] on input "Not Explicit" at bounding box center [638, 545] width 12 height 12
radio input "true"
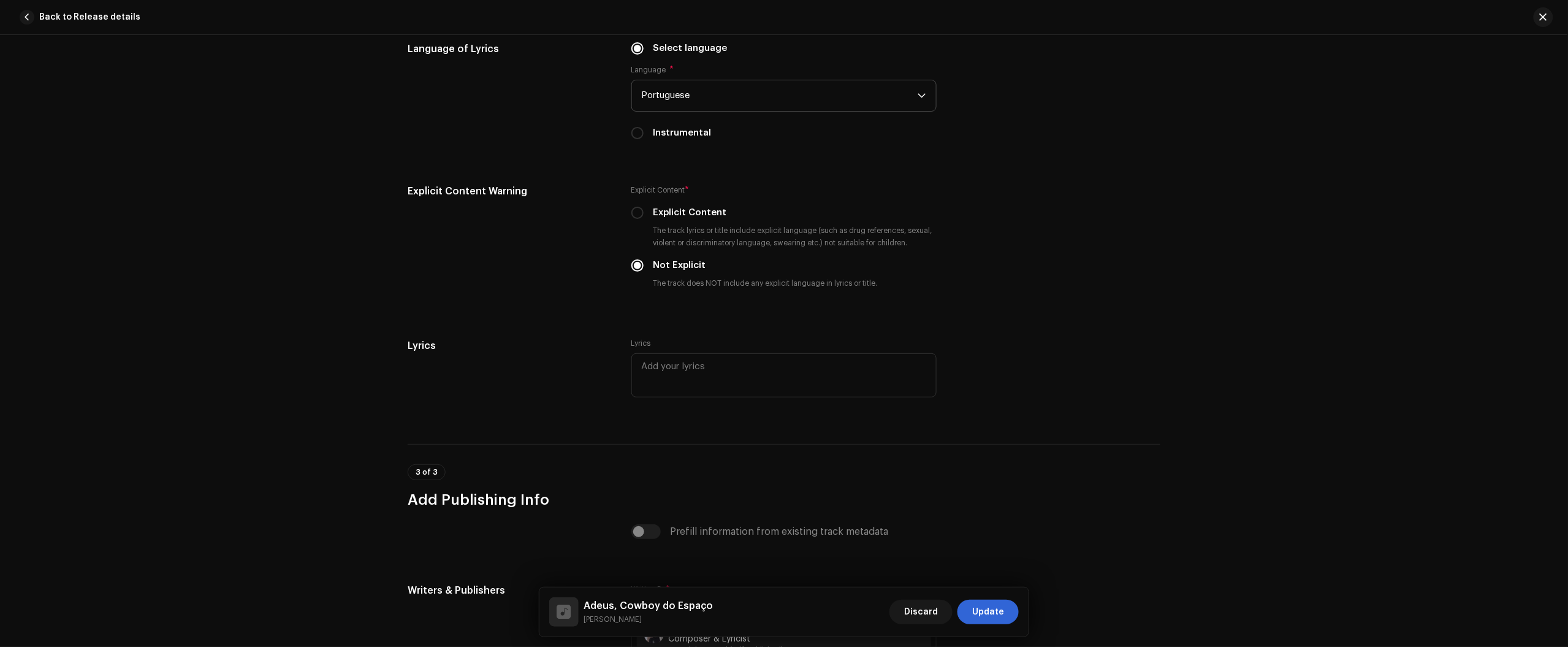
scroll to position [2012, 0]
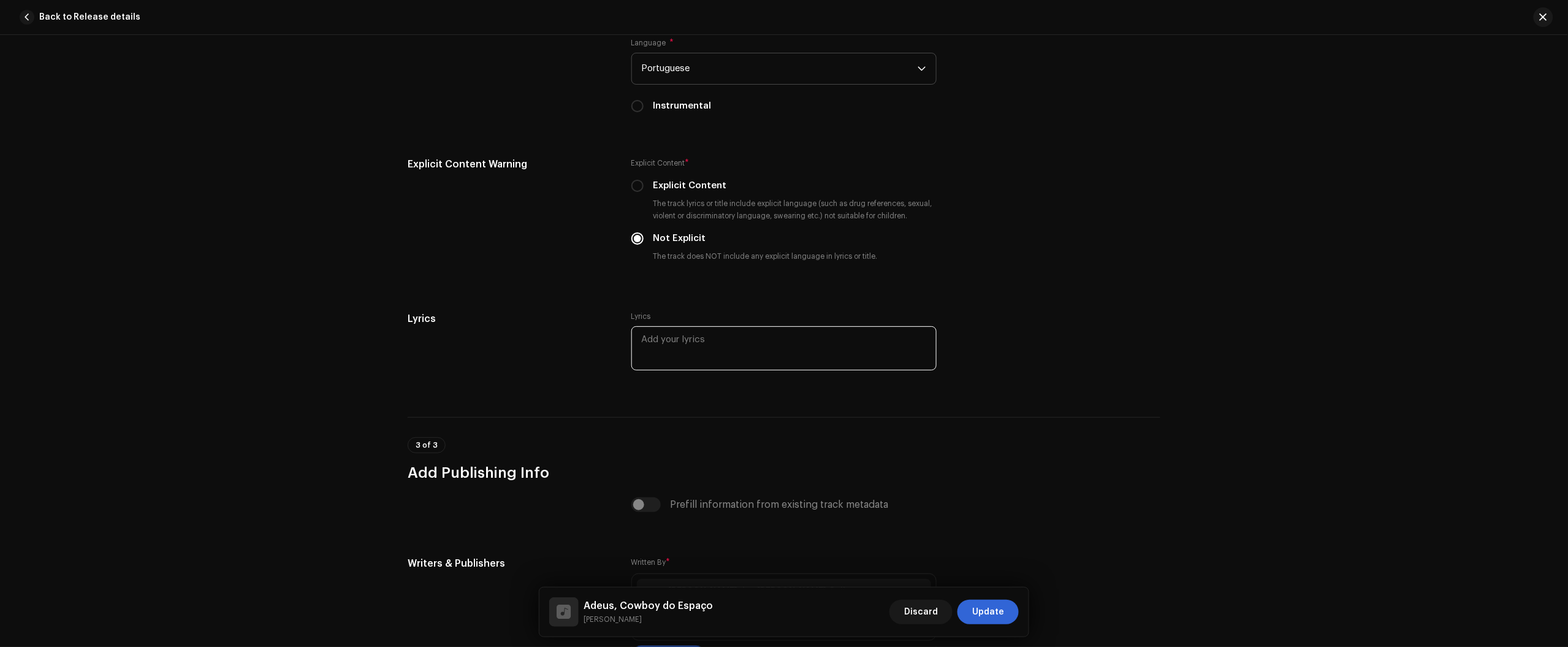
click at [731, 339] on textarea at bounding box center [784, 348] width 306 height 45
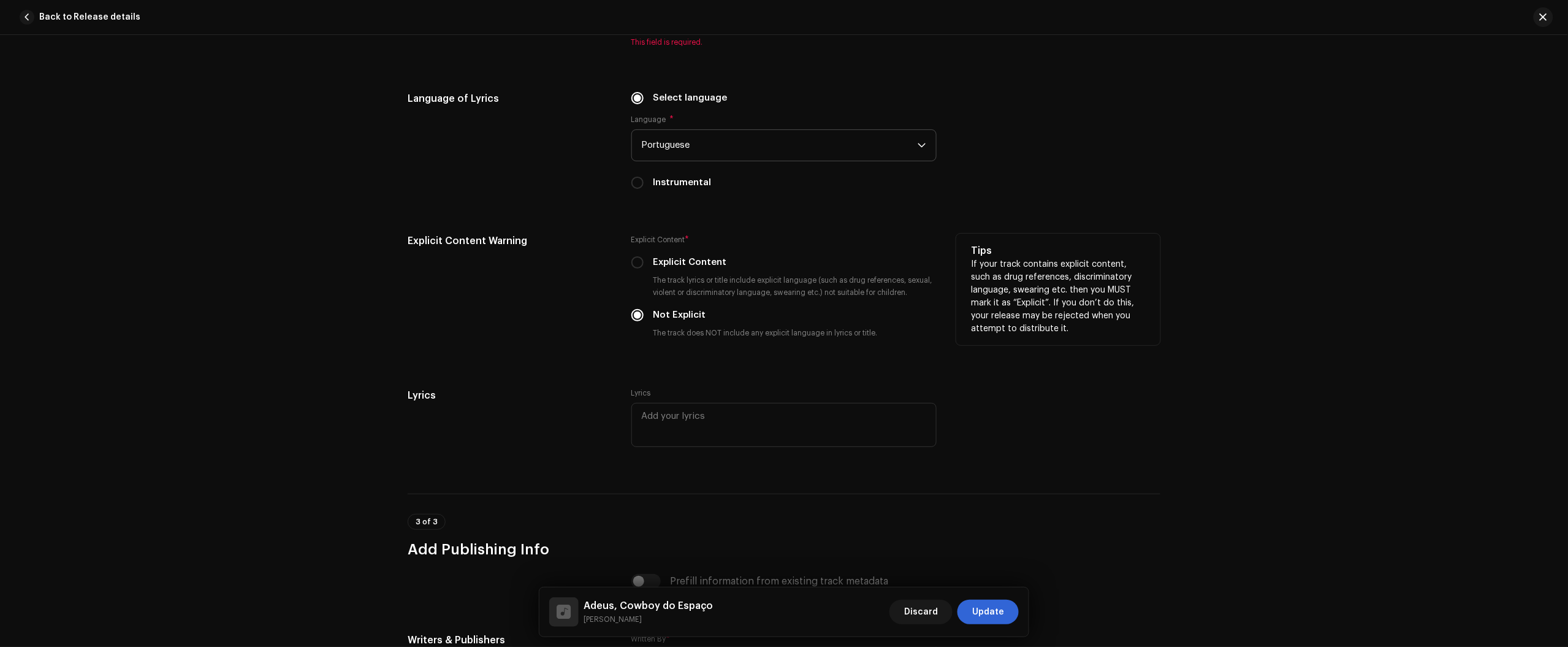
click at [691, 272] on div "Explicit Content * Explicit Content The track lyrics or title include explicit …" at bounding box center [784, 289] width 306 height 111
click at [691, 259] on label "Explicit Content" at bounding box center [690, 262] width 74 height 13
click at [643, 259] on input "Explicit Content" at bounding box center [638, 263] width 12 height 12
radio input "true"
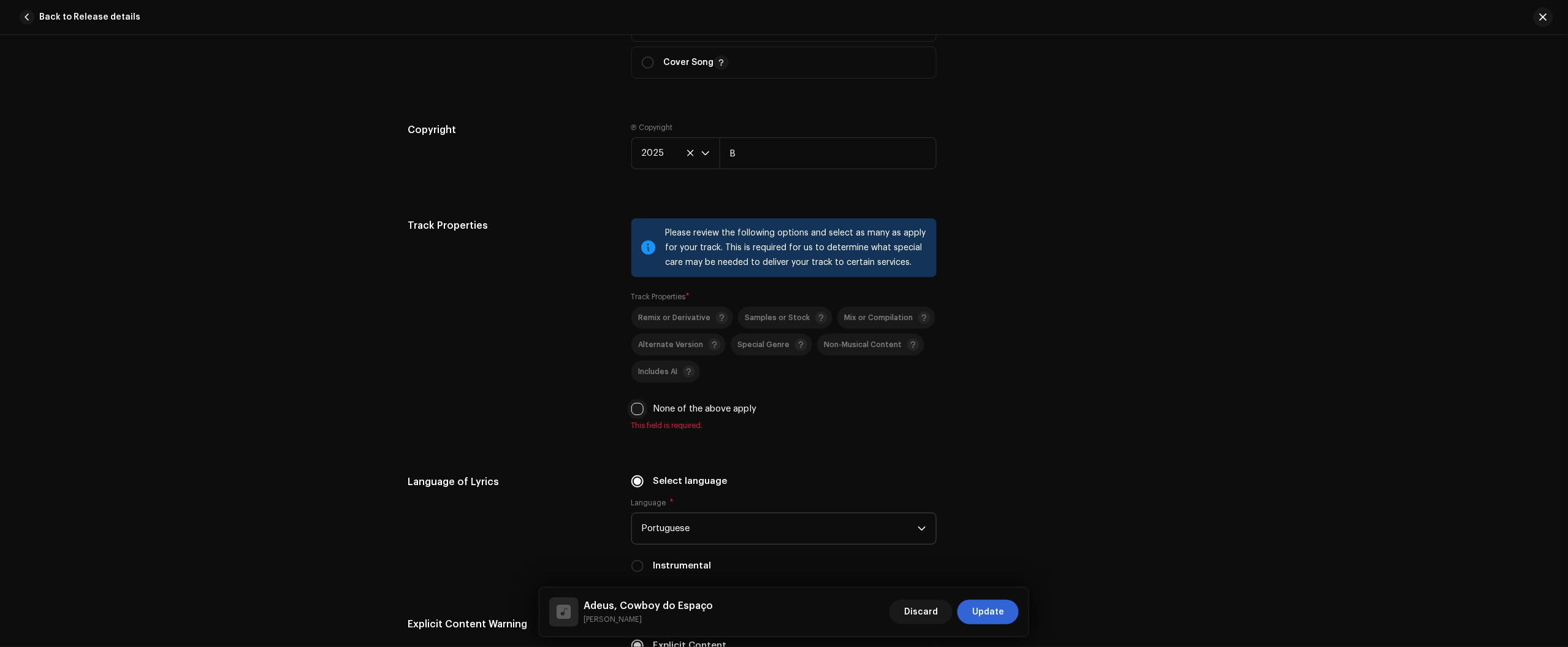
click at [635, 414] on input "None of the above apply" at bounding box center [638, 409] width 12 height 12
checkbox input "true"
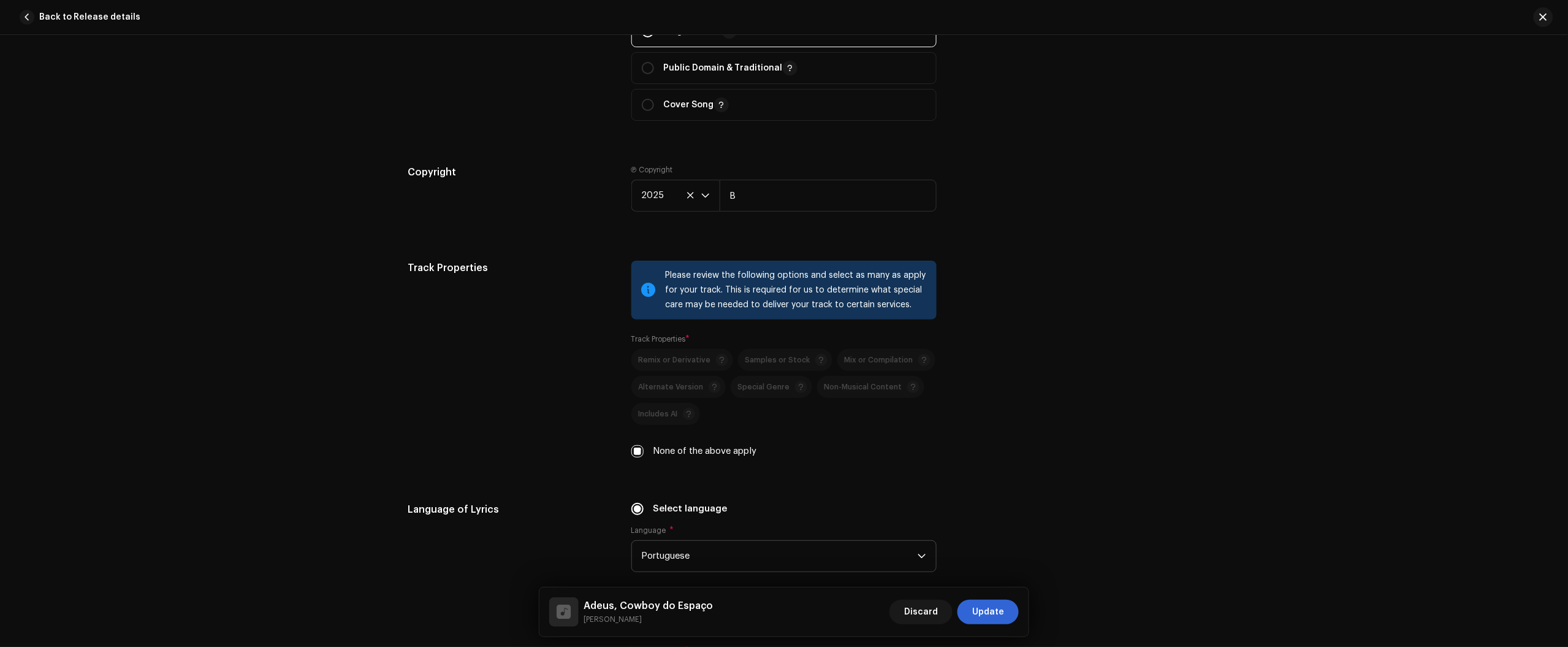
scroll to position [1169, 0]
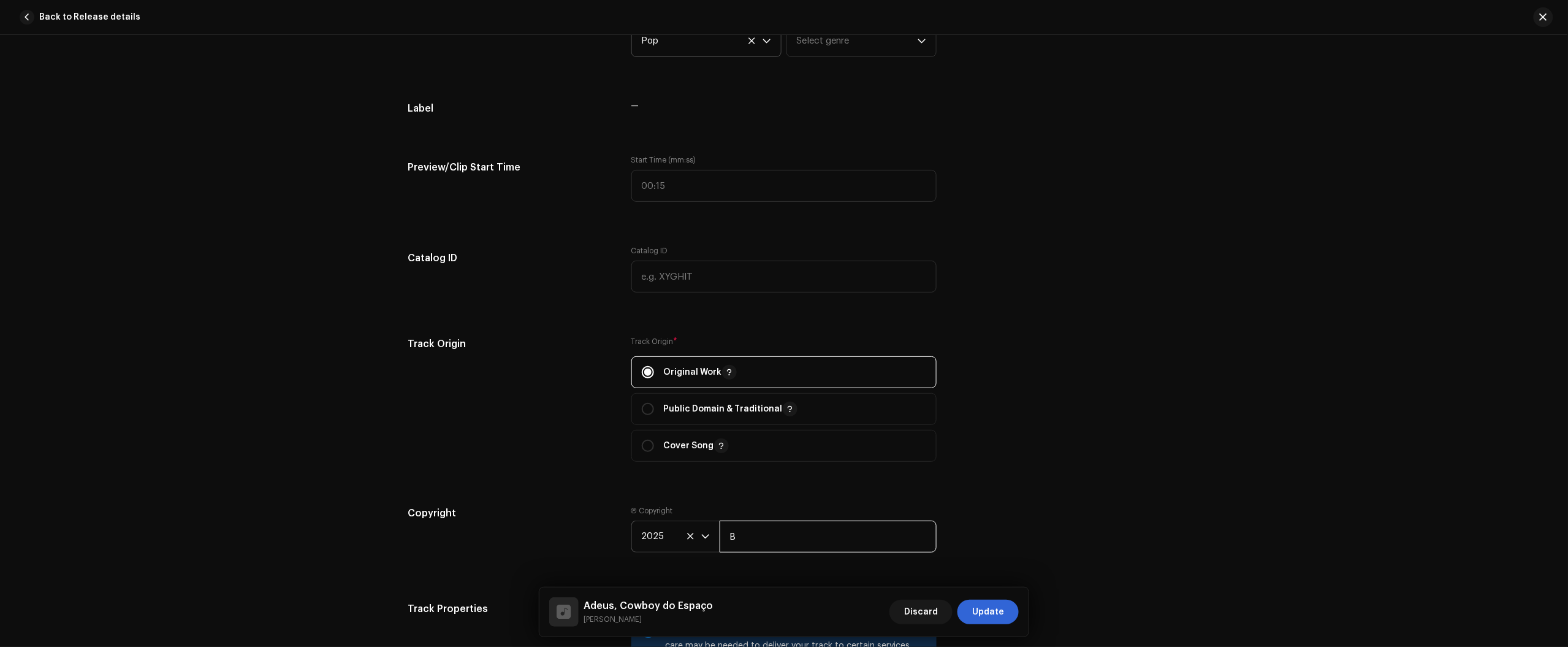
drag, startPoint x: 774, startPoint y: 525, endPoint x: 653, endPoint y: 528, distance: 121.0
click at [690, 528] on div "2025 B" at bounding box center [784, 536] width 306 height 32
paste input "Júlio dos Santos Galhego Aguiar"
type input "Júlio dos Santos Galhego Aguiar"
click at [372, 427] on div "Track details Complete the following to finalize your track. 1 of 3 Add Audio F…" at bounding box center [784, 340] width 1568 height 612
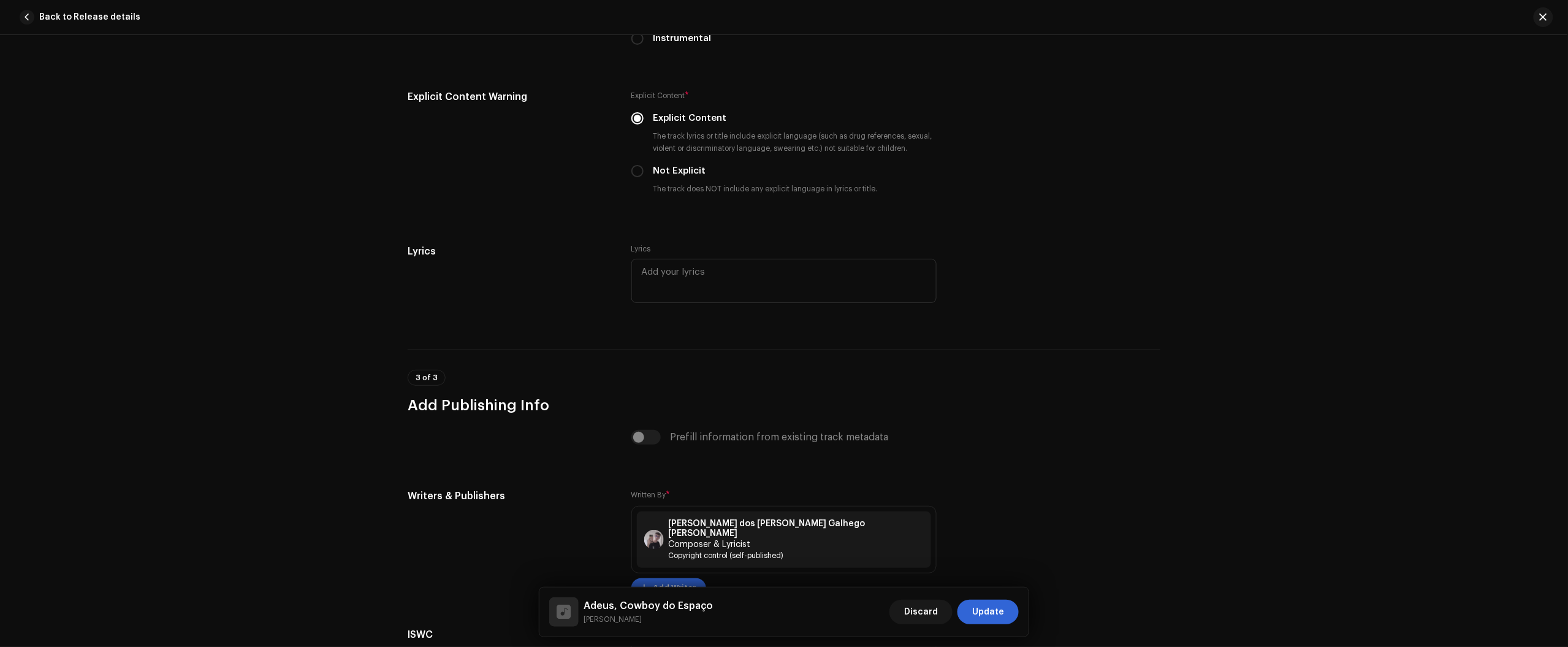
scroll to position [2198, 0]
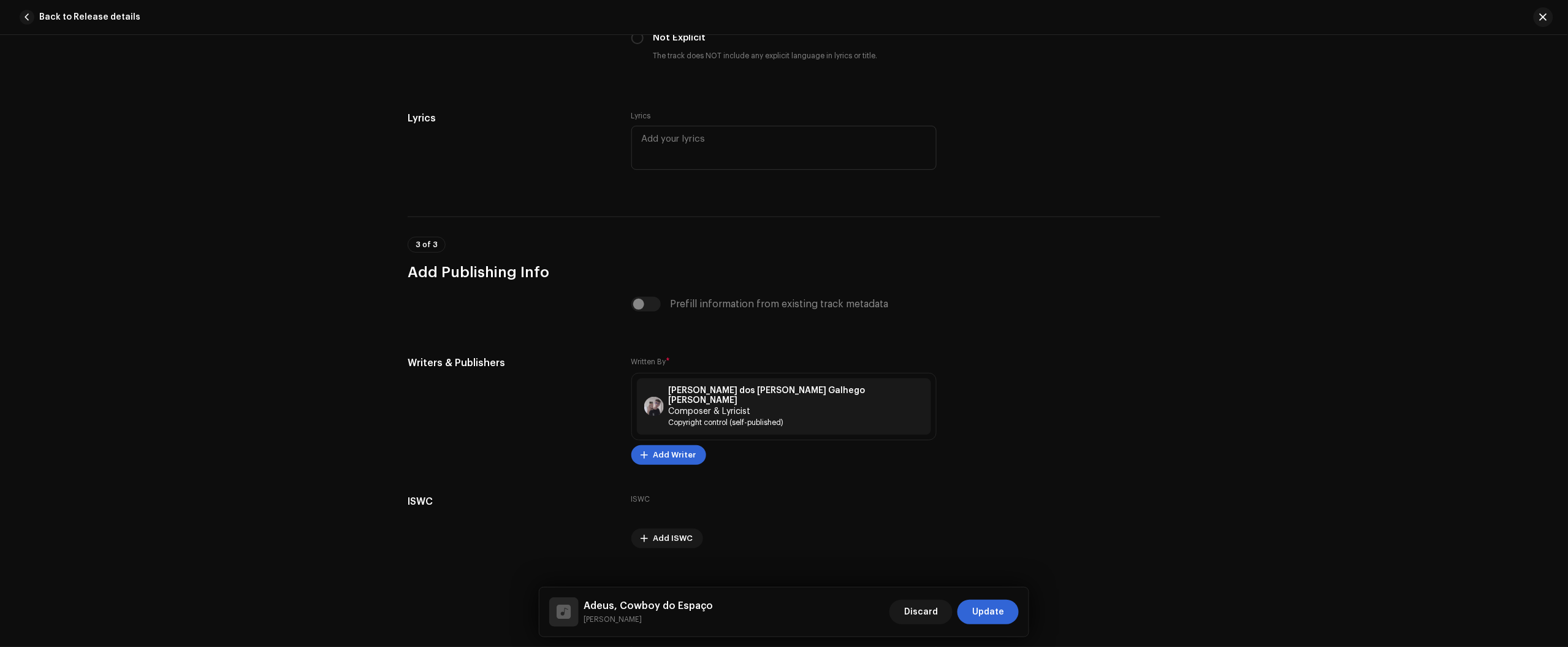
click at [983, 596] on div "Adeus, Cowboy do Espaço Nikko Rapper Discard Update" at bounding box center [783, 611] width 489 height 49
click at [993, 610] on span "Update" at bounding box center [988, 612] width 32 height 25
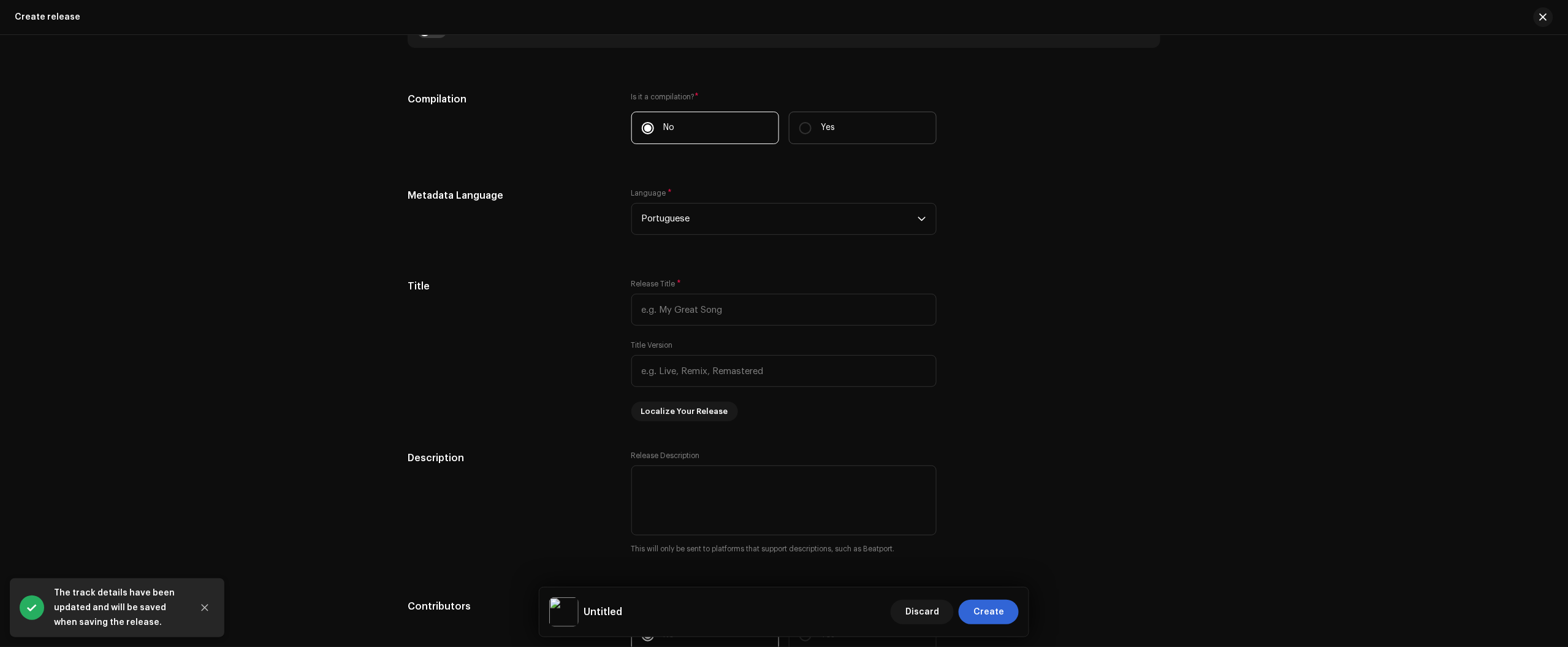
scroll to position [996, 0]
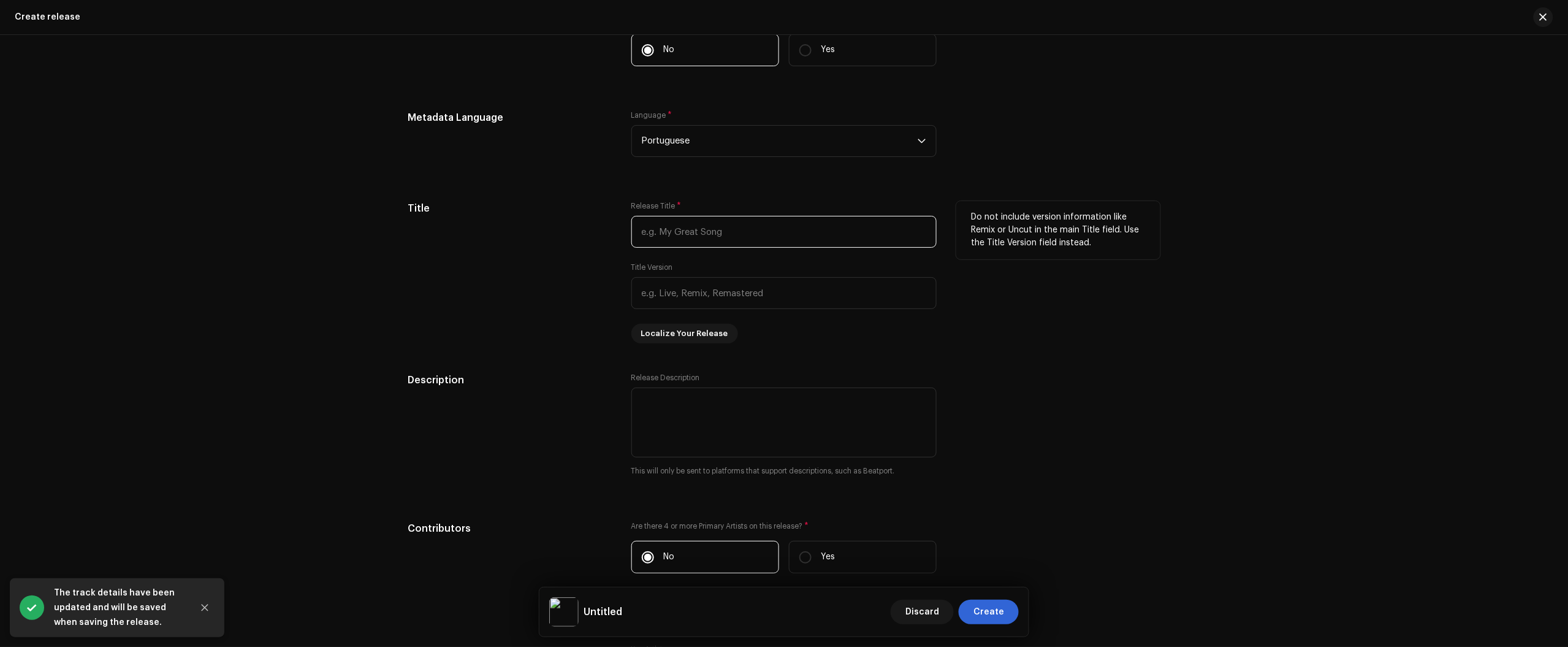
click at [694, 219] on input "text" at bounding box center [784, 232] width 306 height 32
paste input "Júlio dos Santos Galhego Aguiar"
type input "Júlio dos Santos Galhego Aguiar"
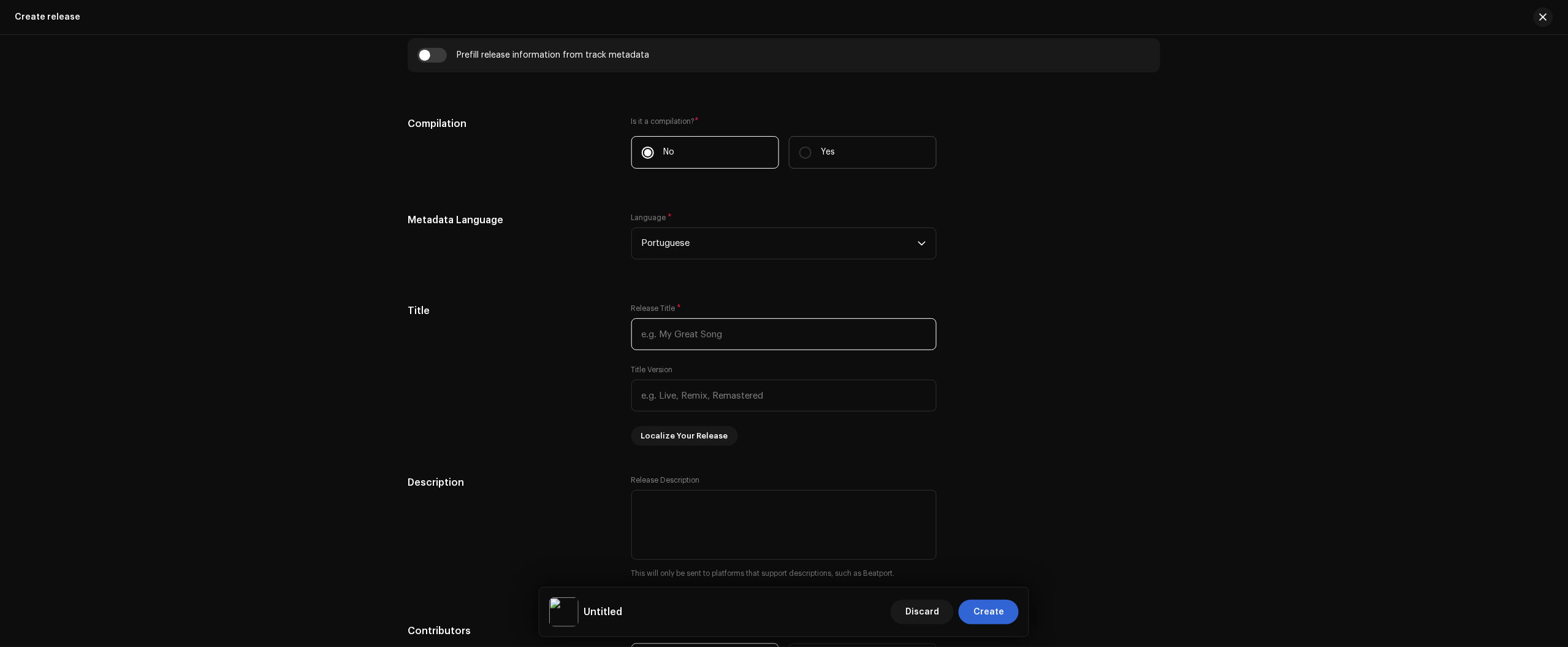
scroll to position [613, 0]
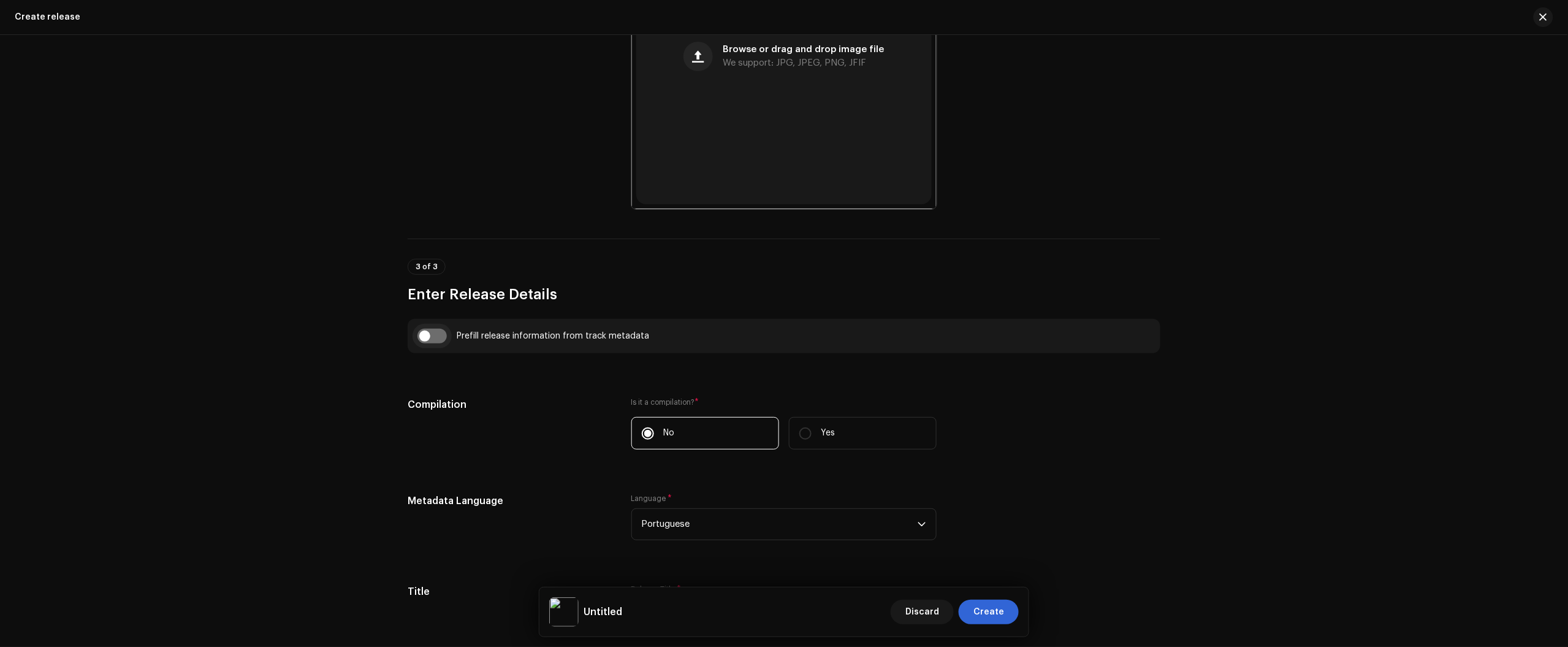
click at [439, 340] on input "checkbox" at bounding box center [431, 336] width 29 height 15
checkbox input "true"
type input "Adeus, Cowboy do Espaço"
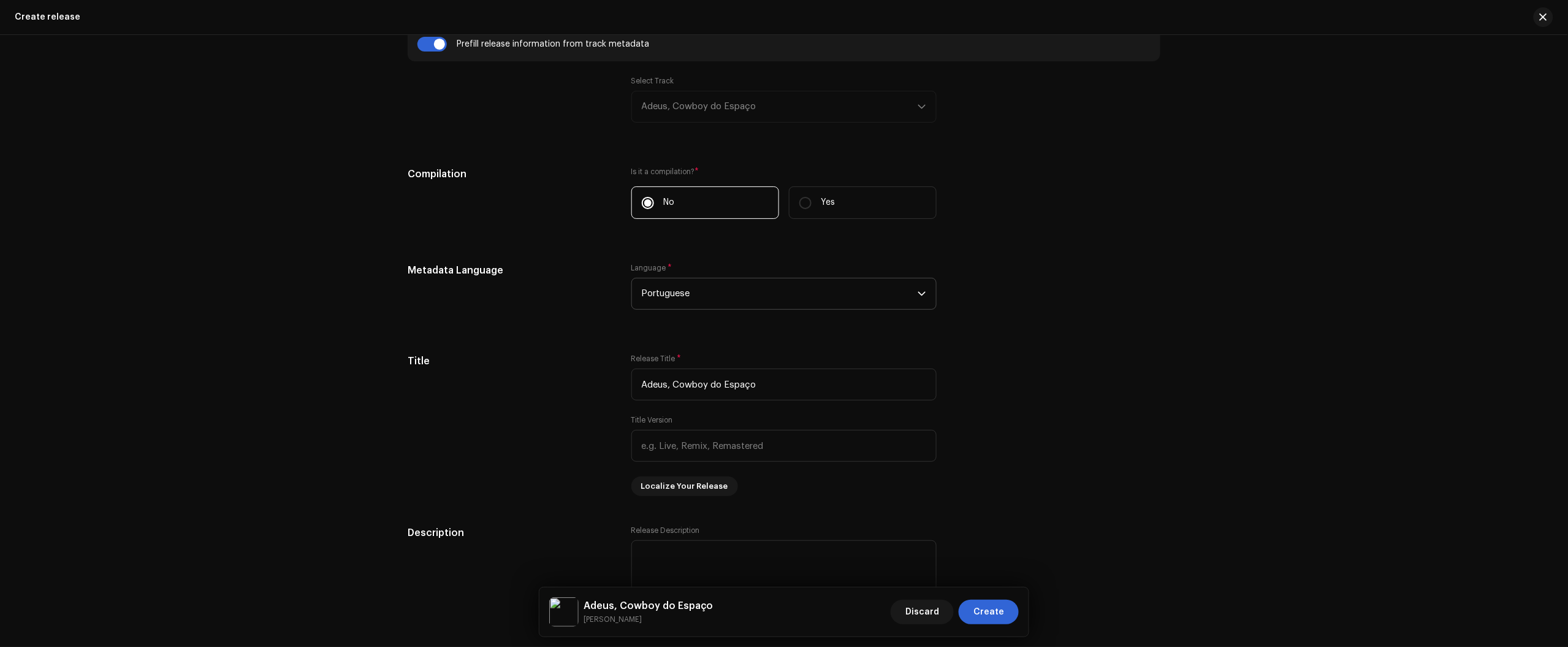
scroll to position [920, 0]
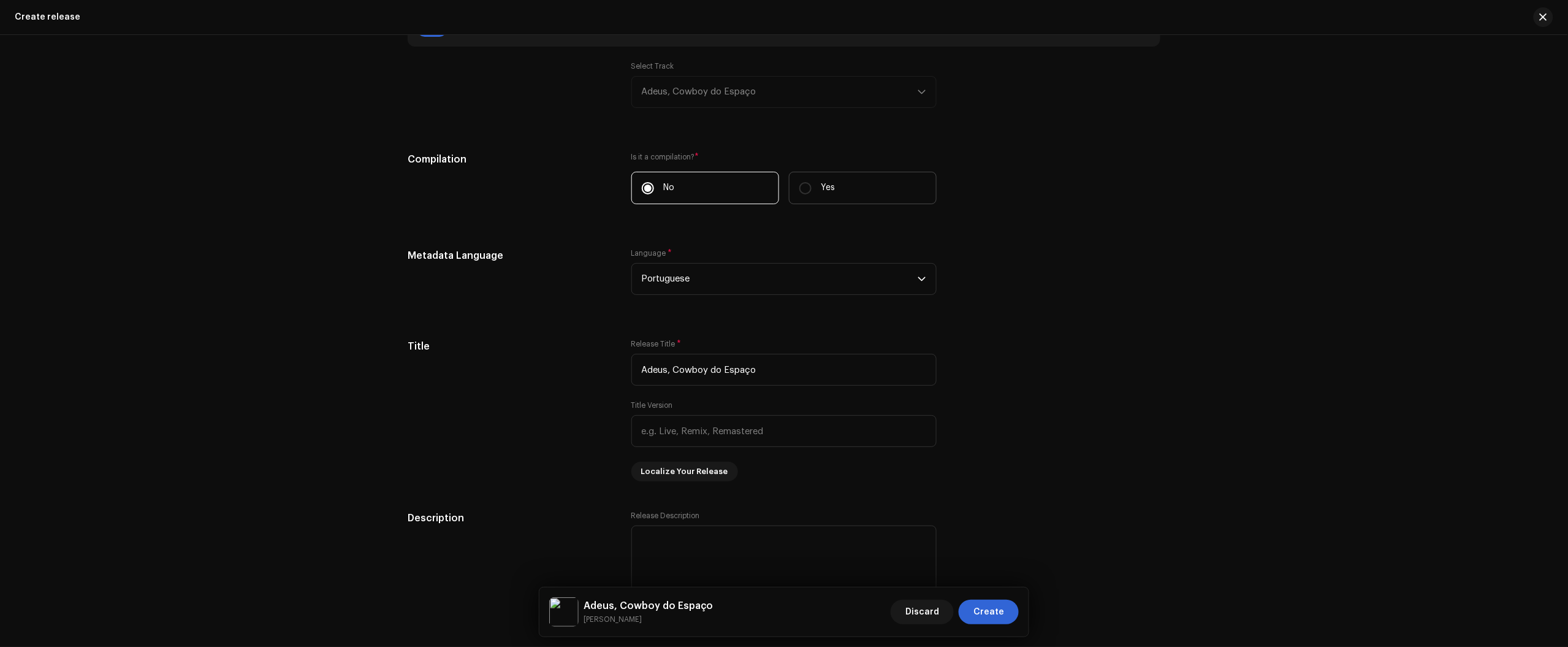
click at [837, 192] on label "Yes" at bounding box center [862, 188] width 148 height 32
click at [812, 192] on input "Yes" at bounding box center [805, 188] width 12 height 12
radio input "true"
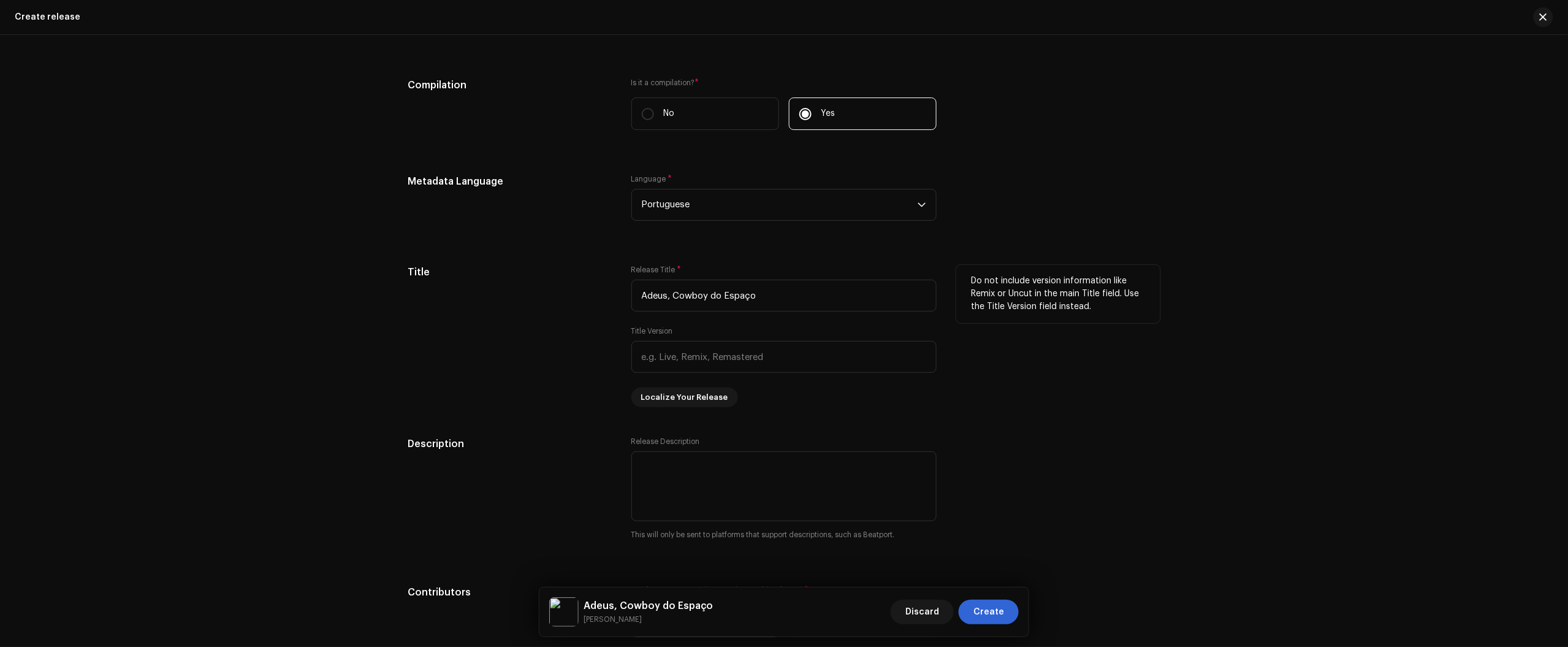
scroll to position [996, 0]
click at [727, 106] on label "No" at bounding box center [706, 111] width 148 height 32
click at [654, 106] on input "No" at bounding box center [648, 111] width 12 height 12
radio input "true"
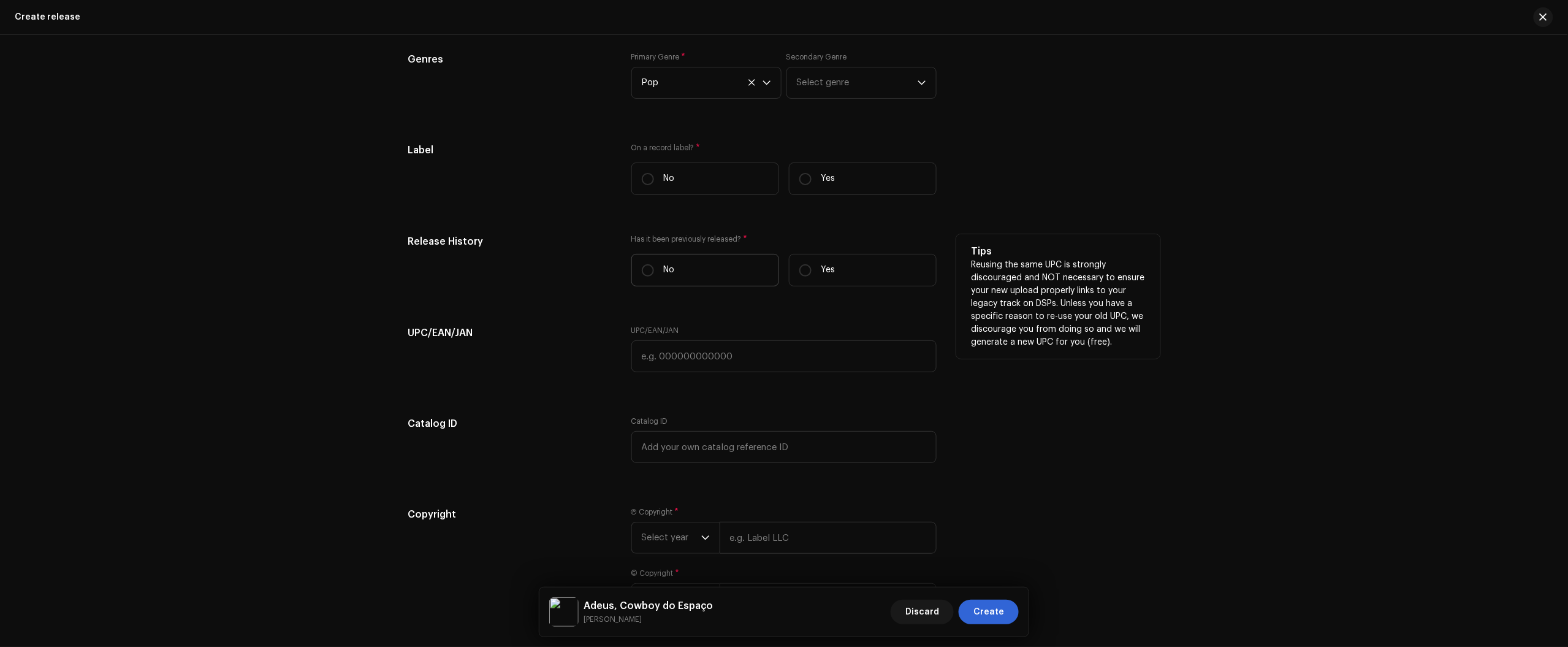
scroll to position [1916, 0]
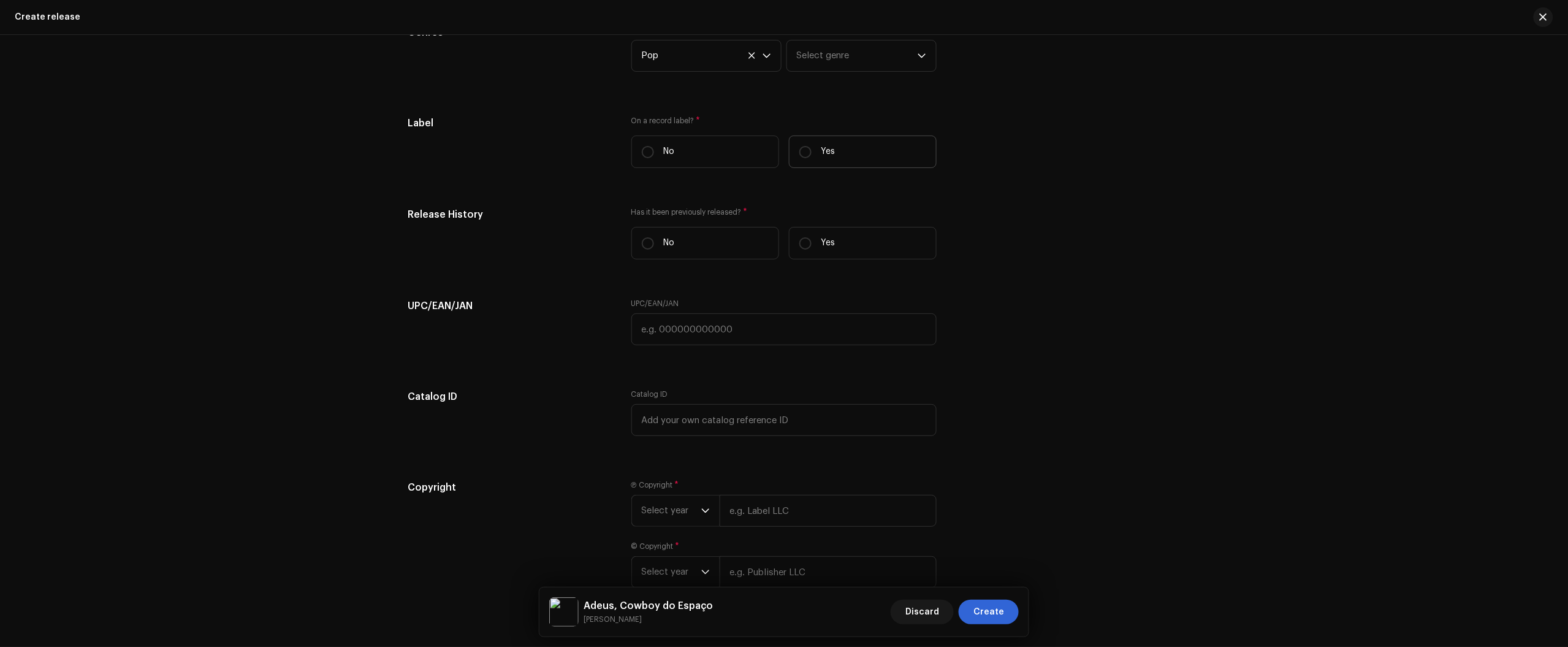
click at [818, 158] on label "Yes" at bounding box center [862, 152] width 148 height 32
click at [812, 158] on input "Yes" at bounding box center [805, 152] width 12 height 12
radio input "true"
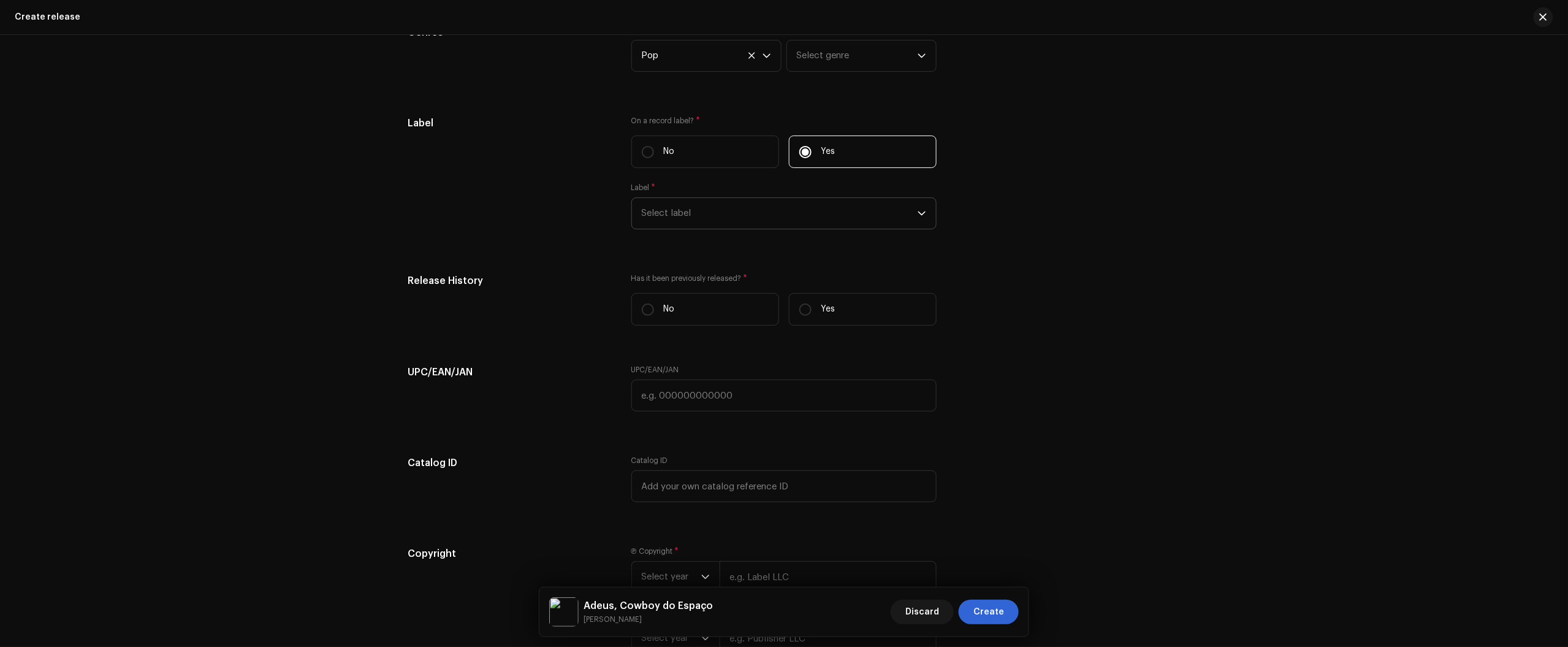
click at [774, 208] on span "Select label" at bounding box center [780, 213] width 276 height 30
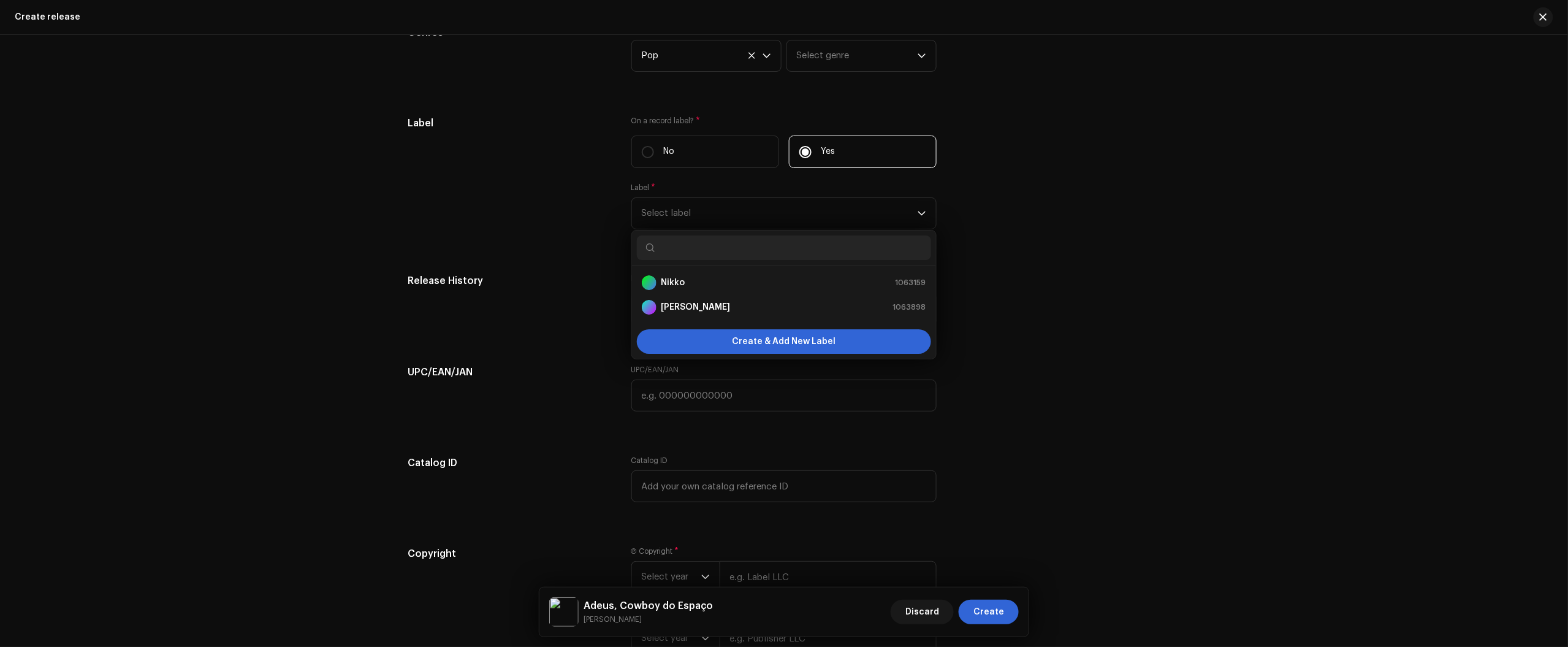
drag, startPoint x: 290, startPoint y: 317, endPoint x: 233, endPoint y: 246, distance: 91.0
click at [282, 322] on div "Create a new release We’ll guide you through everything — from track selection …" at bounding box center [784, 340] width 1568 height 612
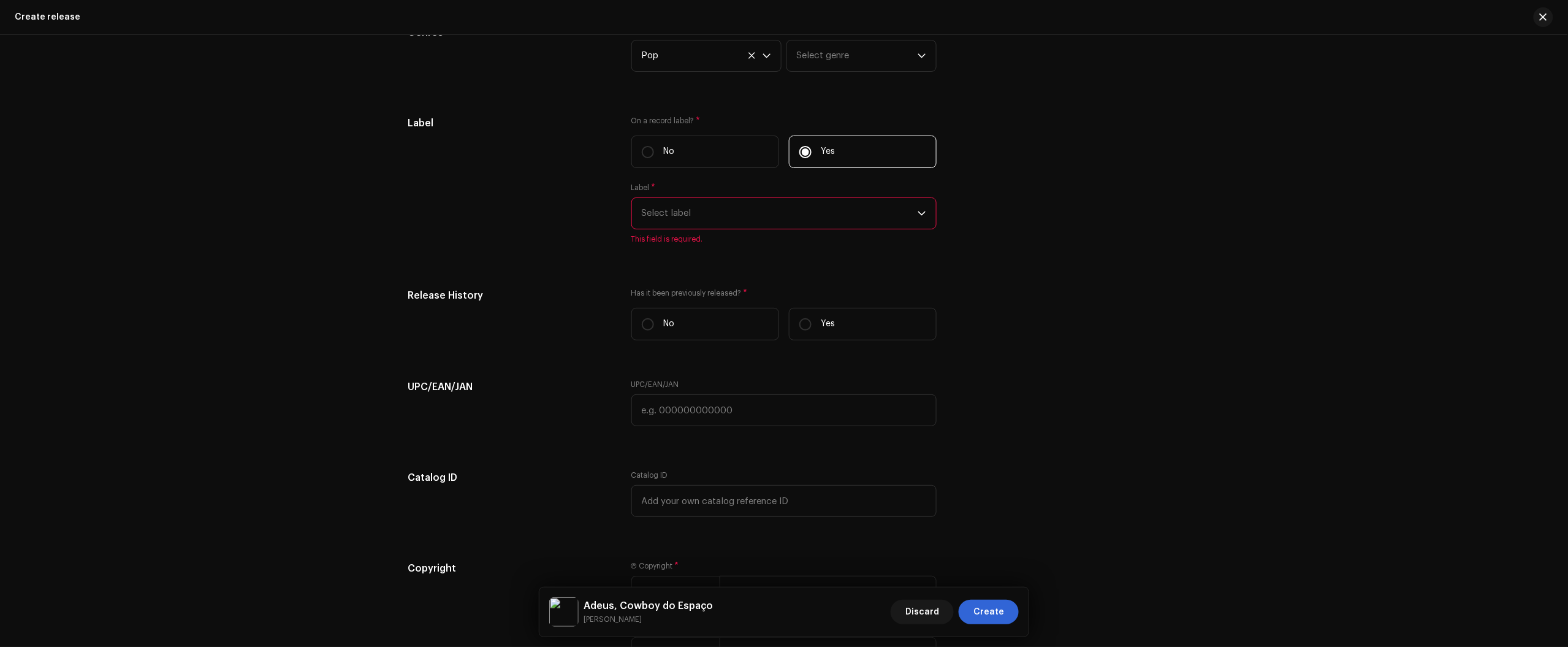
click at [690, 209] on span "Select label" at bounding box center [780, 213] width 276 height 30
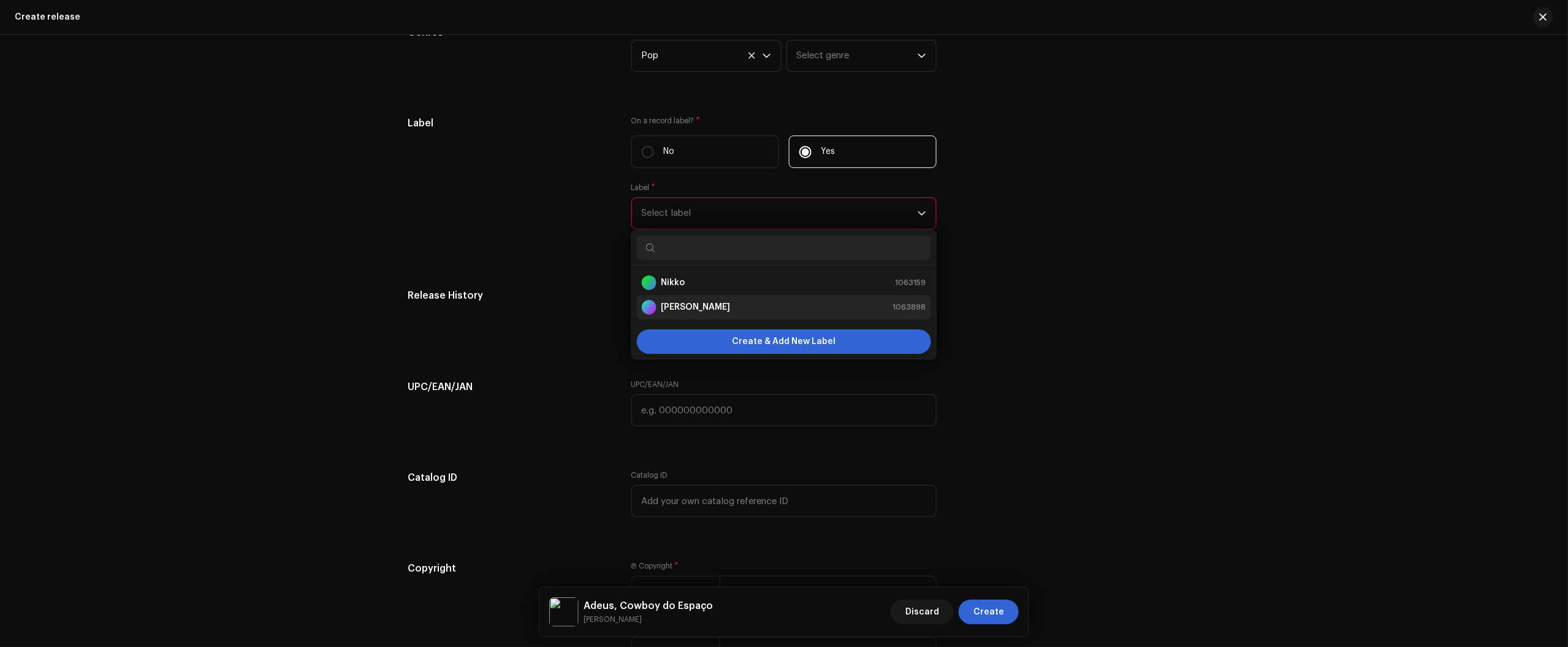
click at [705, 311] on strong "[PERSON_NAME]" at bounding box center [696, 307] width 69 height 12
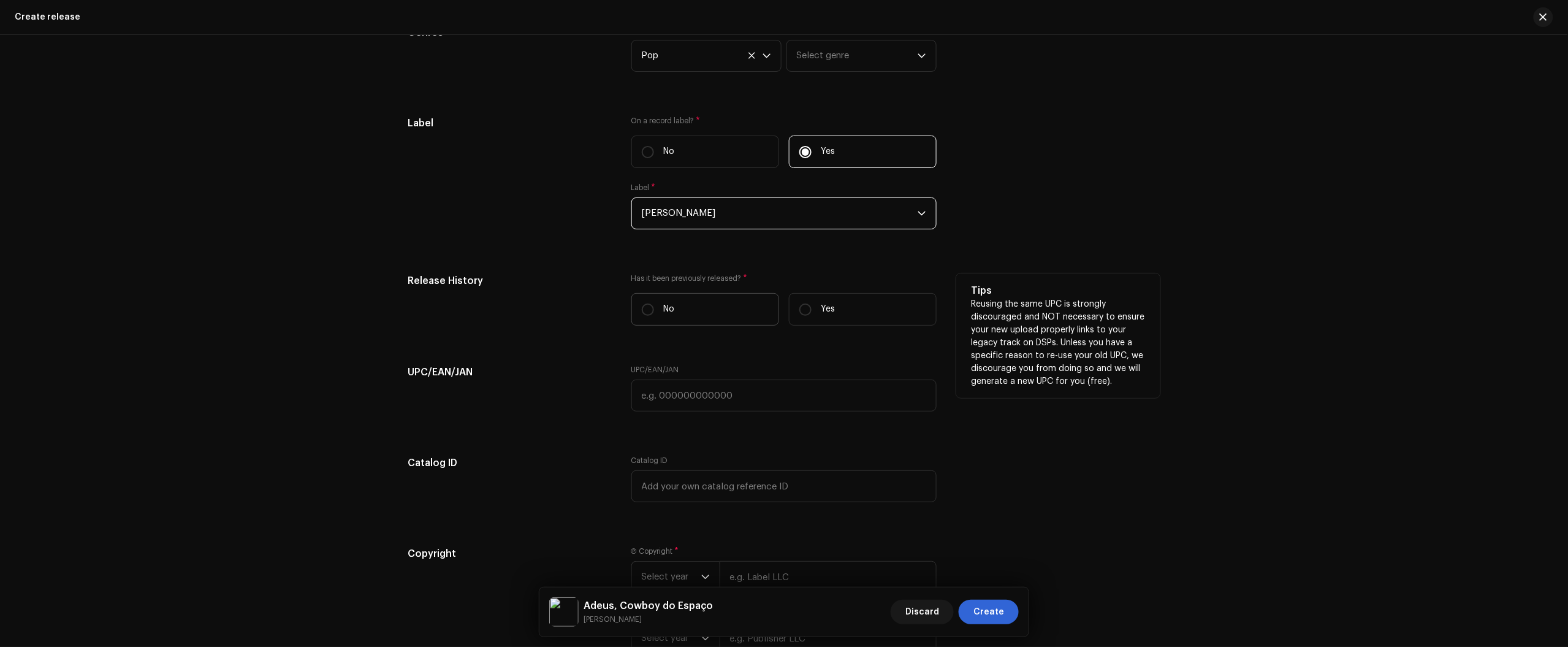
click at [742, 323] on label "No" at bounding box center [706, 309] width 148 height 32
click at [654, 315] on input "No" at bounding box center [648, 310] width 12 height 12
radio input "true"
click at [828, 313] on p "Yes" at bounding box center [829, 309] width 14 height 12
click at [812, 313] on input "Yes" at bounding box center [805, 310] width 12 height 12
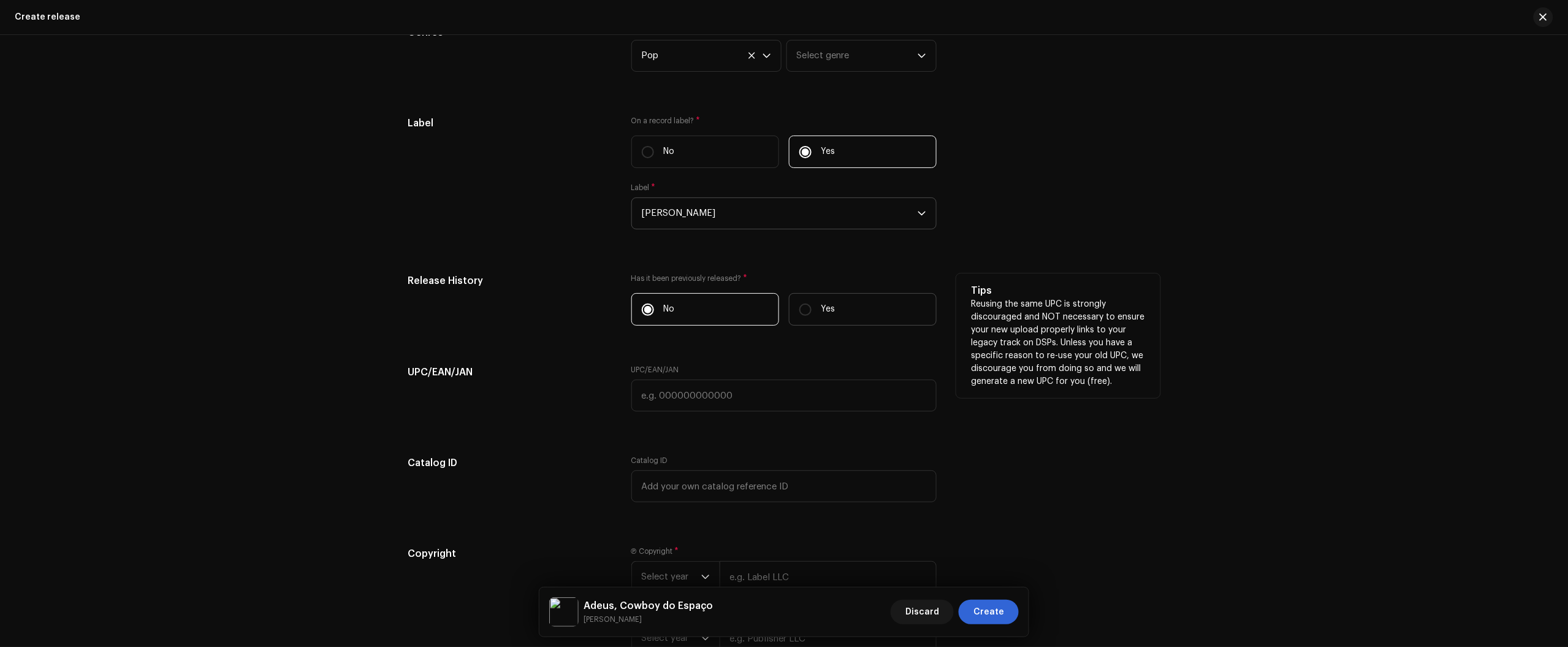
radio input "true"
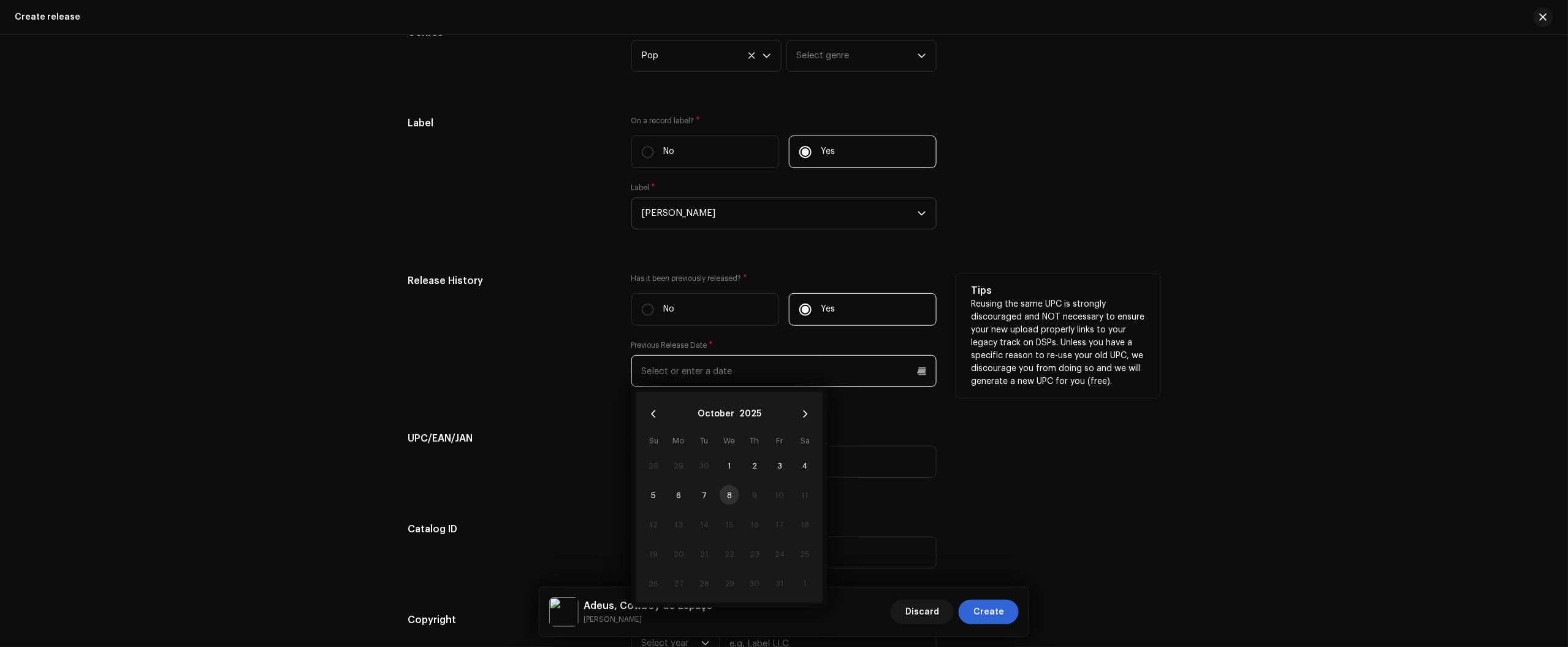
click at [788, 361] on input "text" at bounding box center [784, 371] width 306 height 32
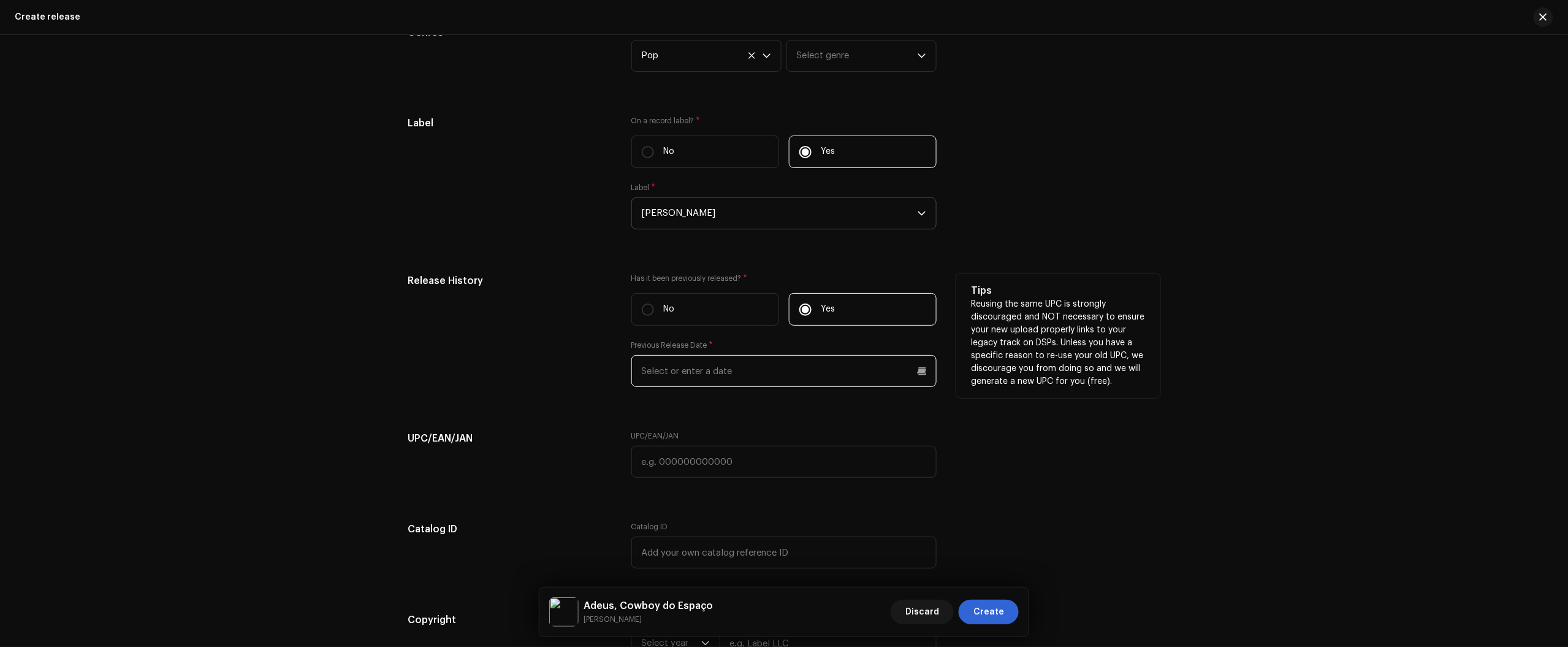
click at [739, 385] on input "text" at bounding box center [784, 371] width 306 height 32
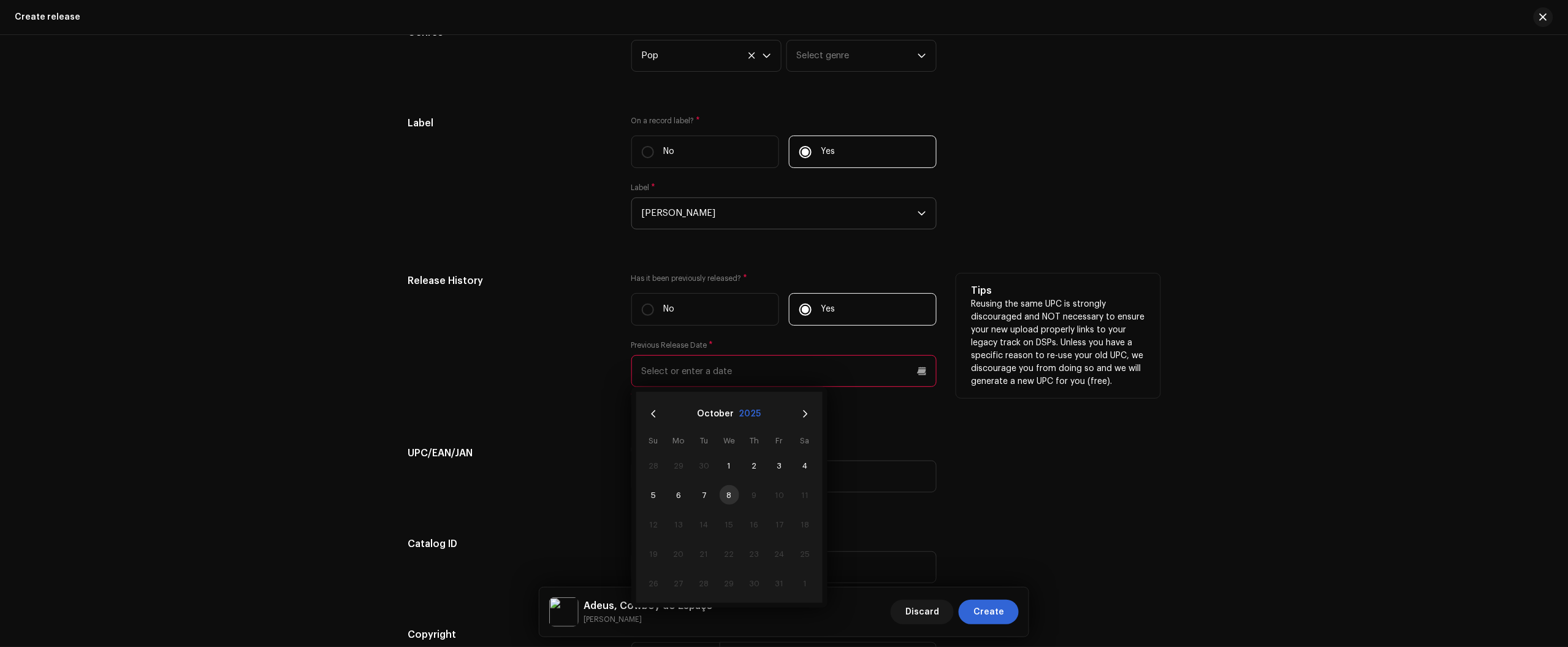
click at [754, 418] on button "2025" at bounding box center [750, 414] width 22 height 20
click at [782, 475] on span "2025" at bounding box center [788, 473] width 59 height 22
click at [674, 504] on span "Jul" at bounding box center [667, 500] width 52 height 20
click at [800, 553] on span "26" at bounding box center [804, 553] width 20 height 20
type input "07/26/2025"
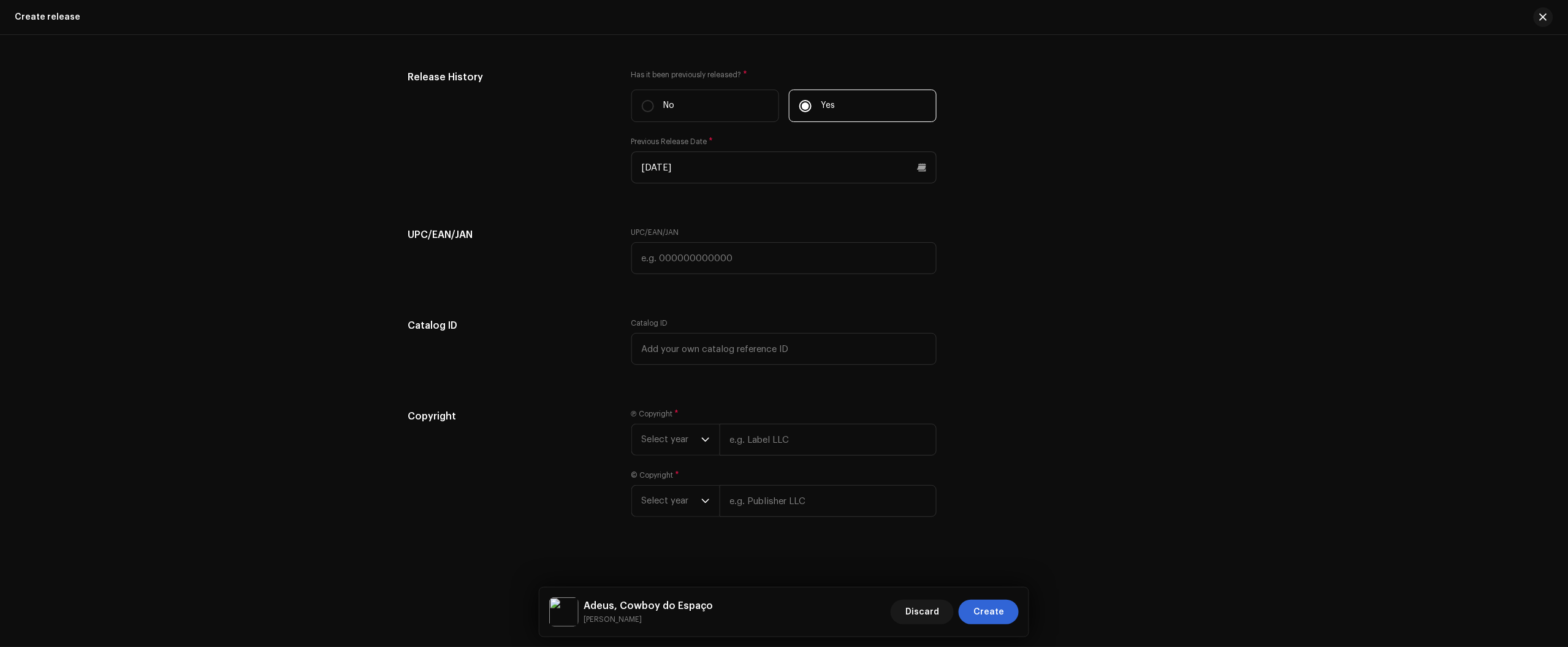
scroll to position [2125, 0]
click at [659, 455] on div "Ⓟ Copyright * Select year © Copyright * Select year" at bounding box center [784, 468] width 306 height 123
click at [679, 448] on span "Select year" at bounding box center [671, 437] width 60 height 30
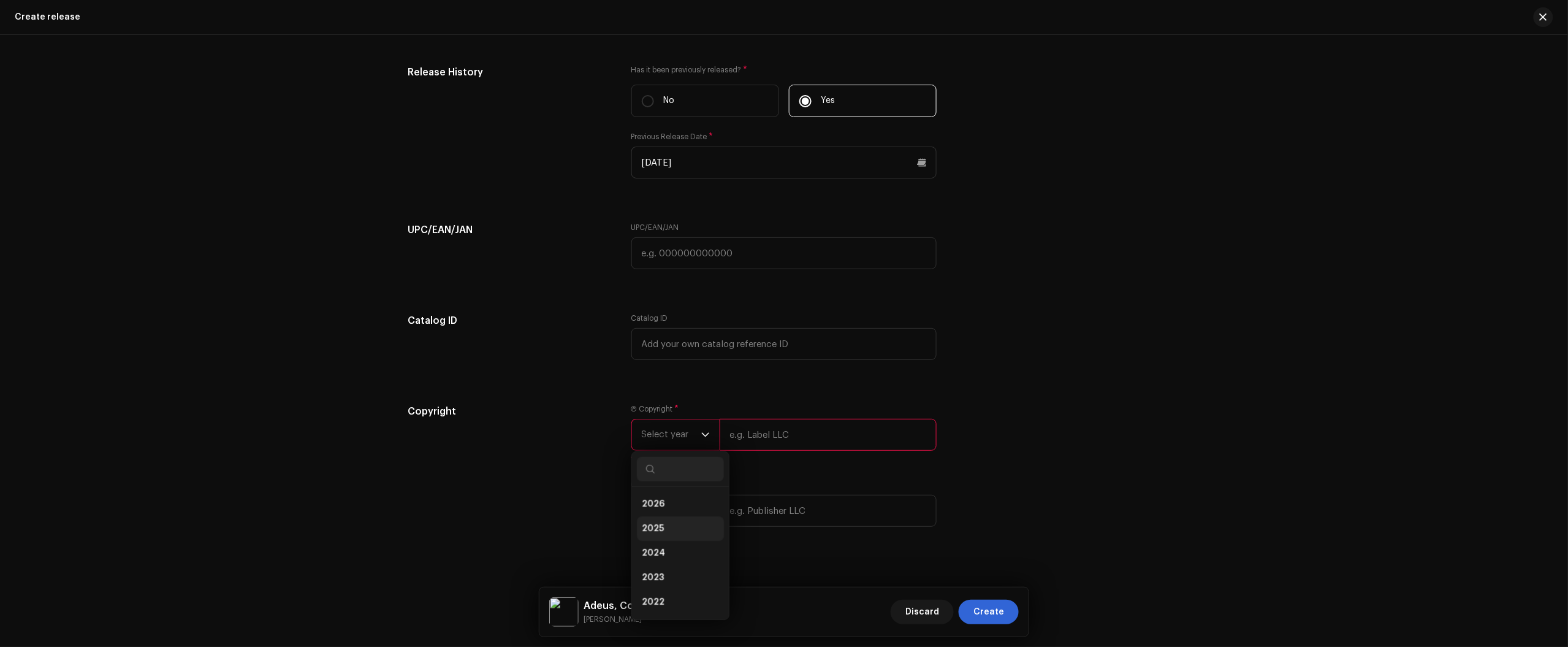
click at [666, 535] on li "2025" at bounding box center [681, 528] width 87 height 25
drag, startPoint x: 662, startPoint y: 536, endPoint x: 664, endPoint y: 510, distance: 26.1
click at [662, 536] on div "Ⓟ Copyright * 2025 Please enter valid copyright consisting of a year with an in…" at bounding box center [784, 472] width 306 height 137
click at [664, 510] on span "Select year" at bounding box center [671, 511] width 60 height 30
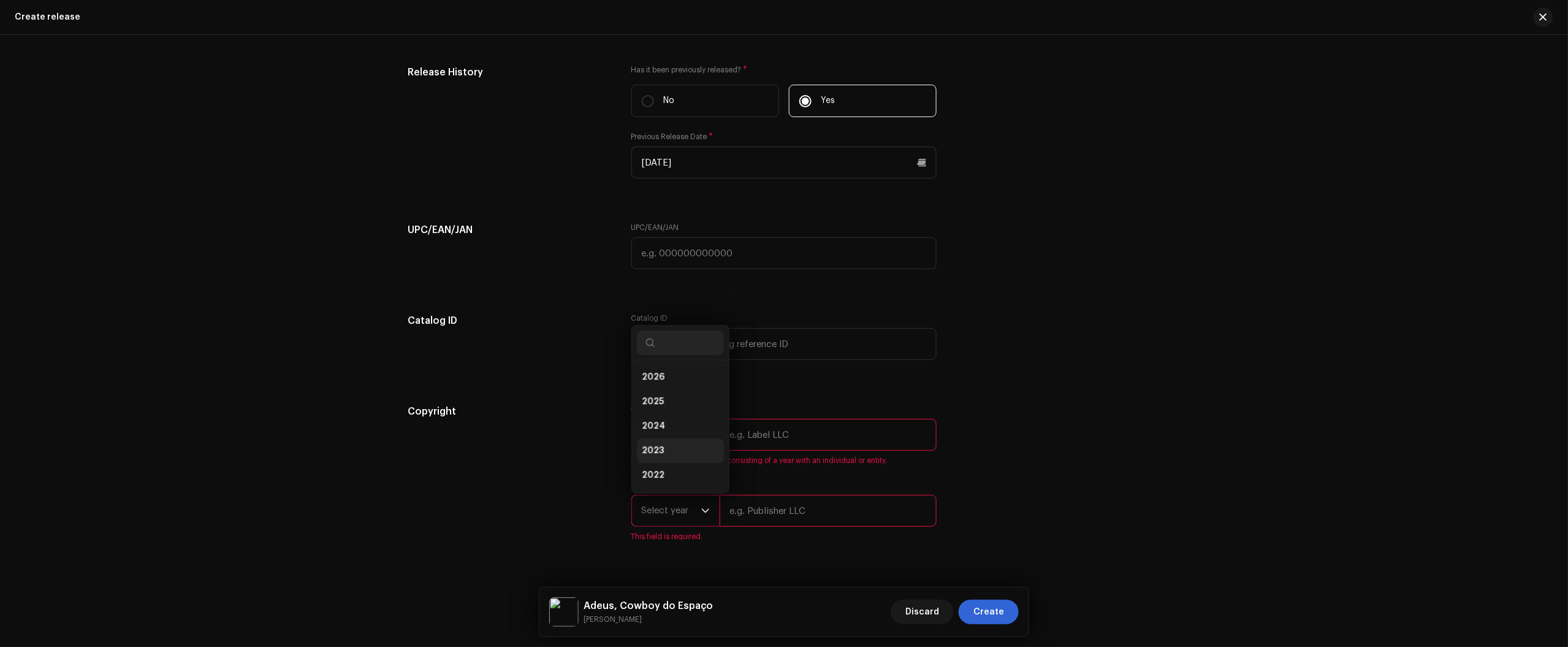
scroll to position [0, 0]
click at [673, 405] on li "2025" at bounding box center [681, 403] width 87 height 25
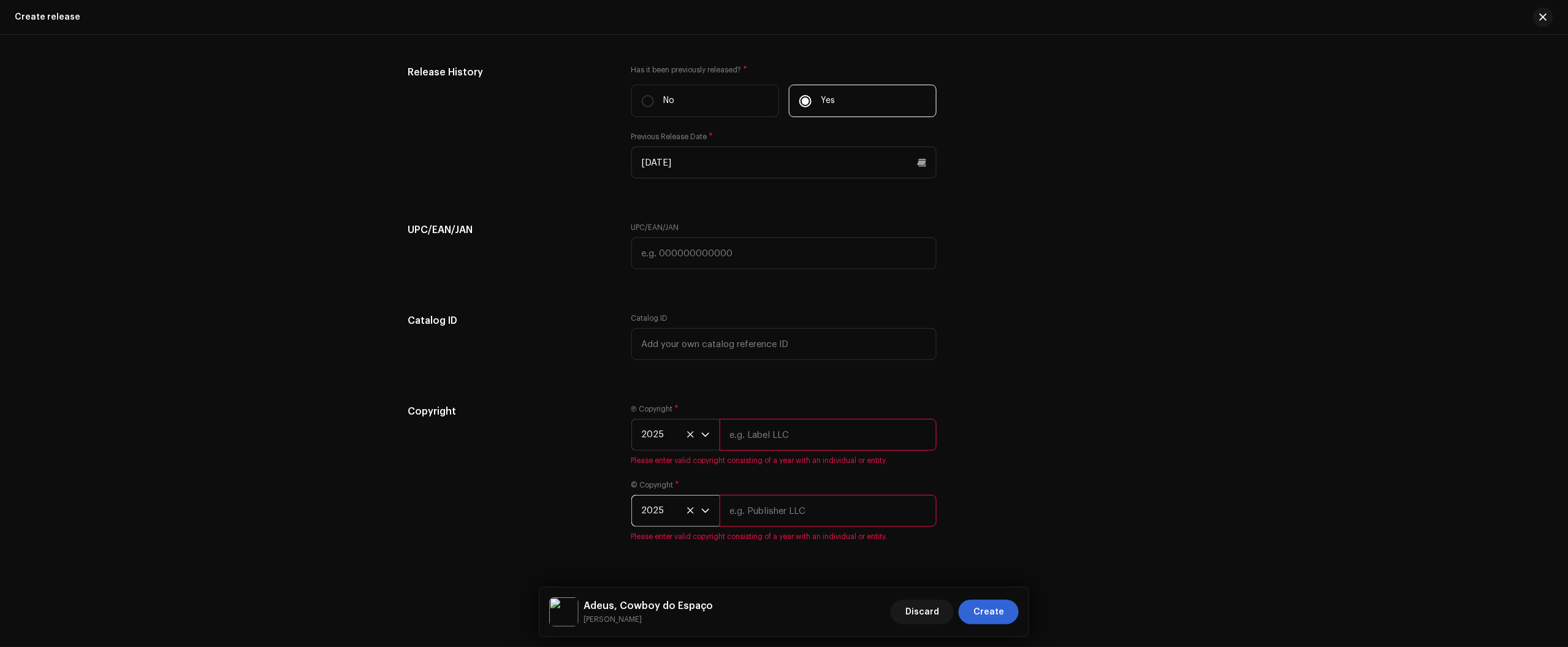
click at [877, 425] on input "text" at bounding box center [829, 435] width 217 height 32
paste input "Júlio dos Santos Galhego Aguiar"
type input "Júlio dos Santos Galhego Aguiar"
click at [865, 489] on div "© Copyright * 2025 Please enter valid copyright consisting of a year with an in…" at bounding box center [784, 511] width 306 height 61
paste input "Júlio dos Santos Galhego Aguiar"
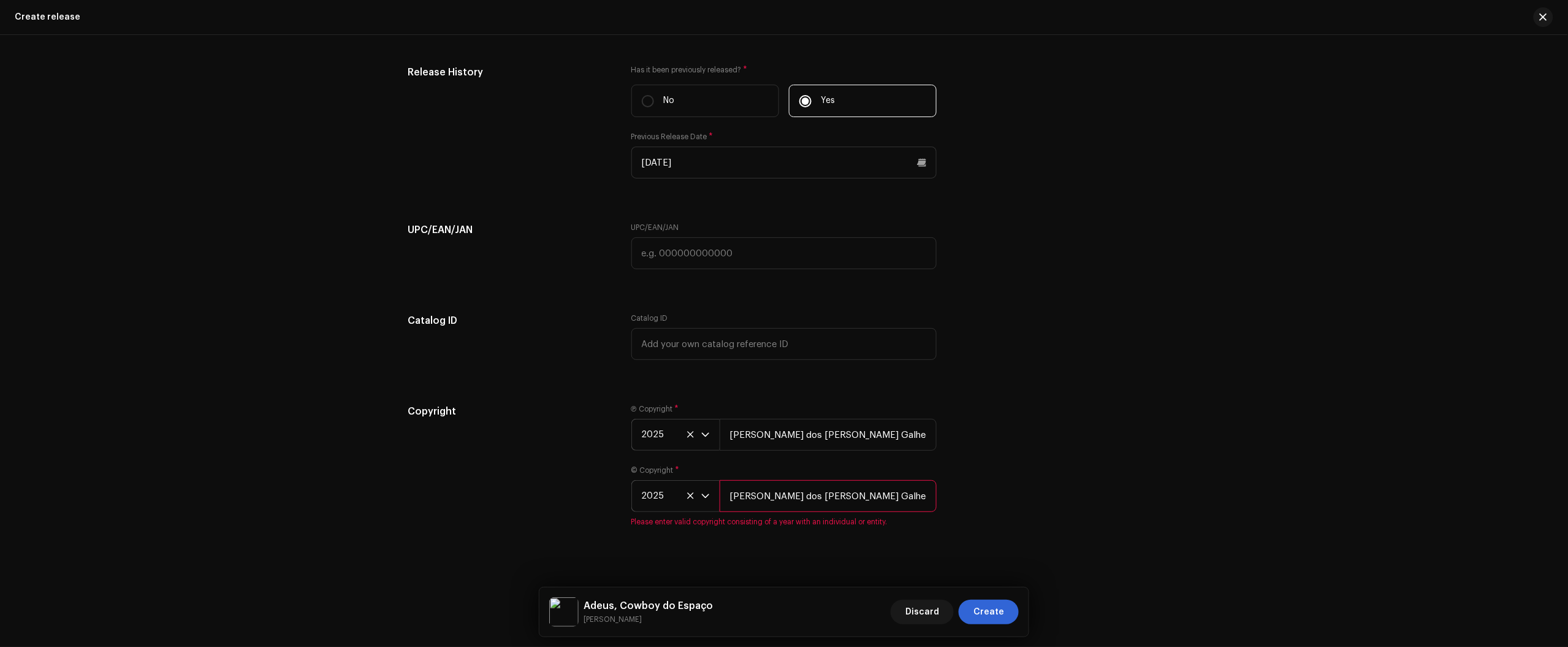
type input "Júlio dos Santos Galhego Aguiar"
click at [1117, 476] on div "Copyright Ⓟ Copyright * 2025 Júlio dos Santos Galhego Aguiar © Copyright * 2025…" at bounding box center [783, 468] width 753 height 123
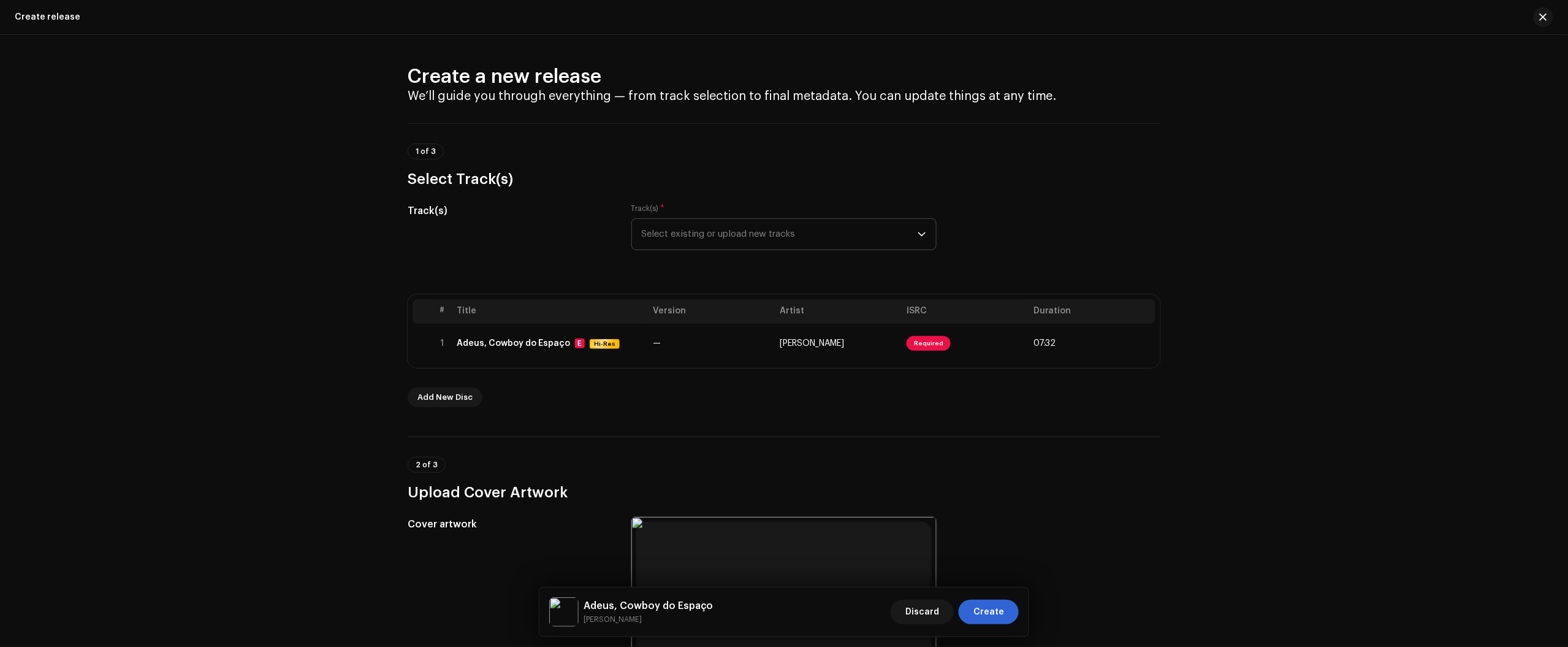
click at [1475, 286] on div "Create a new release We’ll guide you through everything — from track selection …" at bounding box center [784, 340] width 1568 height 612
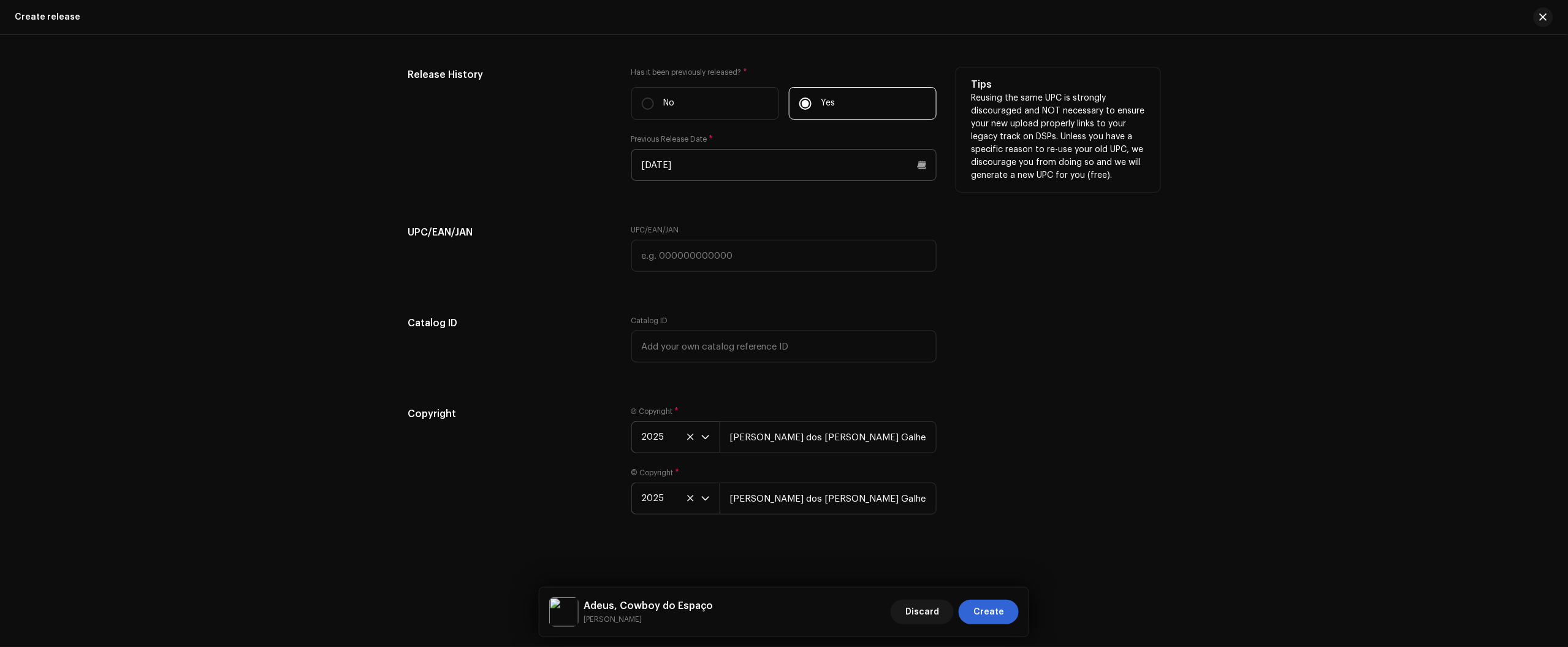
scroll to position [2125, 0]
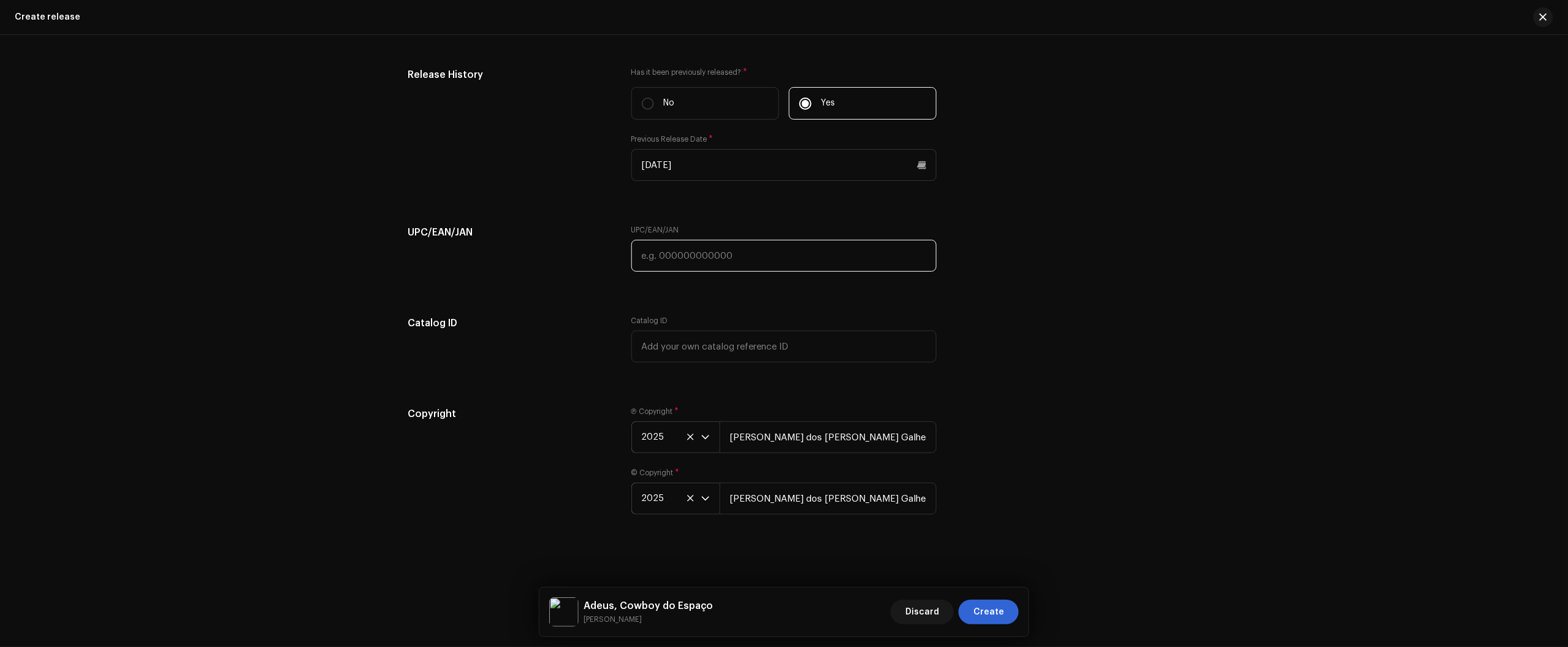
click at [798, 250] on input "text" at bounding box center [784, 256] width 306 height 32
paste input "7900279417581"
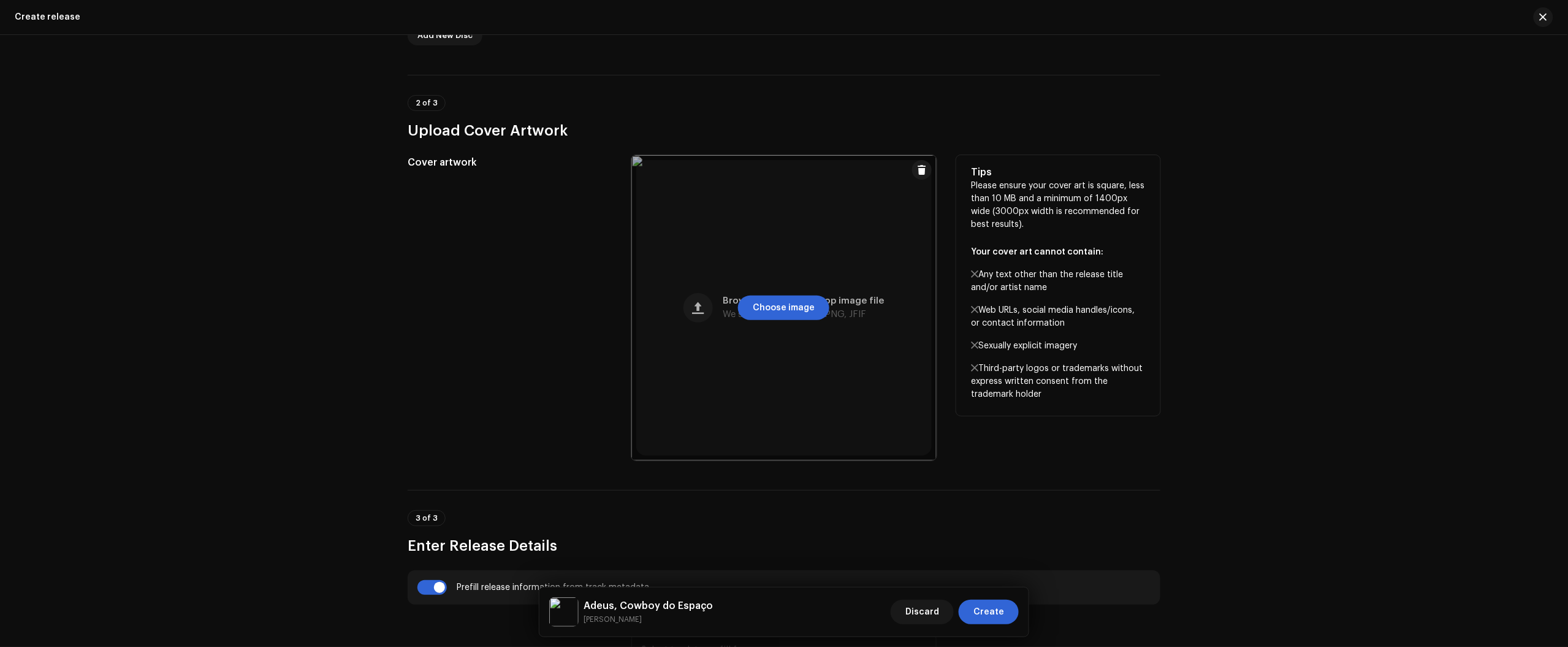
scroll to position [0, 0]
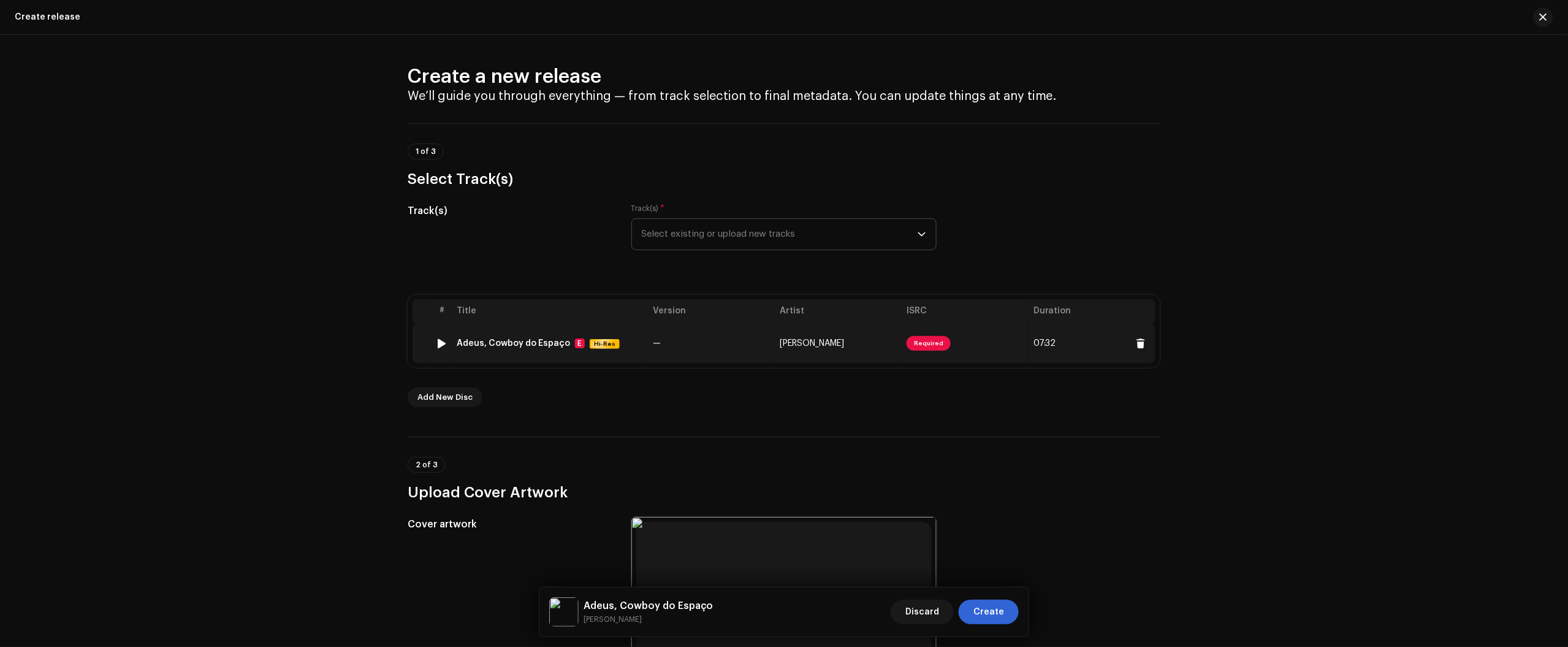
type input "7900279417581"
click at [702, 350] on td "—" at bounding box center [711, 343] width 127 height 39
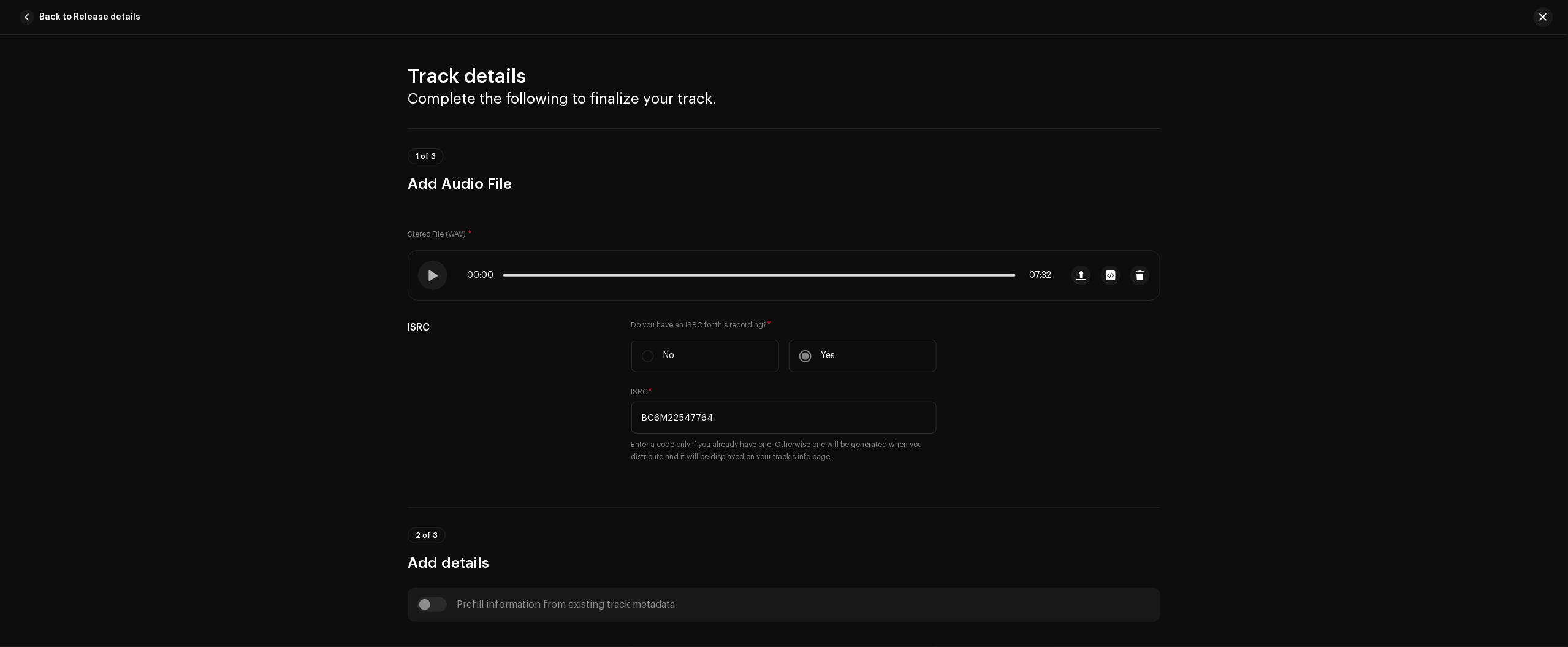
click at [1430, 280] on div "Track details Complete the following to finalize your track. 1 of 3 Add Audio F…" at bounding box center [784, 340] width 1568 height 612
click at [96, 11] on span "Back to Release details" at bounding box center [90, 18] width 102 height 25
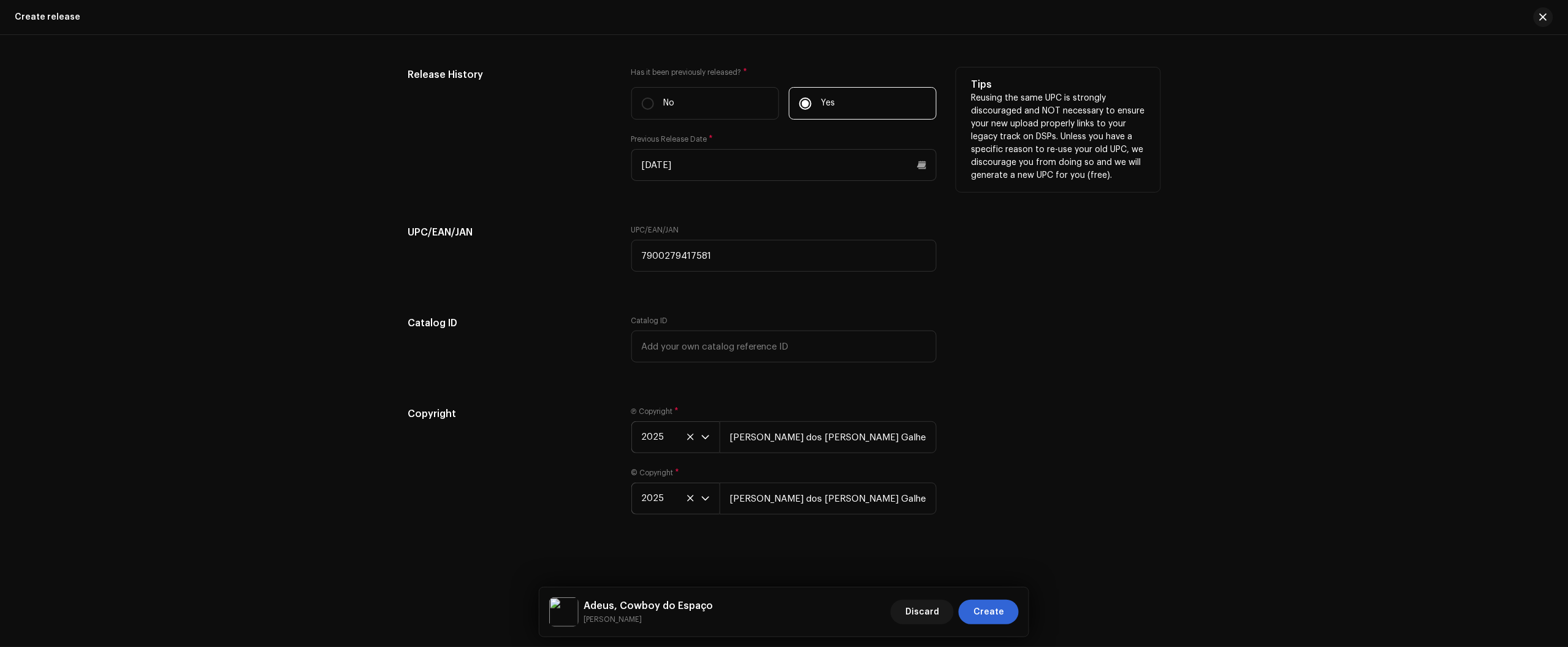
scroll to position [2125, 0]
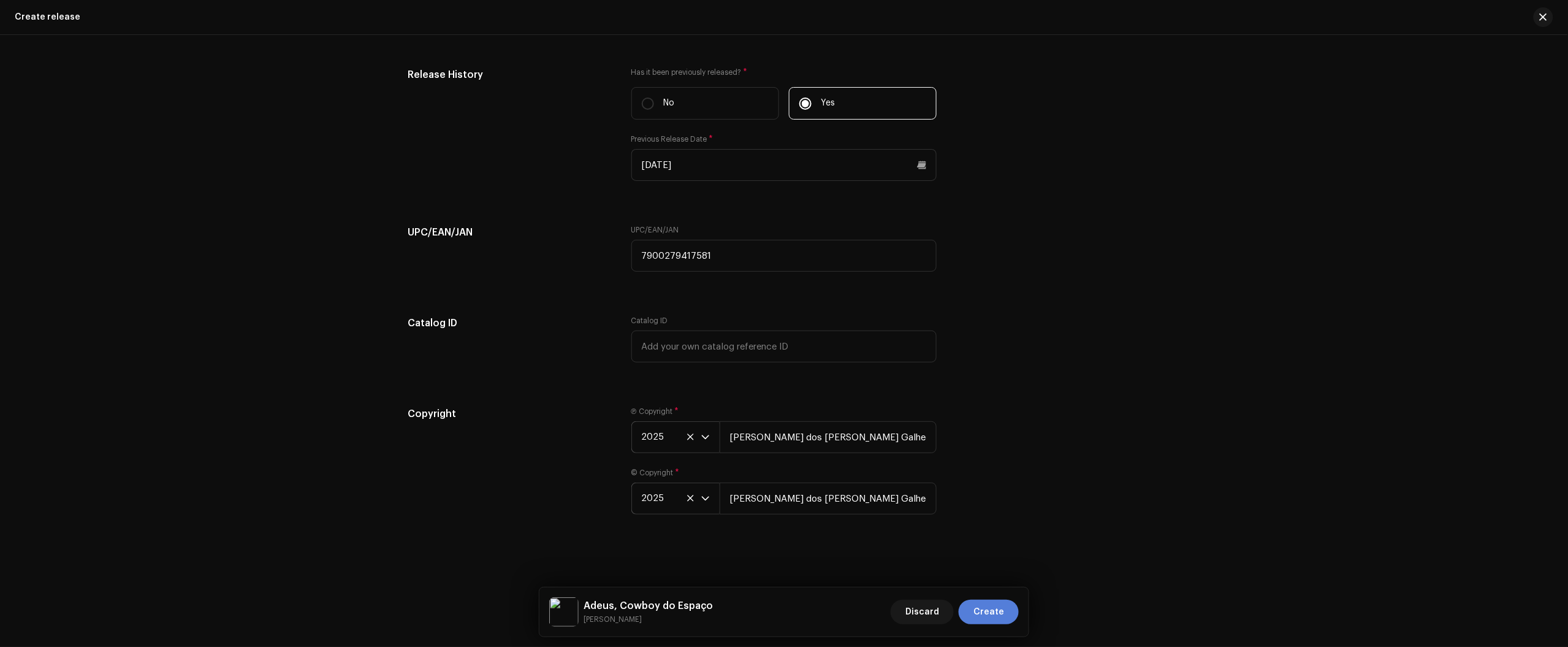
click at [1017, 610] on button "Create" at bounding box center [988, 612] width 60 height 25
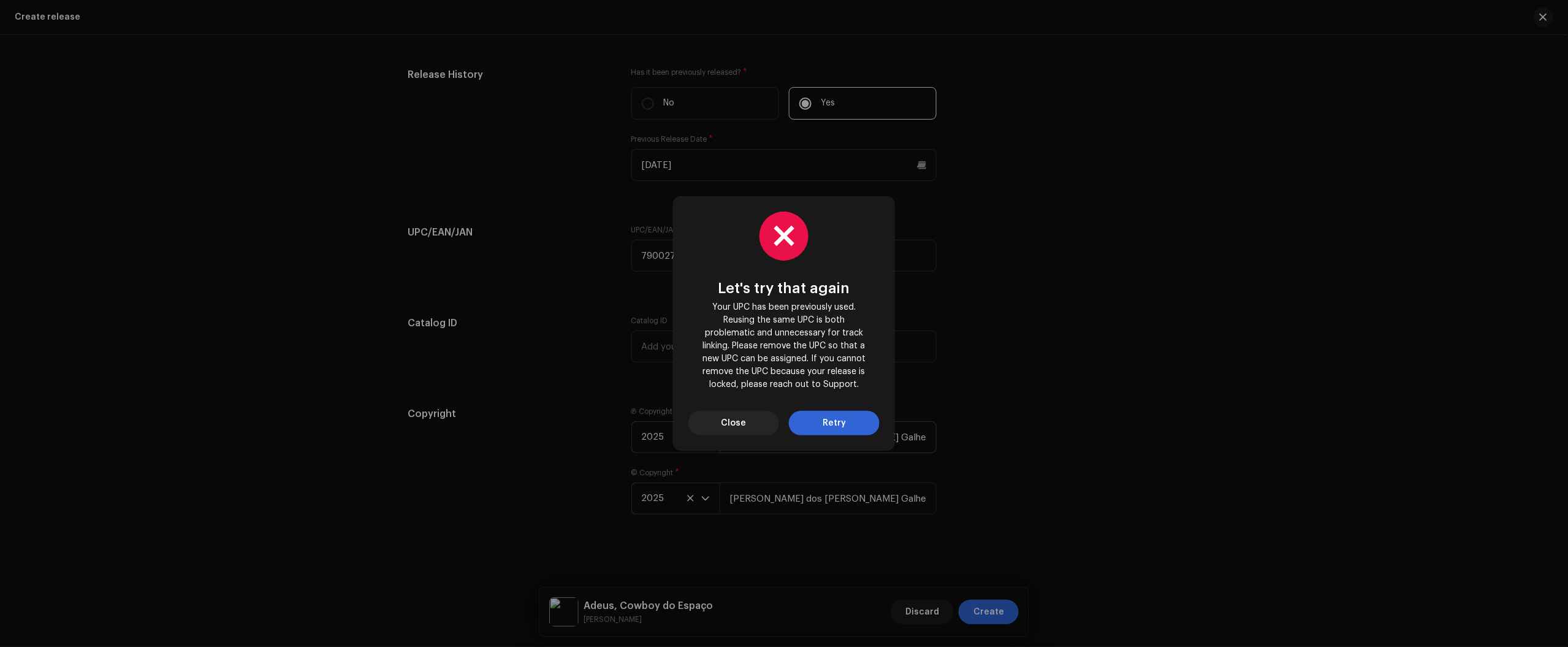
drag, startPoint x: 731, startPoint y: 425, endPoint x: 724, endPoint y: 428, distance: 7.6
click at [728, 427] on span "Close" at bounding box center [734, 423] width 25 height 25
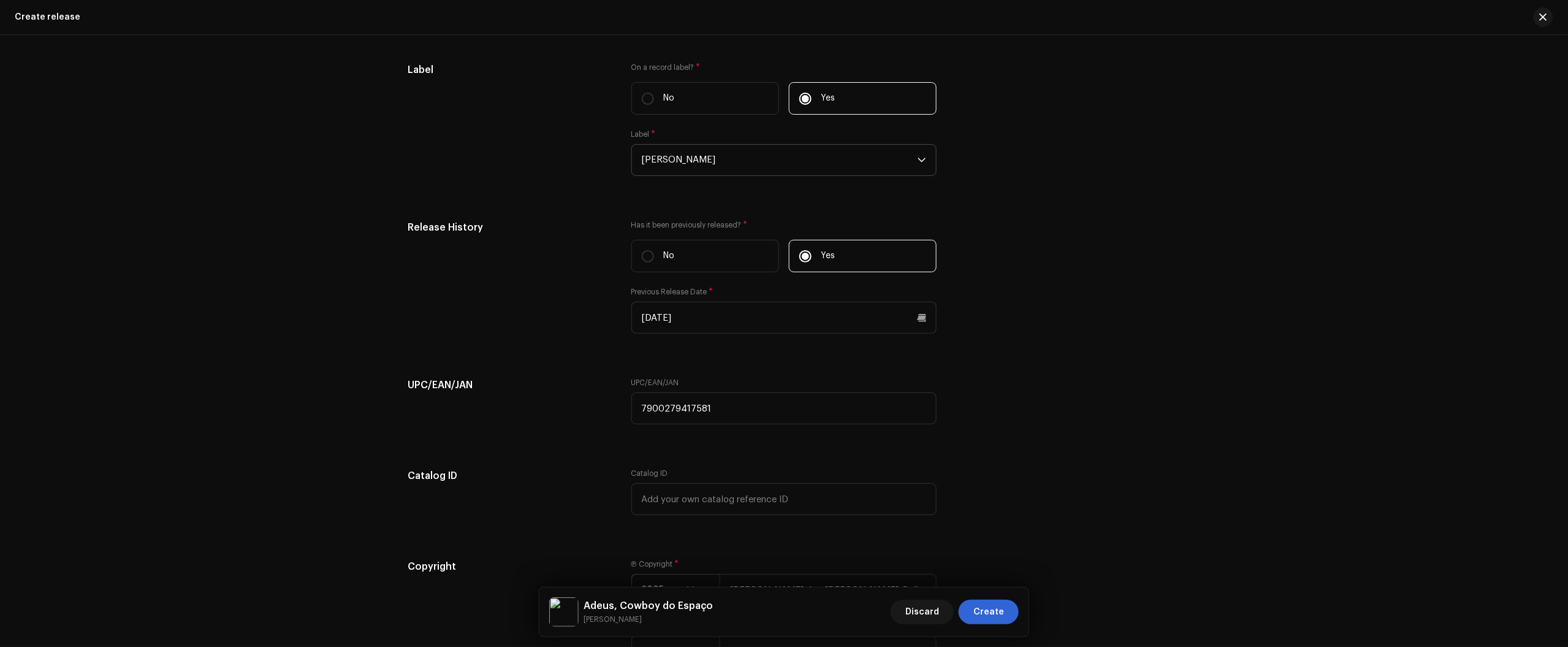
scroll to position [1971, 0]
click at [1452, 169] on div "Create a new release We’ll guide you through everything — from track selection …" at bounding box center [784, 340] width 1568 height 612
drag, startPoint x: 696, startPoint y: 400, endPoint x: 550, endPoint y: 397, distance: 146.0
click at [553, 398] on div "UPC/EAN/JAN UPC/EAN/JAN 7900279417581" at bounding box center [783, 406] width 753 height 61
click at [996, 610] on span "Create" at bounding box center [988, 612] width 30 height 25
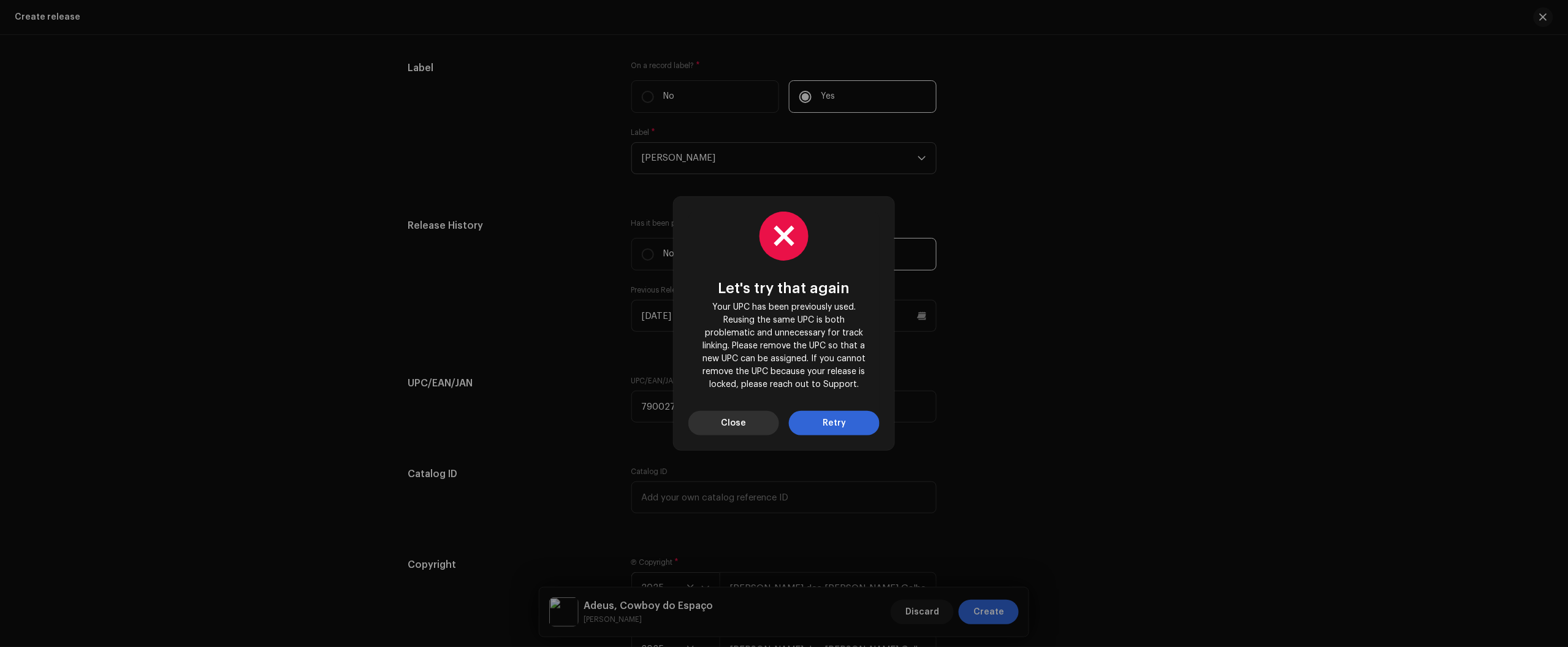
click at [757, 420] on button "Close" at bounding box center [734, 423] width 91 height 25
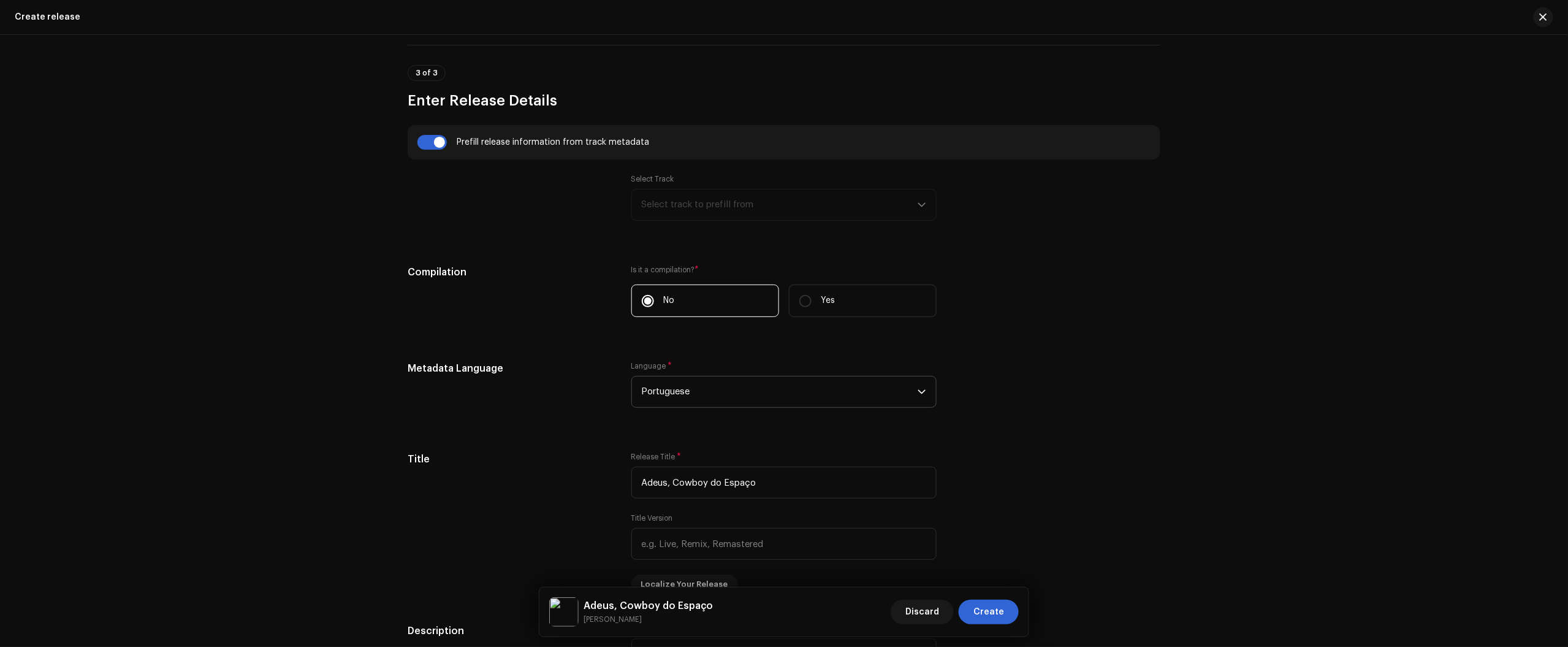
scroll to position [745, 0]
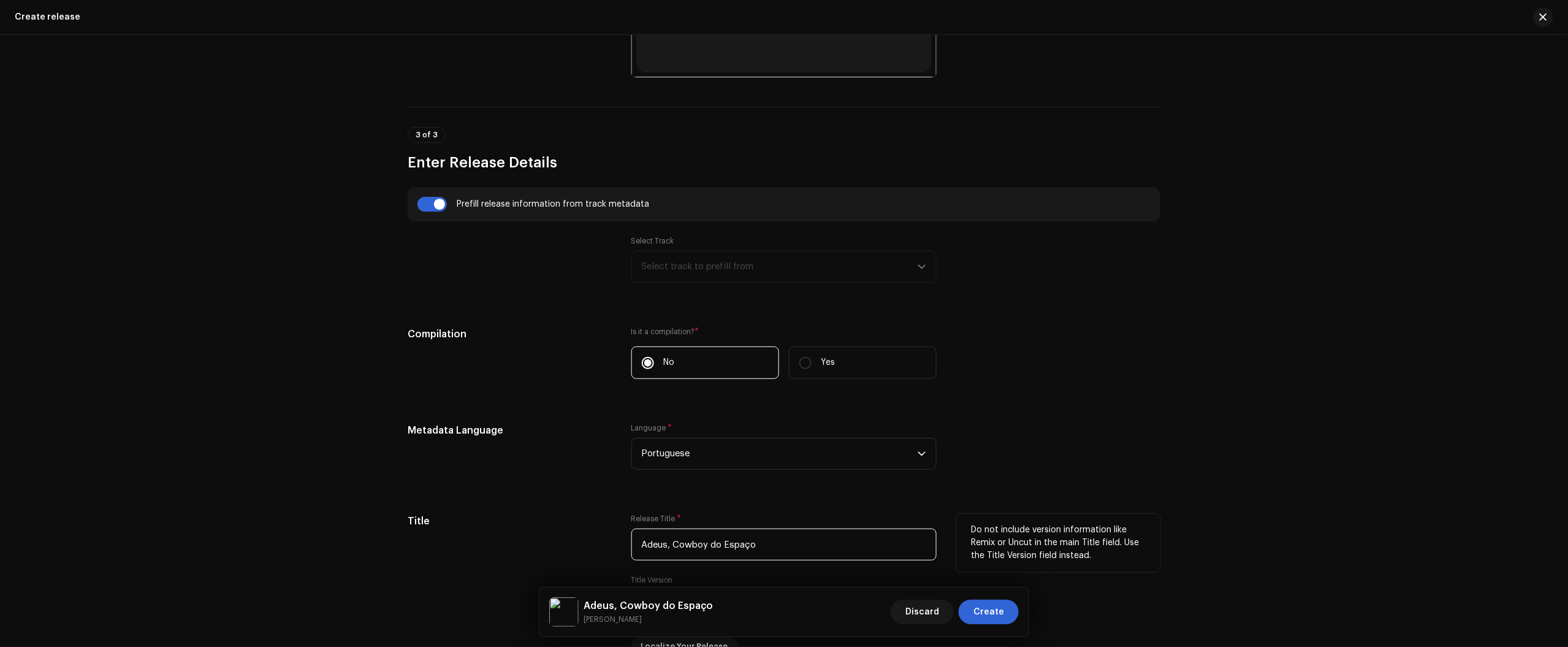
drag, startPoint x: 795, startPoint y: 551, endPoint x: 506, endPoint y: 528, distance: 289.9
click at [513, 530] on div "Title Release Title * Adeus, Cowboy do Espaço Title Version Localize Your Relea…" at bounding box center [783, 585] width 753 height 143
click at [1462, 258] on div "Create a new release We’ll guide you through everything — from track selection …" at bounding box center [784, 340] width 1568 height 612
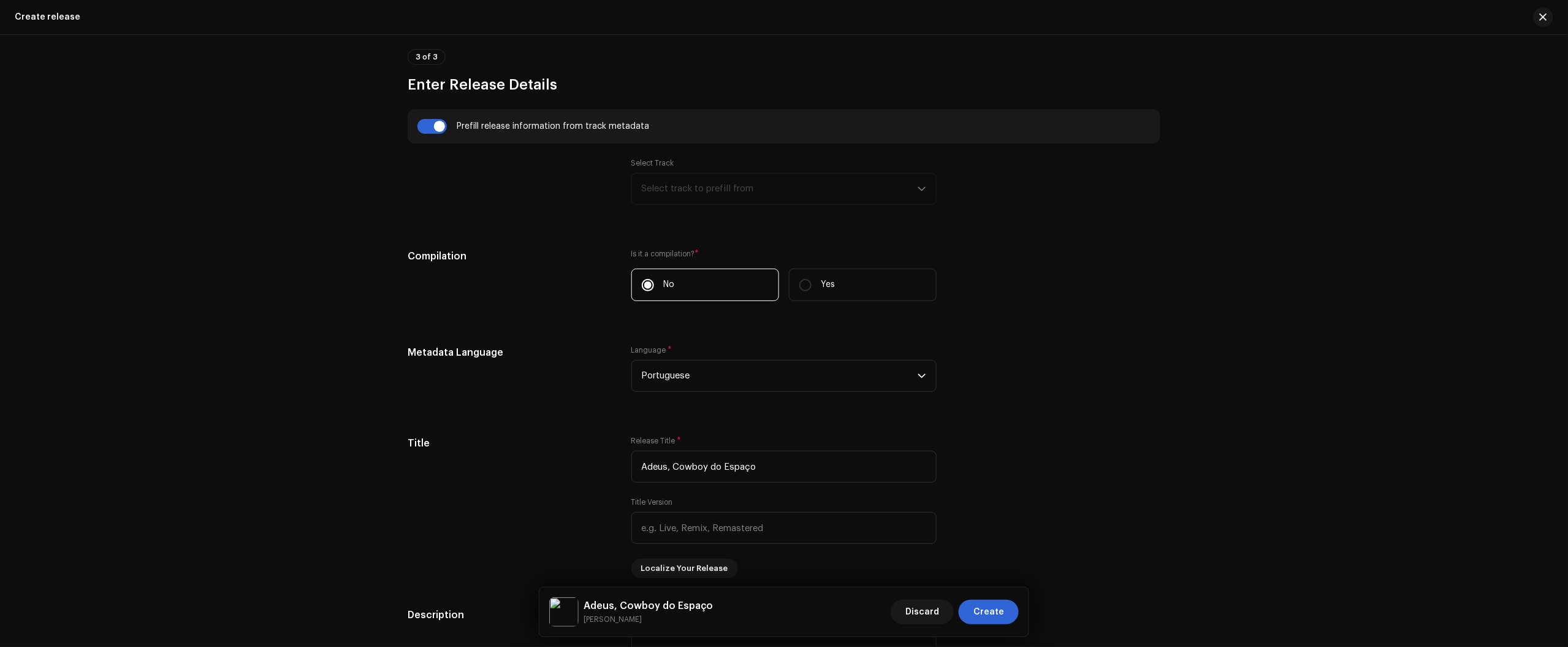
scroll to position [822, 0]
click at [1478, 224] on div "Create a new release We’ll guide you through everything — from track selection …" at bounding box center [784, 340] width 1568 height 612
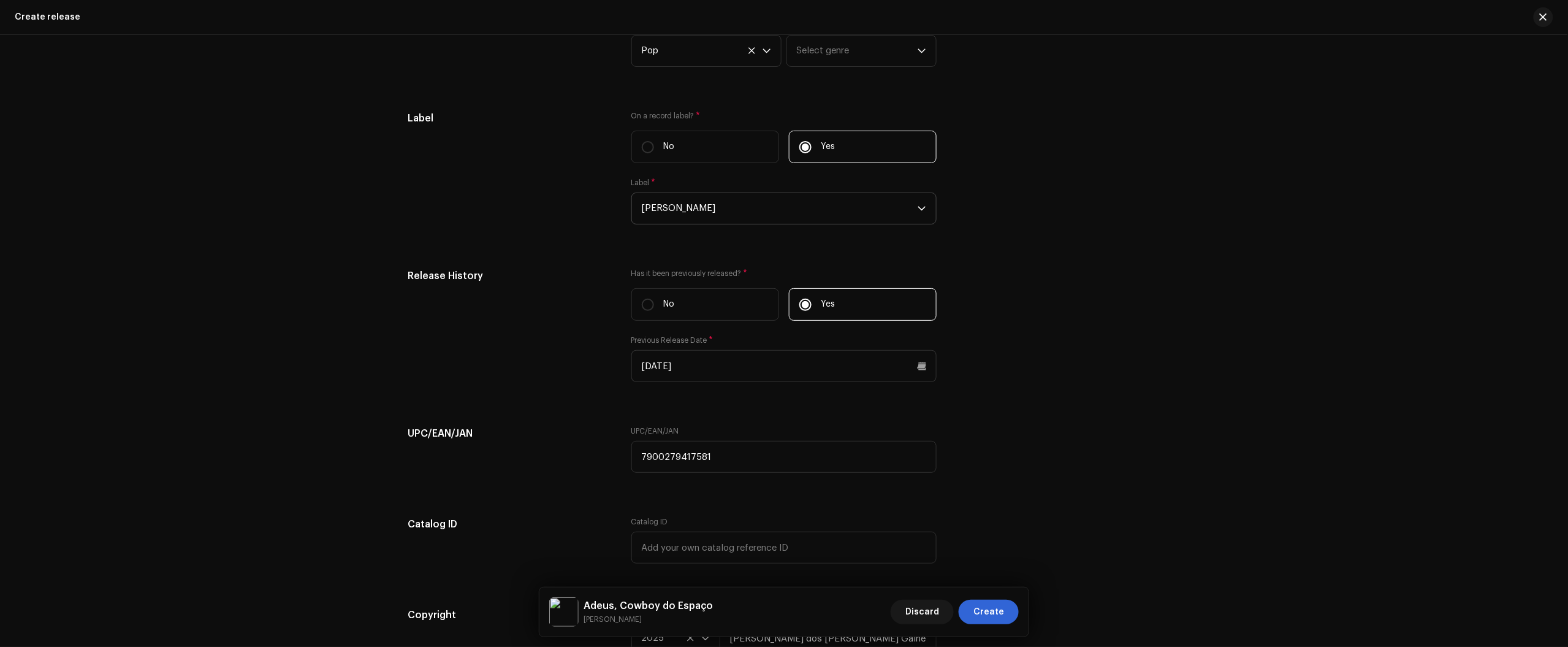
scroll to position [1971, 0]
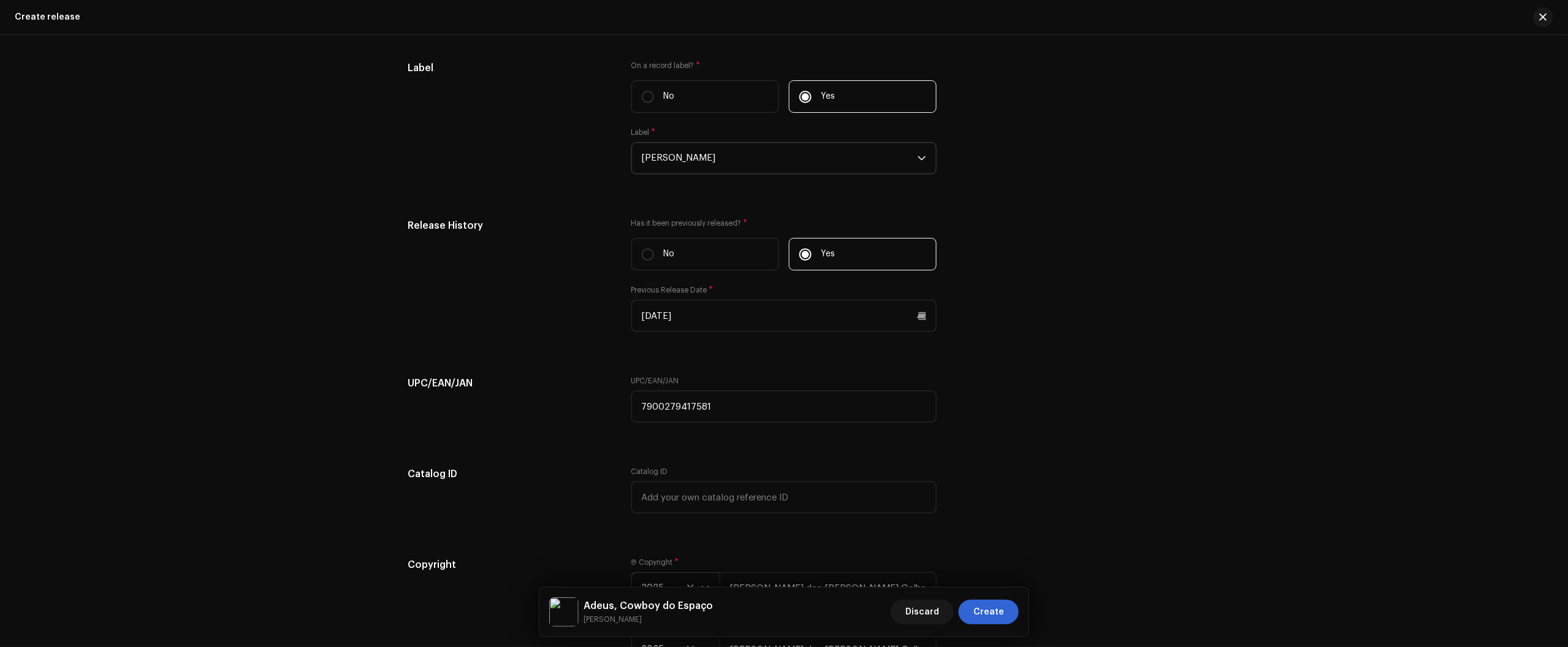
click at [1439, 102] on div "Create a new release We’ll guide you through everything — from track selection …" at bounding box center [784, 340] width 1568 height 612
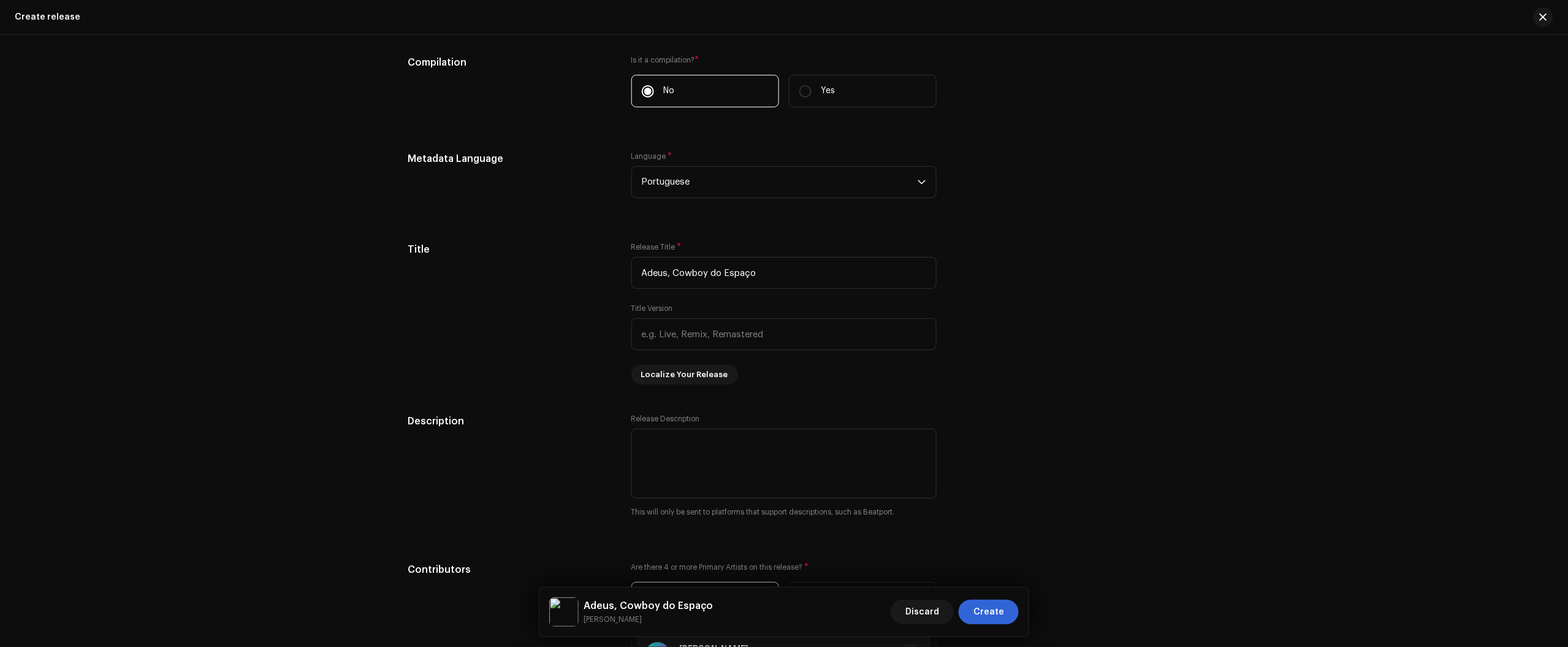
scroll to position [1073, 0]
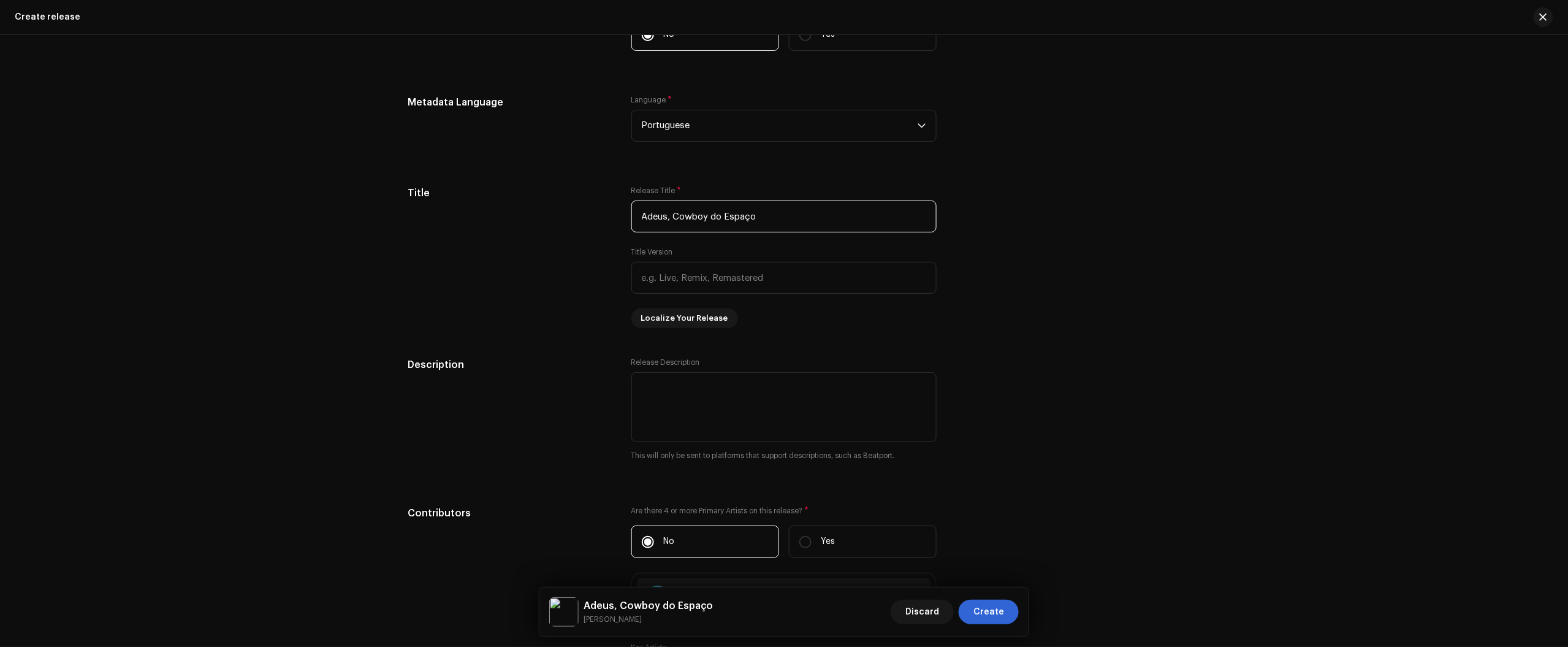
drag, startPoint x: 787, startPoint y: 225, endPoint x: 492, endPoint y: 163, distance: 301.4
click at [1439, 99] on div "Create a new release We’ll guide you through everything — from track selection …" at bounding box center [784, 340] width 1568 height 612
drag, startPoint x: 674, startPoint y: 219, endPoint x: 706, endPoint y: 219, distance: 32.0
click at [706, 219] on input "Adeus, Cowboy do Espaço" at bounding box center [784, 217] width 306 height 32
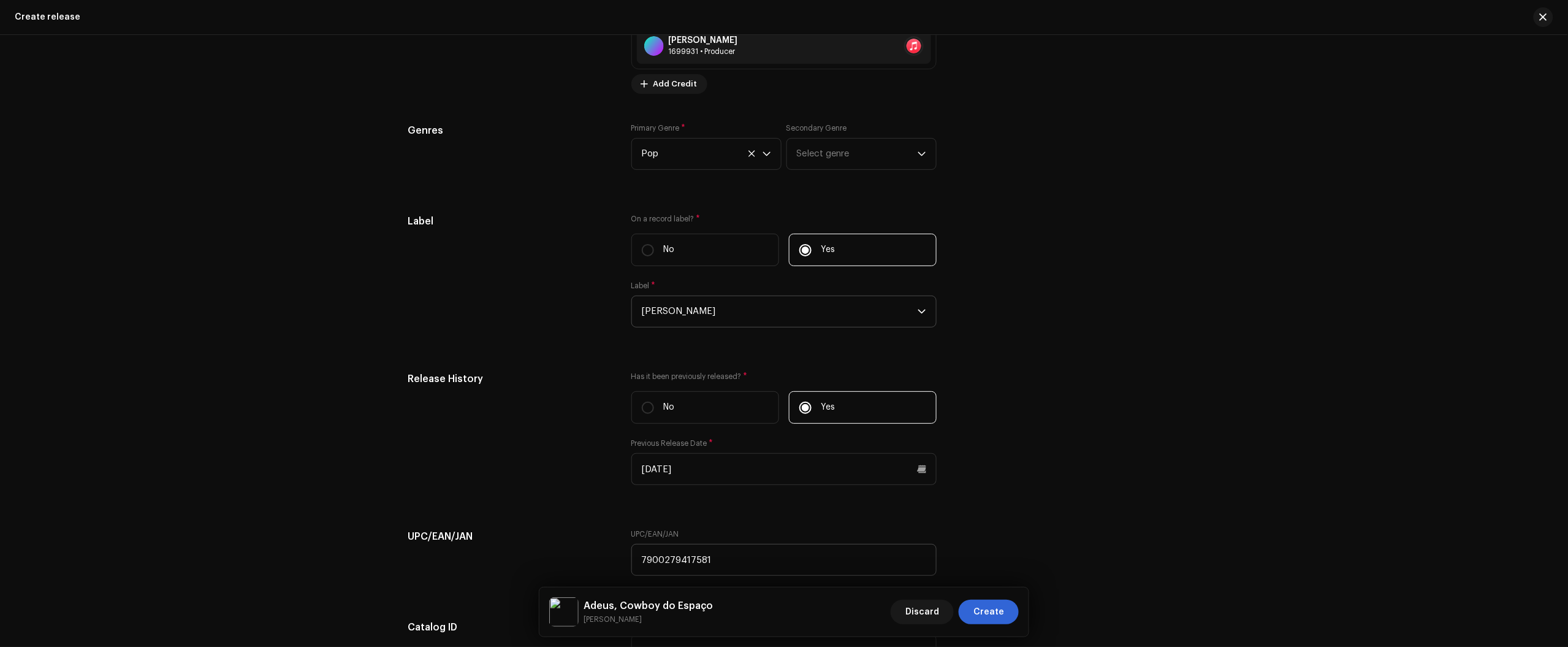
scroll to position [2125, 0]
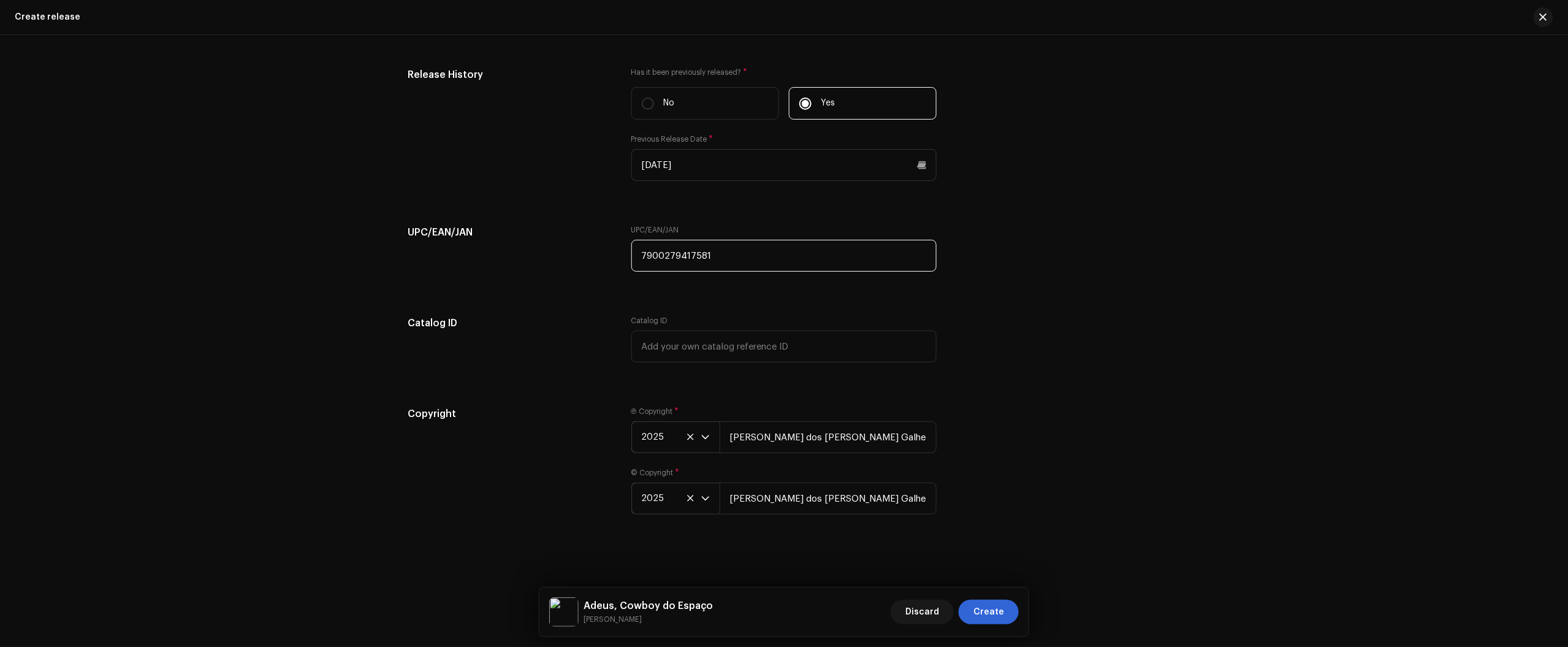
drag, startPoint x: 800, startPoint y: 252, endPoint x: 477, endPoint y: 253, distance: 323.0
click at [504, 252] on div "UPC/EAN/JAN UPC/EAN/JAN 7900279417581" at bounding box center [783, 255] width 753 height 61
click at [653, 250] on input "7900279417581" at bounding box center [784, 256] width 306 height 32
click at [639, 252] on input "7900279417581" at bounding box center [784, 256] width 306 height 32
click at [728, 258] on input "7900279417581" at bounding box center [784, 256] width 306 height 32
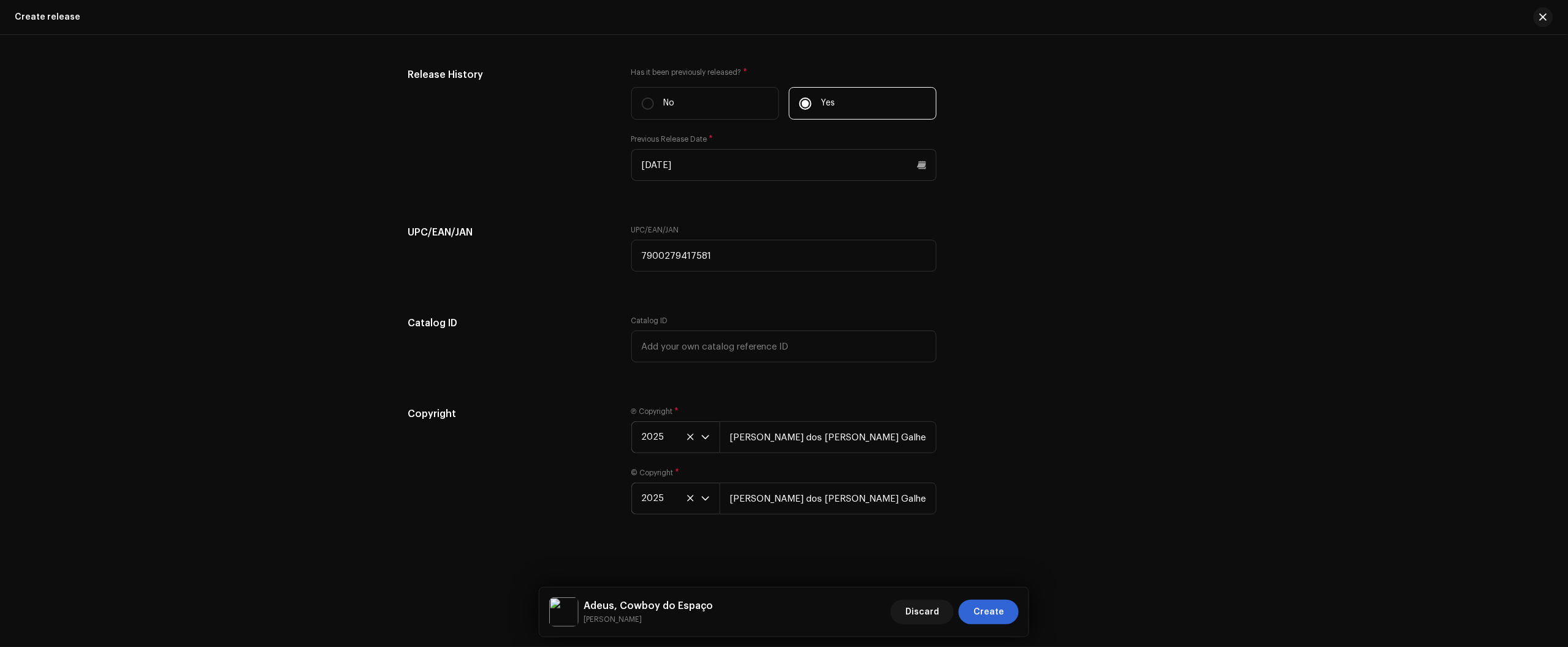
click at [739, 283] on div "UPC/EAN/JAN 7900279417581" at bounding box center [784, 255] width 306 height 61
click at [747, 266] on input "7900279417581" at bounding box center [784, 256] width 306 height 32
click at [1473, 259] on div "Create a new release We’ll guide you through everything — from track selection …" at bounding box center [784, 340] width 1568 height 612
drag, startPoint x: 783, startPoint y: 251, endPoint x: 502, endPoint y: 276, distance: 282.1
click at [580, 264] on div "UPC/EAN/JAN UPC/EAN/JAN 7900279417581" at bounding box center [783, 255] width 753 height 61
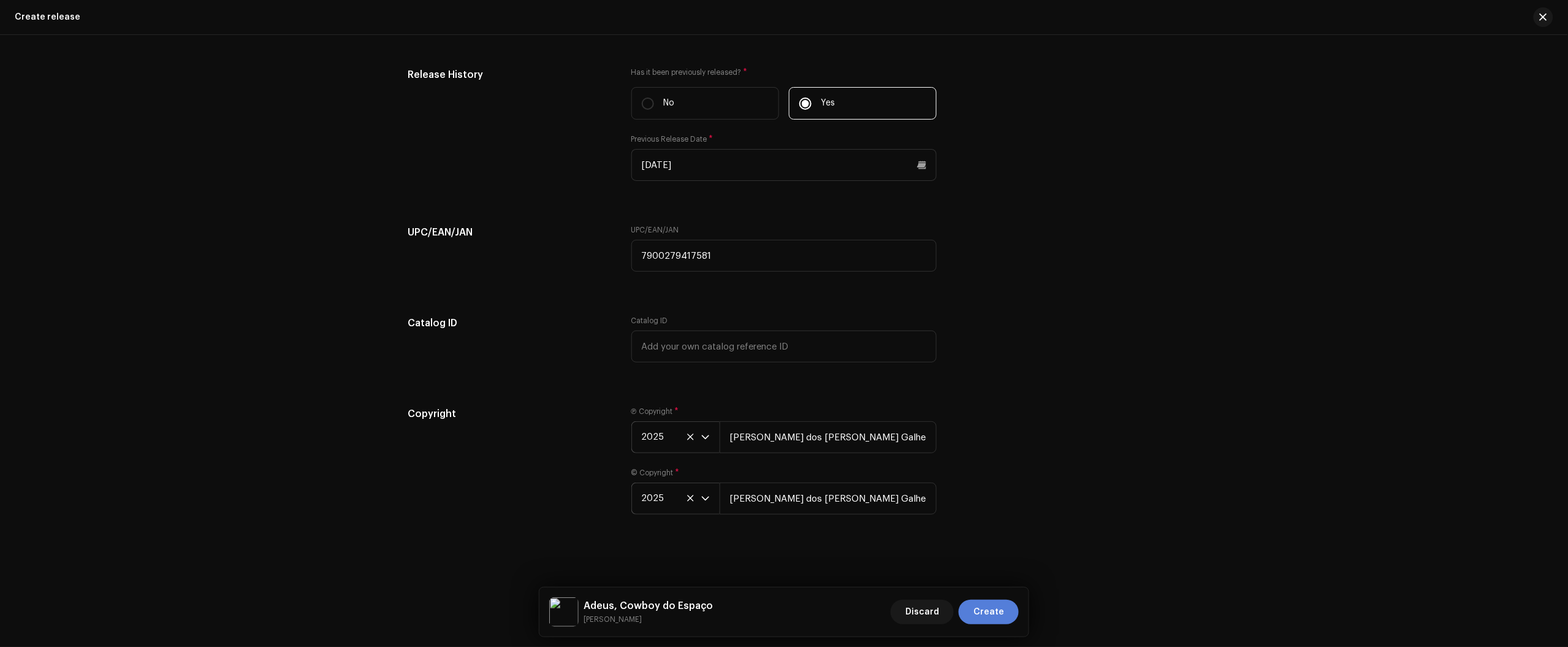
click at [990, 620] on span "Create" at bounding box center [988, 612] width 30 height 25
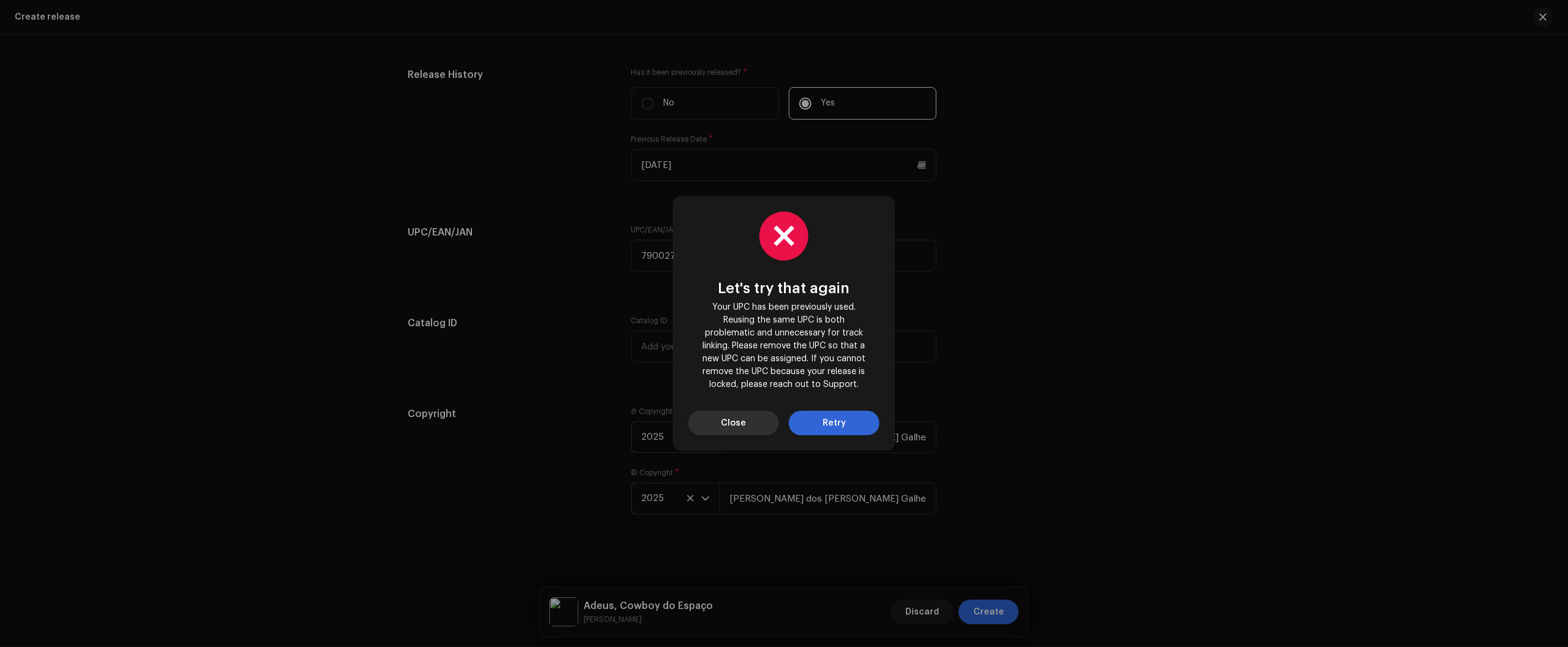
click at [746, 425] on span "Close" at bounding box center [734, 423] width 25 height 25
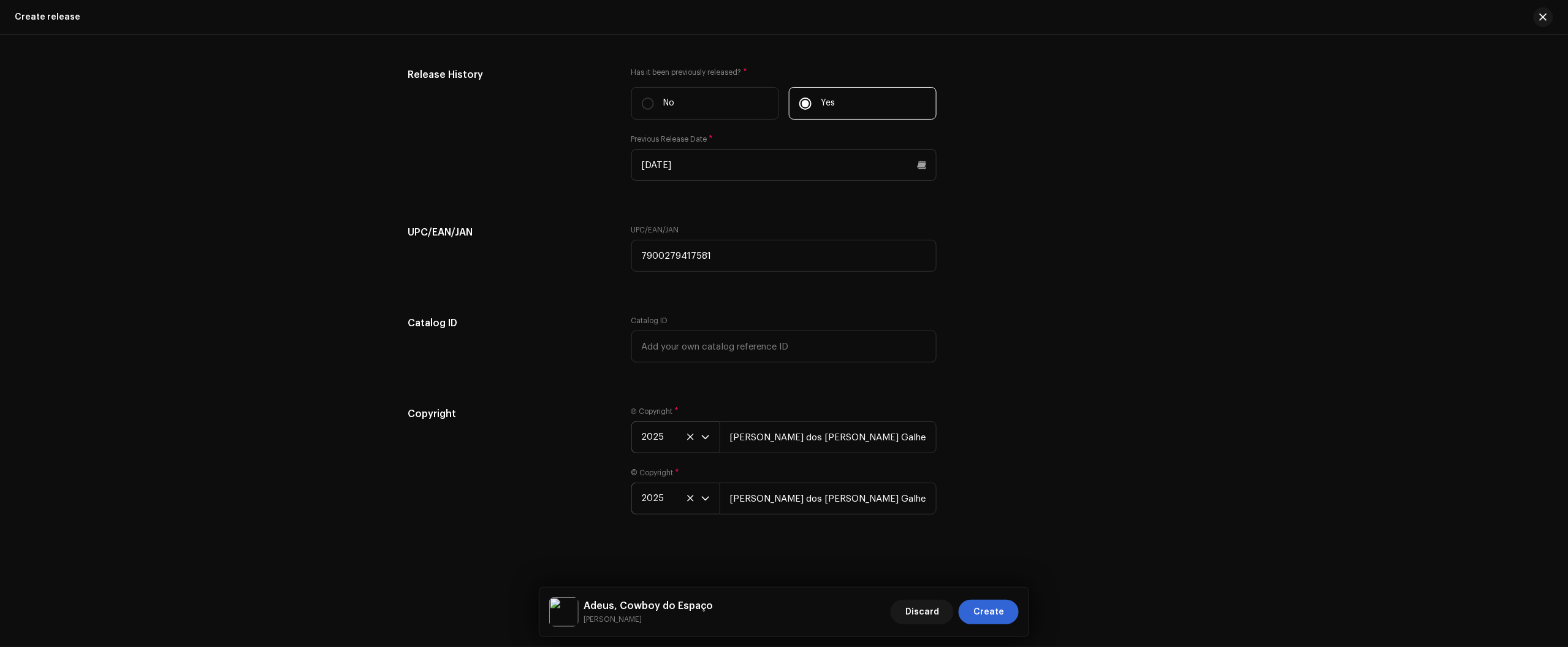
click at [1529, 254] on div "Create a new release We’ll guide you through everything — from track selection …" at bounding box center [784, 340] width 1568 height 612
drag, startPoint x: 761, startPoint y: 258, endPoint x: 531, endPoint y: 270, distance: 230.3
click at [581, 264] on div "UPC/EAN/JAN UPC/EAN/JAN 7900279417581" at bounding box center [783, 255] width 753 height 61
click at [992, 610] on span "Create" at bounding box center [988, 612] width 30 height 25
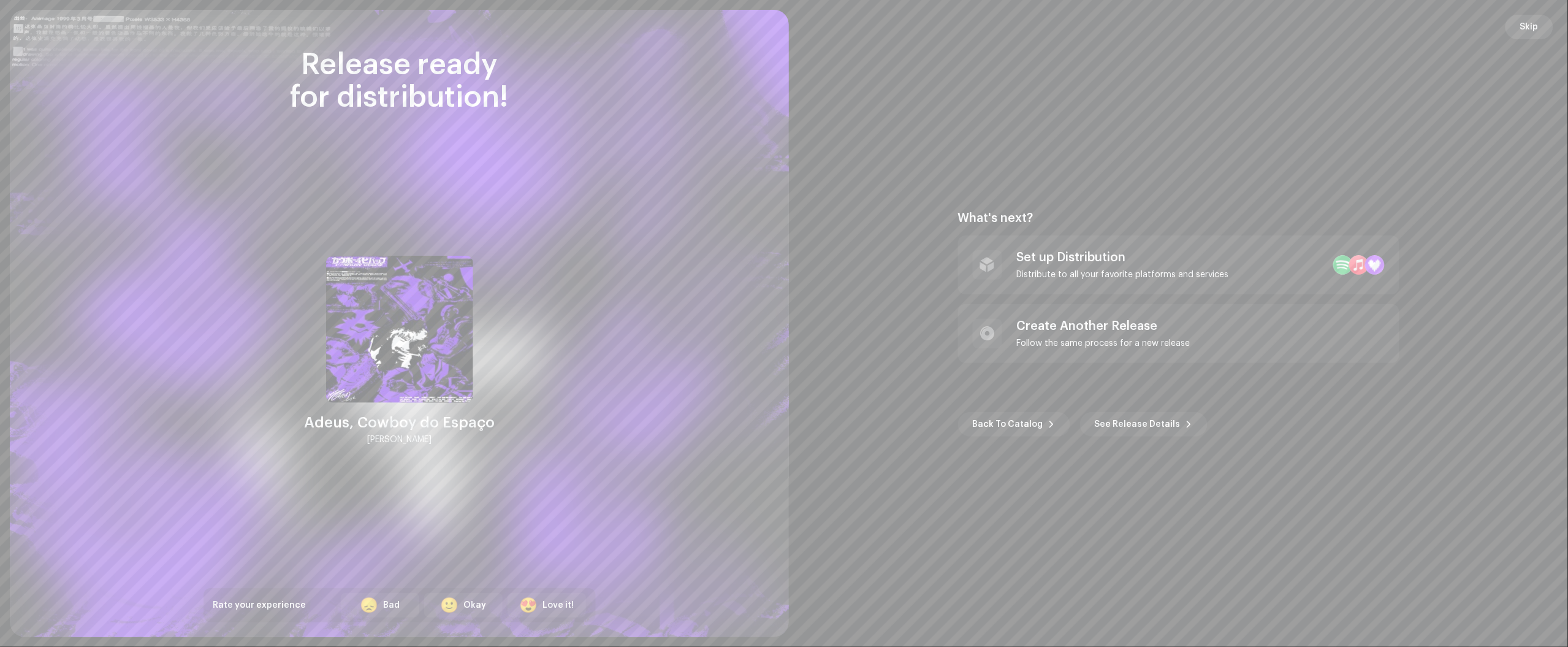
click at [1539, 35] on button "Skip" at bounding box center [1530, 28] width 48 height 25
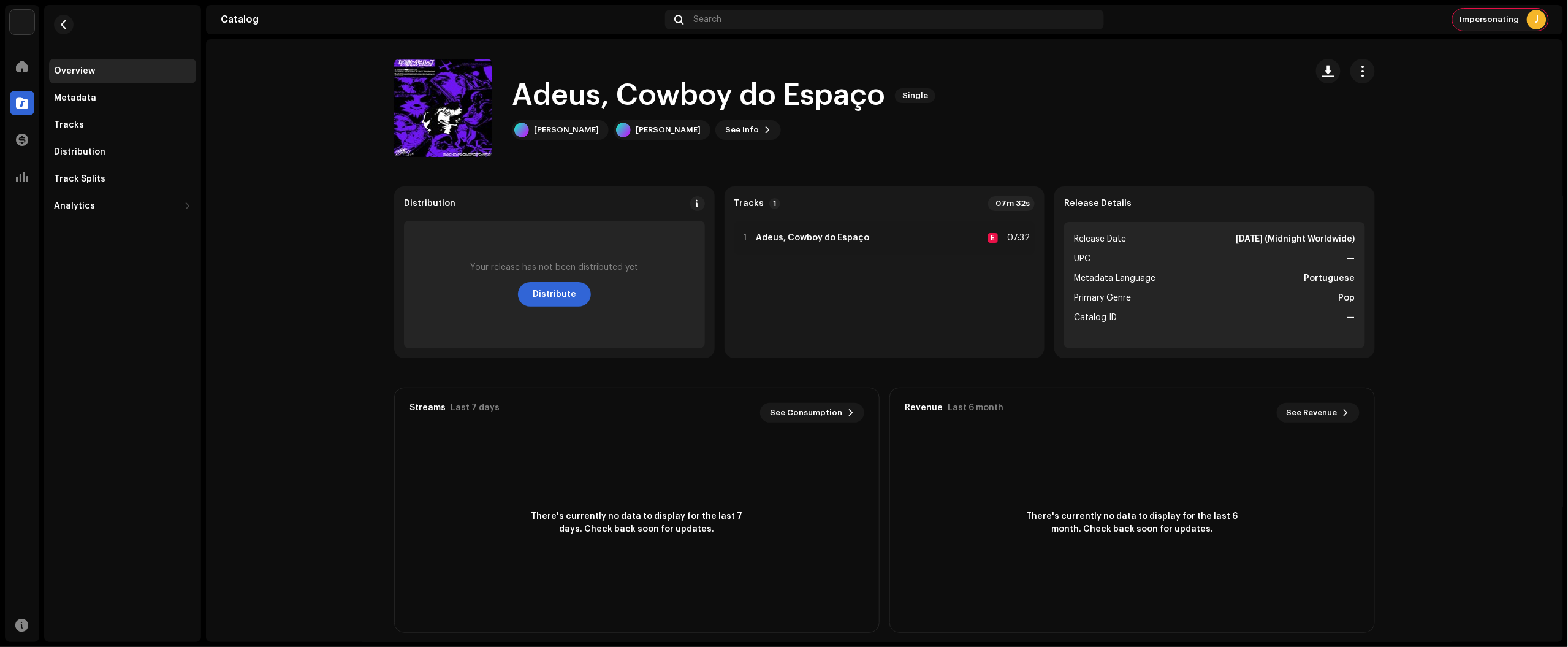
click at [1500, 28] on div "Impersonating J" at bounding box center [1499, 20] width 95 height 22
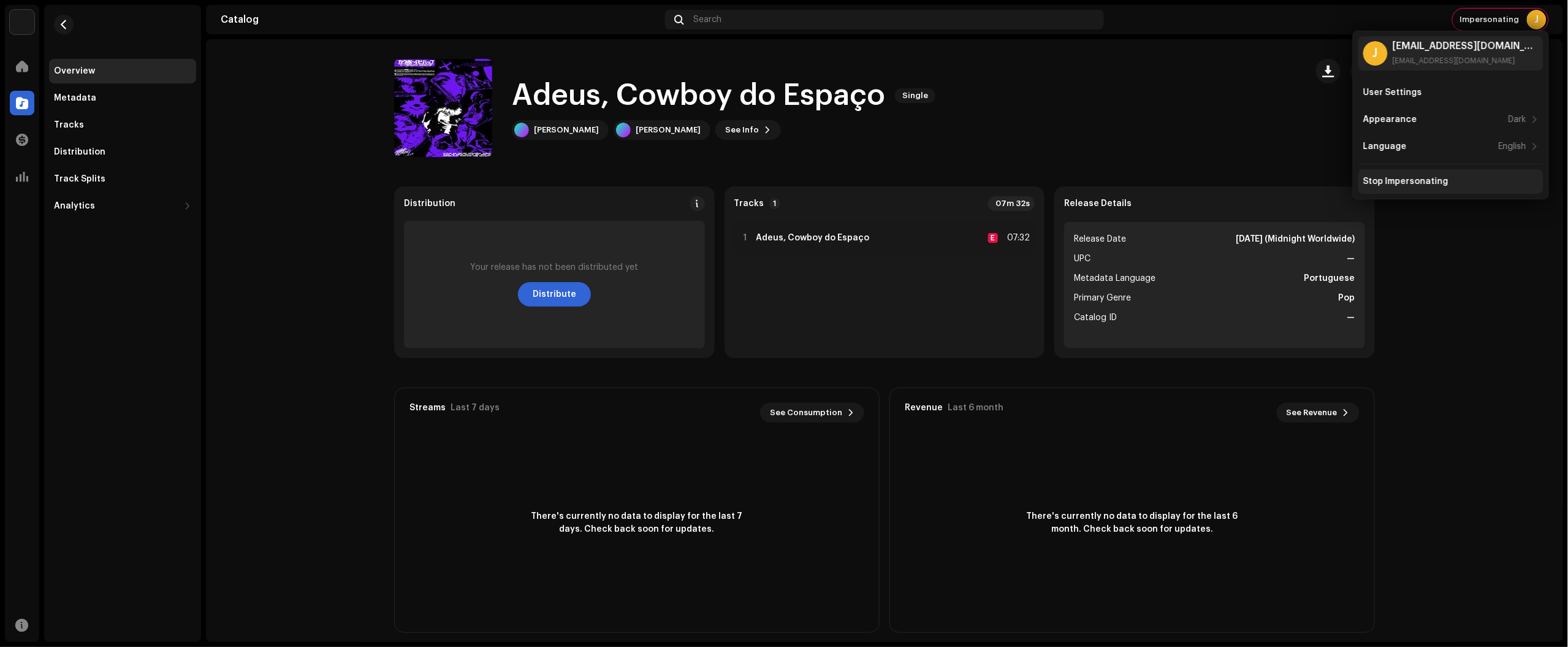
click at [1431, 185] on div "Stop Impersonating" at bounding box center [1406, 181] width 86 height 10
